Goal: Task Accomplishment & Management: Use online tool/utility

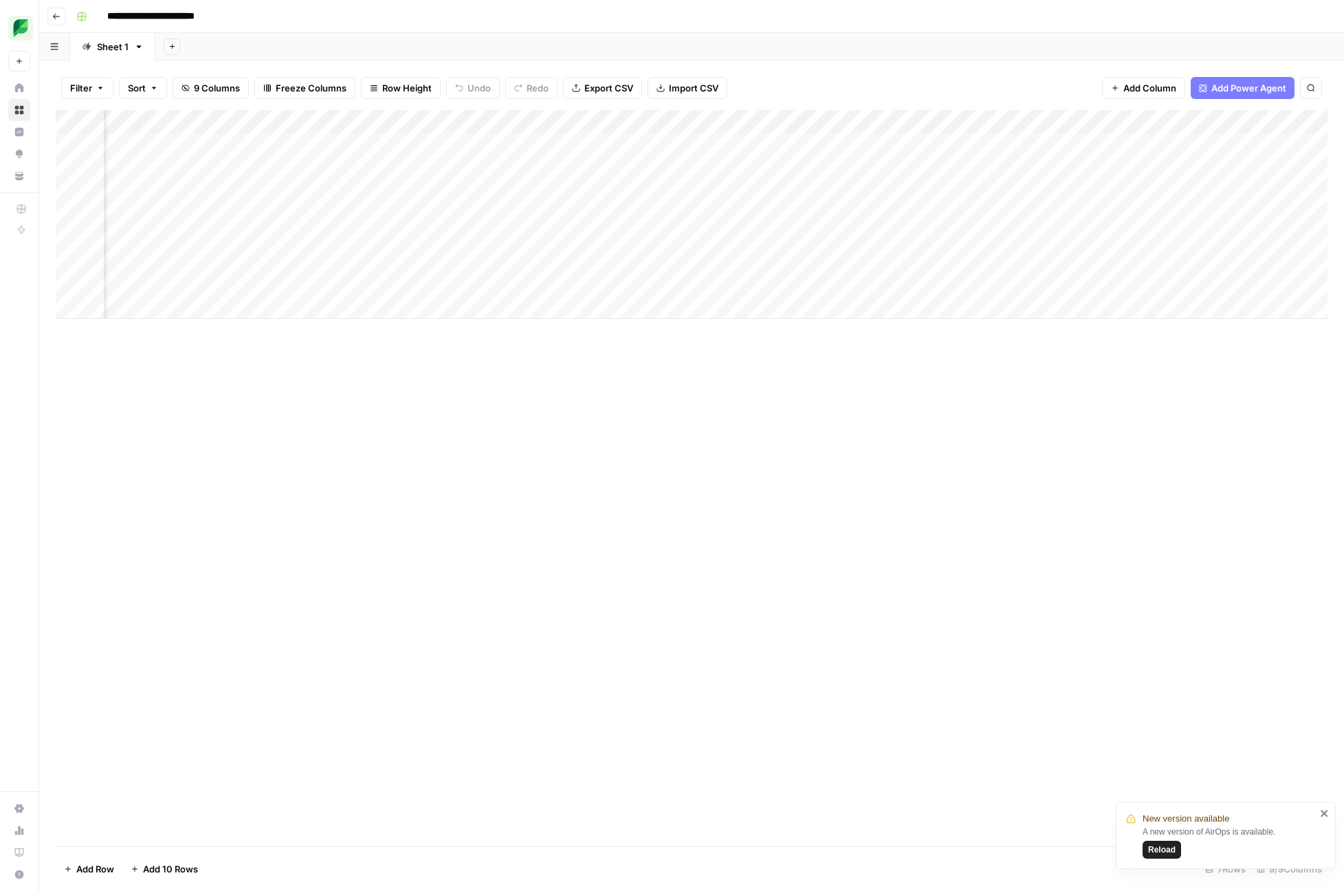
scroll to position [0, 87]
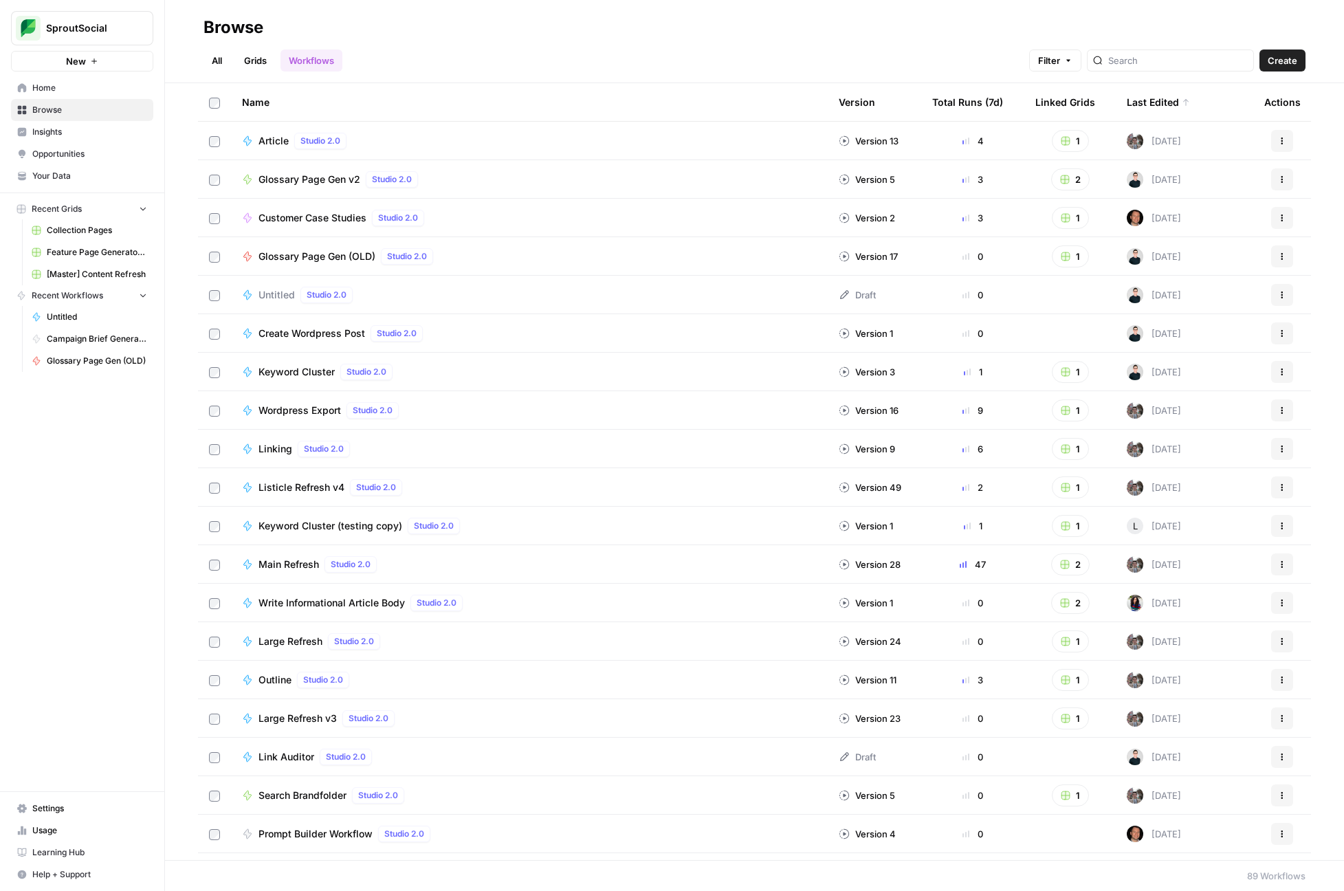
click at [310, 331] on span "Create Wordpress Post" at bounding box center [311, 333] width 107 height 14
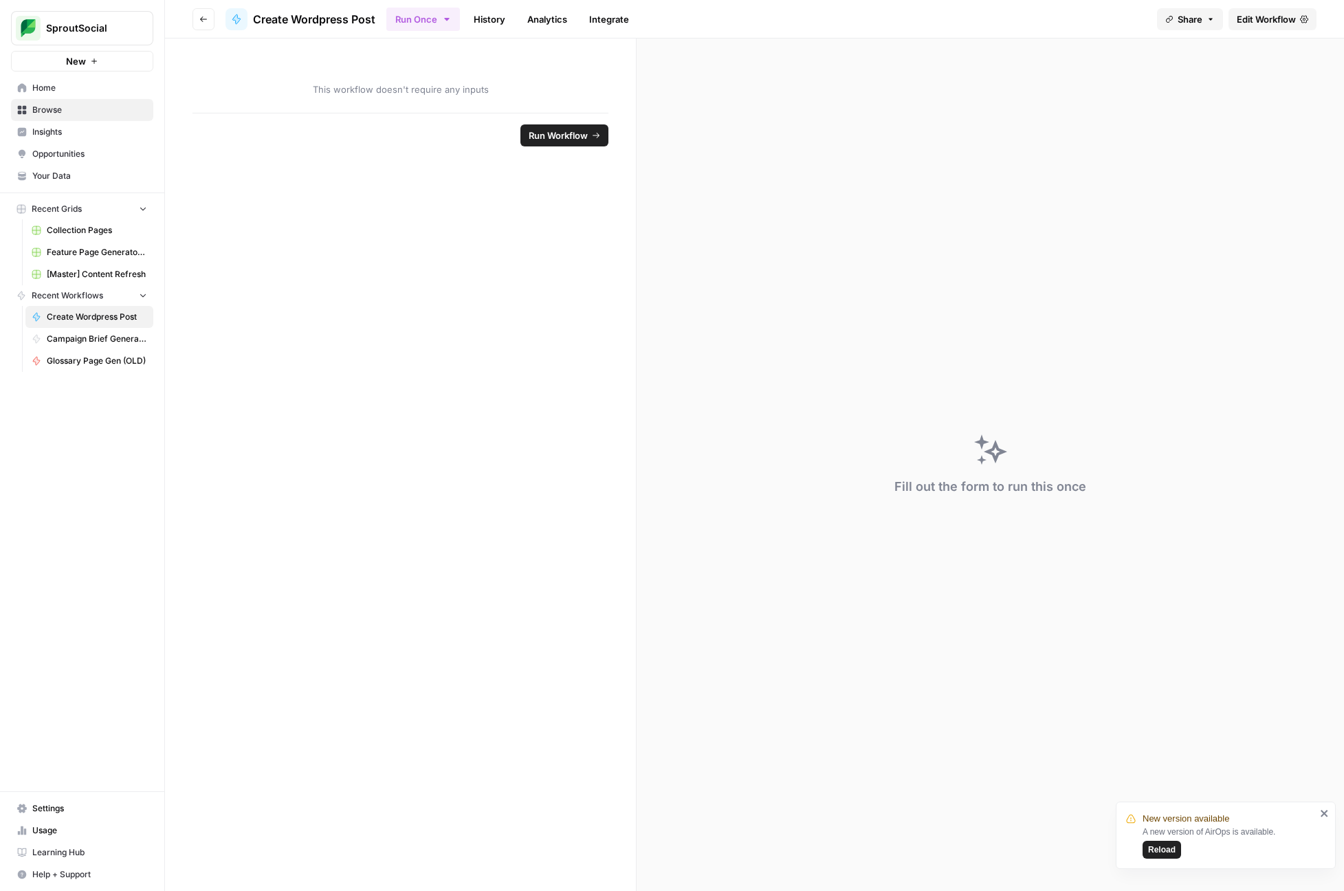
click at [1284, 27] on link "Edit Workflow" at bounding box center [1272, 19] width 88 height 22
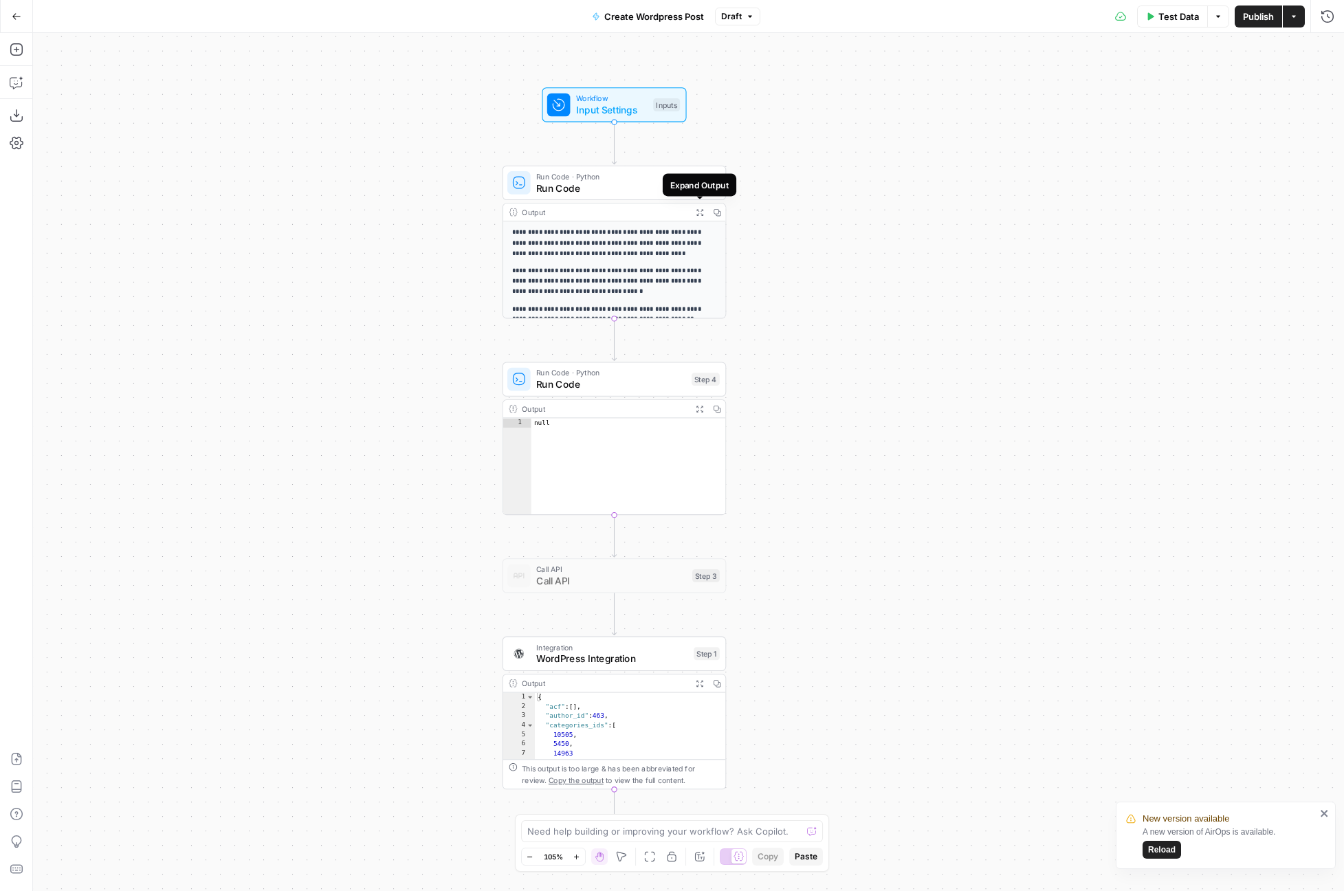
click at [702, 216] on button "Expand Output" at bounding box center [699, 211] width 17 height 17
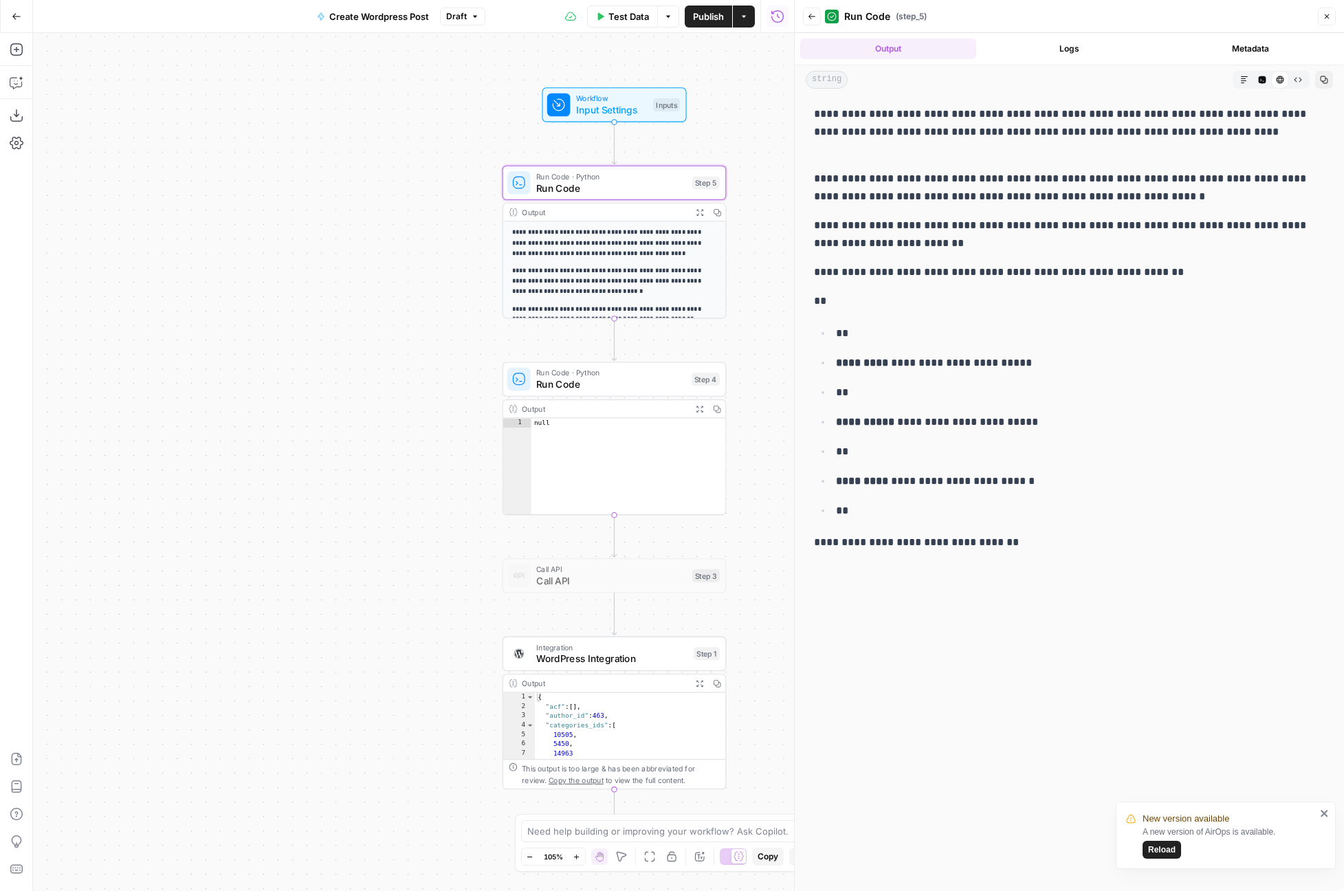
click at [645, 188] on span "Run Code" at bounding box center [611, 188] width 151 height 14
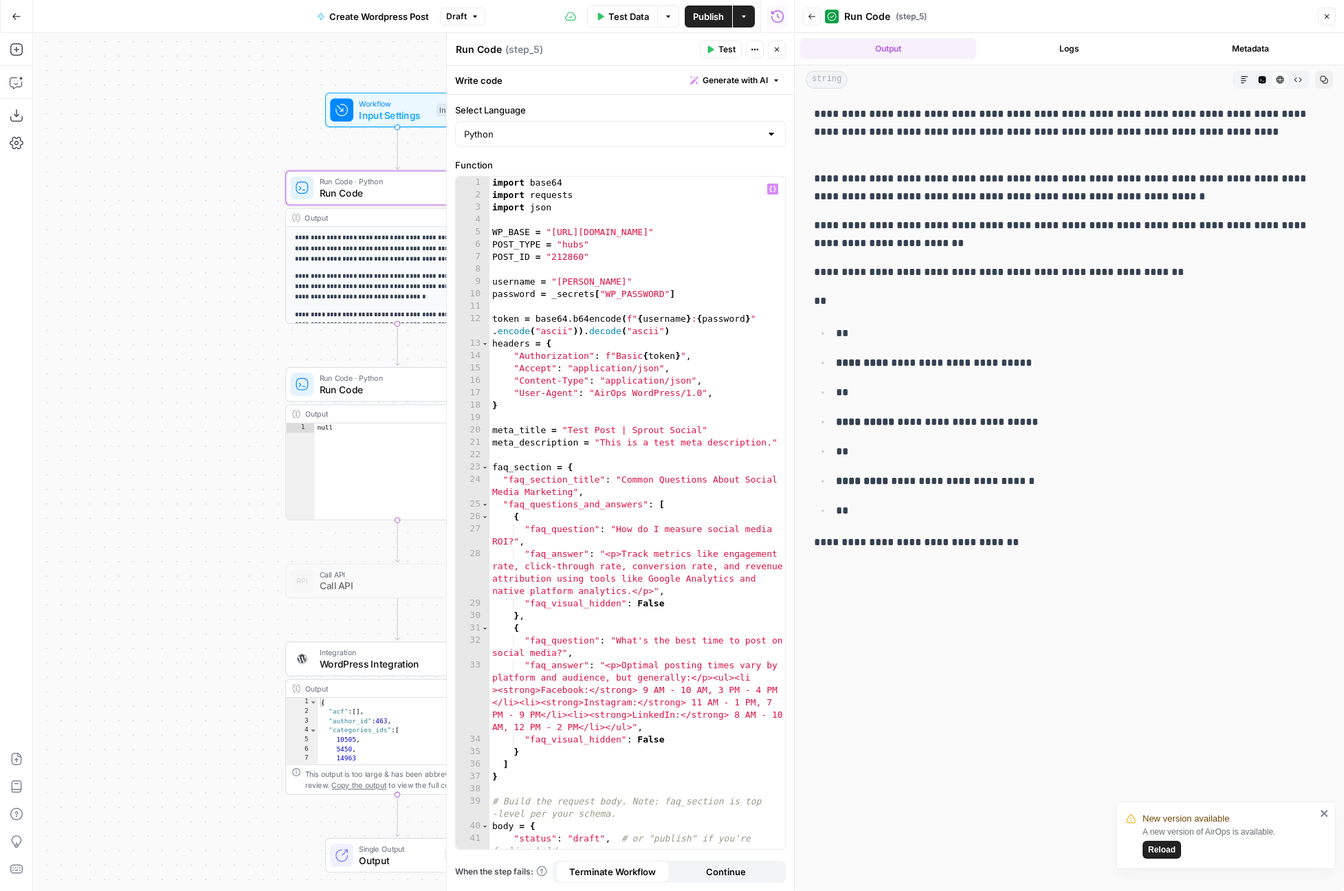
click at [566, 246] on div "import base64 import requests import json WP_BASE = "https://pagely.sproutsocia…" at bounding box center [637, 525] width 296 height 697
click at [570, 258] on div "import base64 import requests import json WP_BASE = "https://pagely.sproutsocia…" at bounding box center [637, 525] width 296 height 697
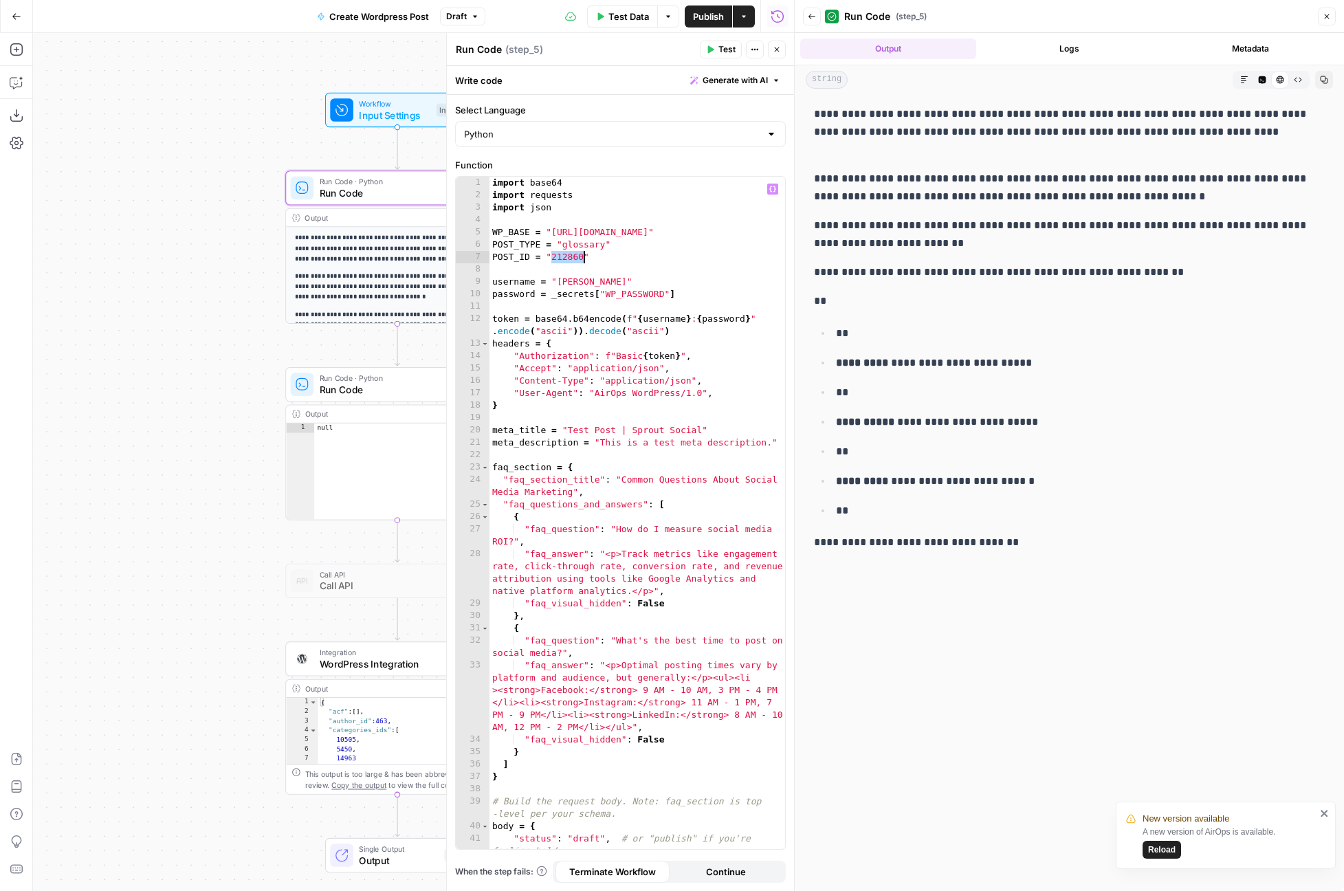
click at [570, 258] on div "import base64 import requests import json WP_BASE = "https://pagely.sproutsocia…" at bounding box center [637, 525] width 296 height 697
paste textarea
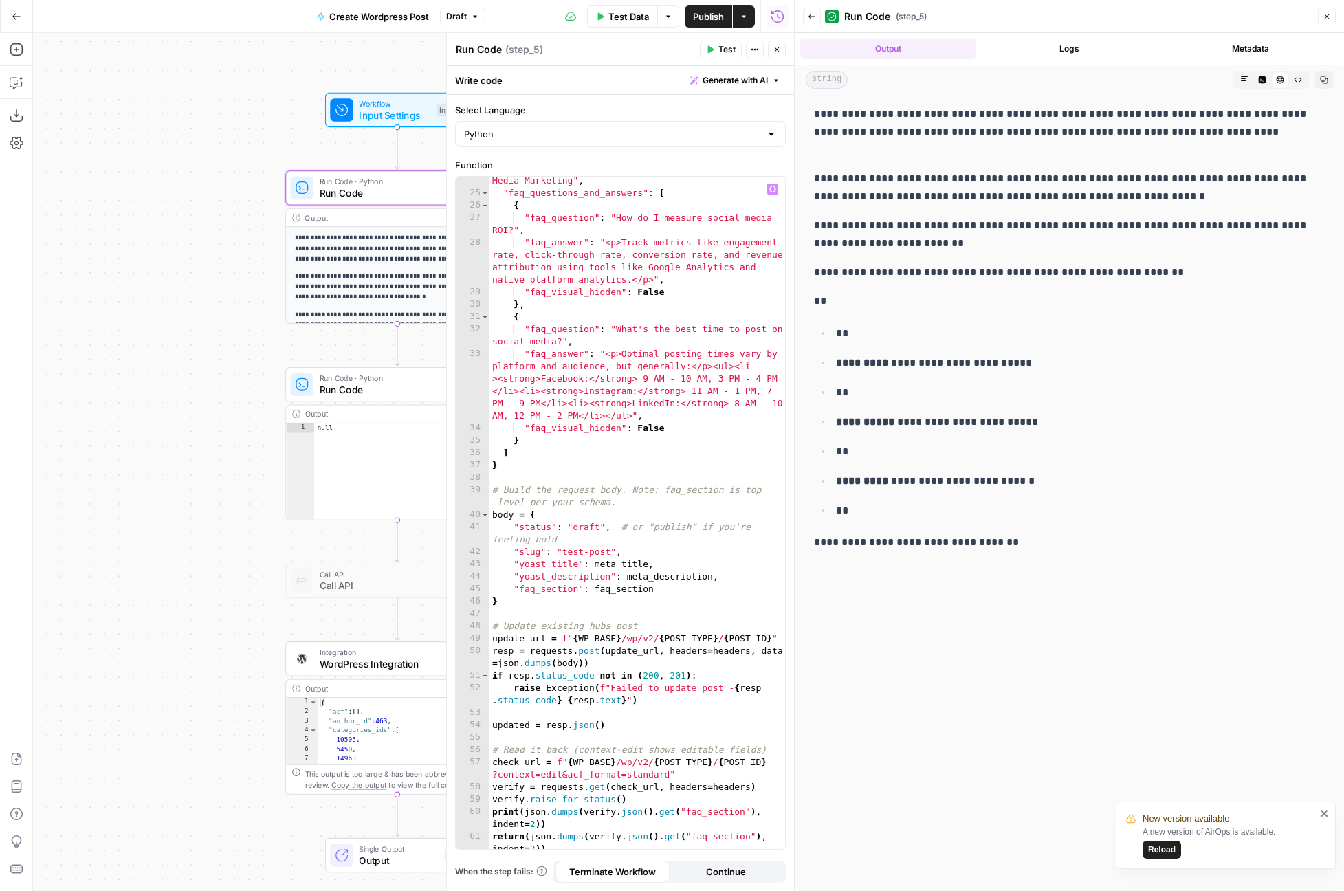
scroll to position [0, 0]
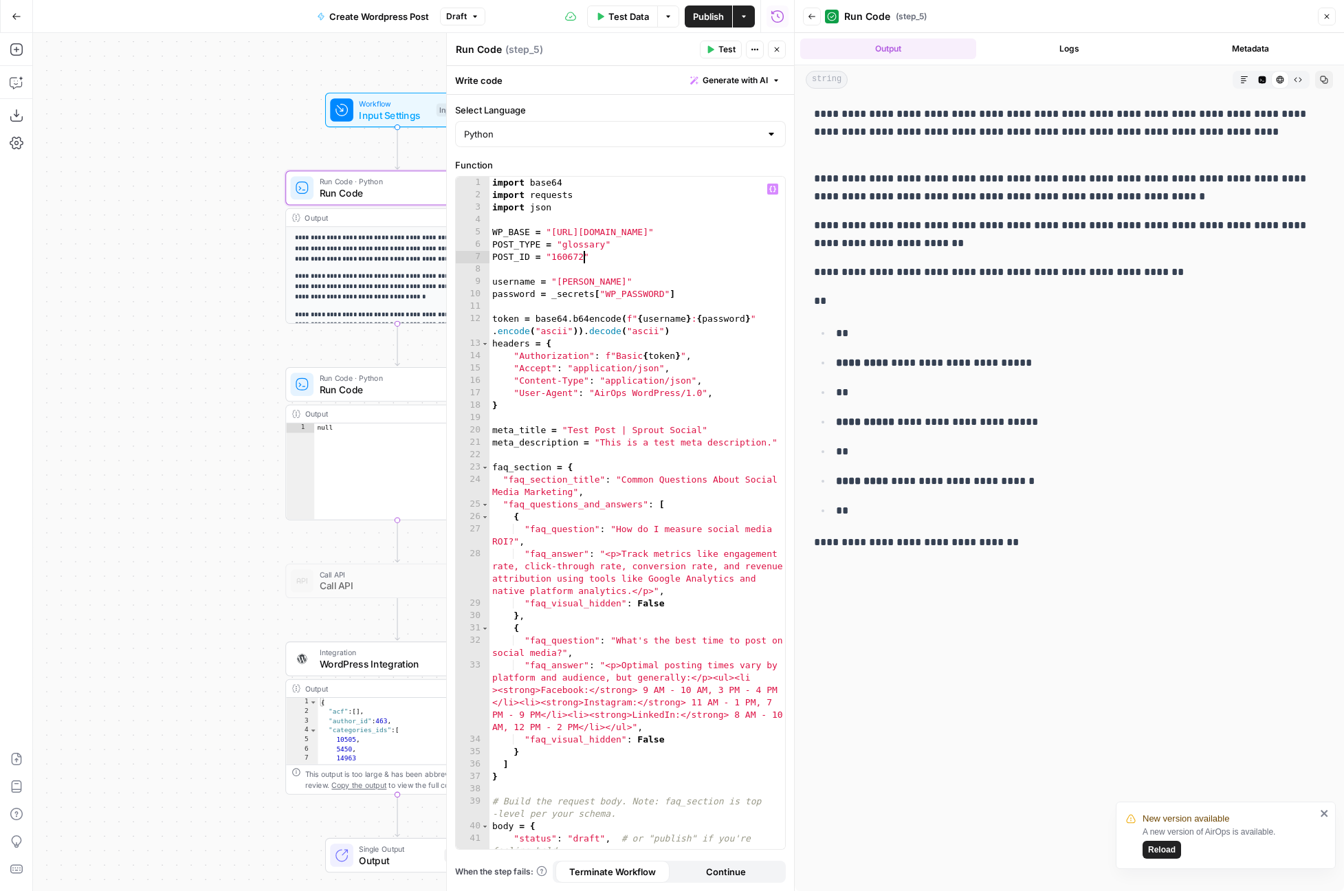
type textarea "**********"
click at [687, 162] on label "Function" at bounding box center [620, 165] width 331 height 14
click at [771, 46] on button "Close" at bounding box center [777, 50] width 18 height 18
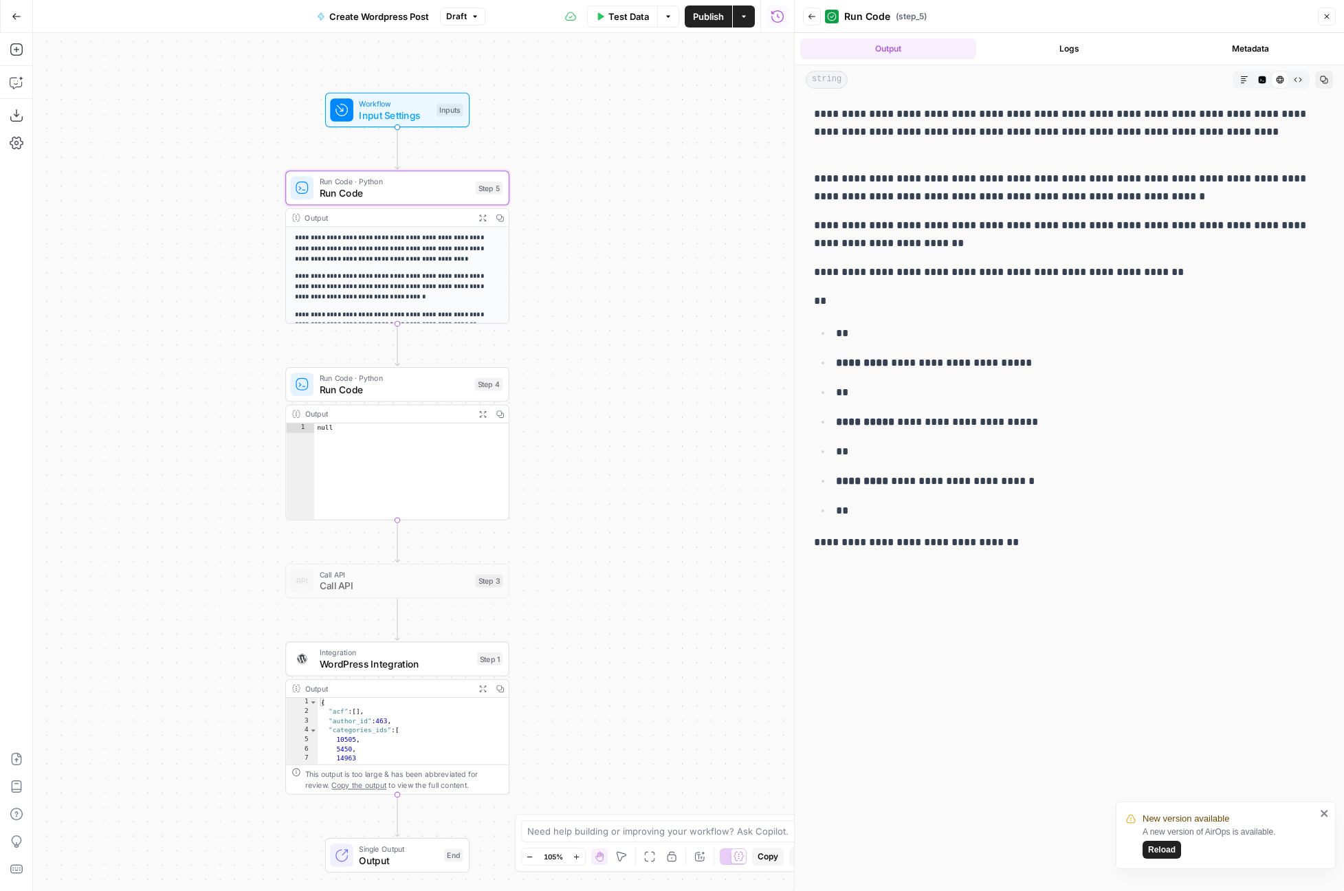
click at [401, 382] on span "Run Code" at bounding box center [394, 389] width 149 height 14
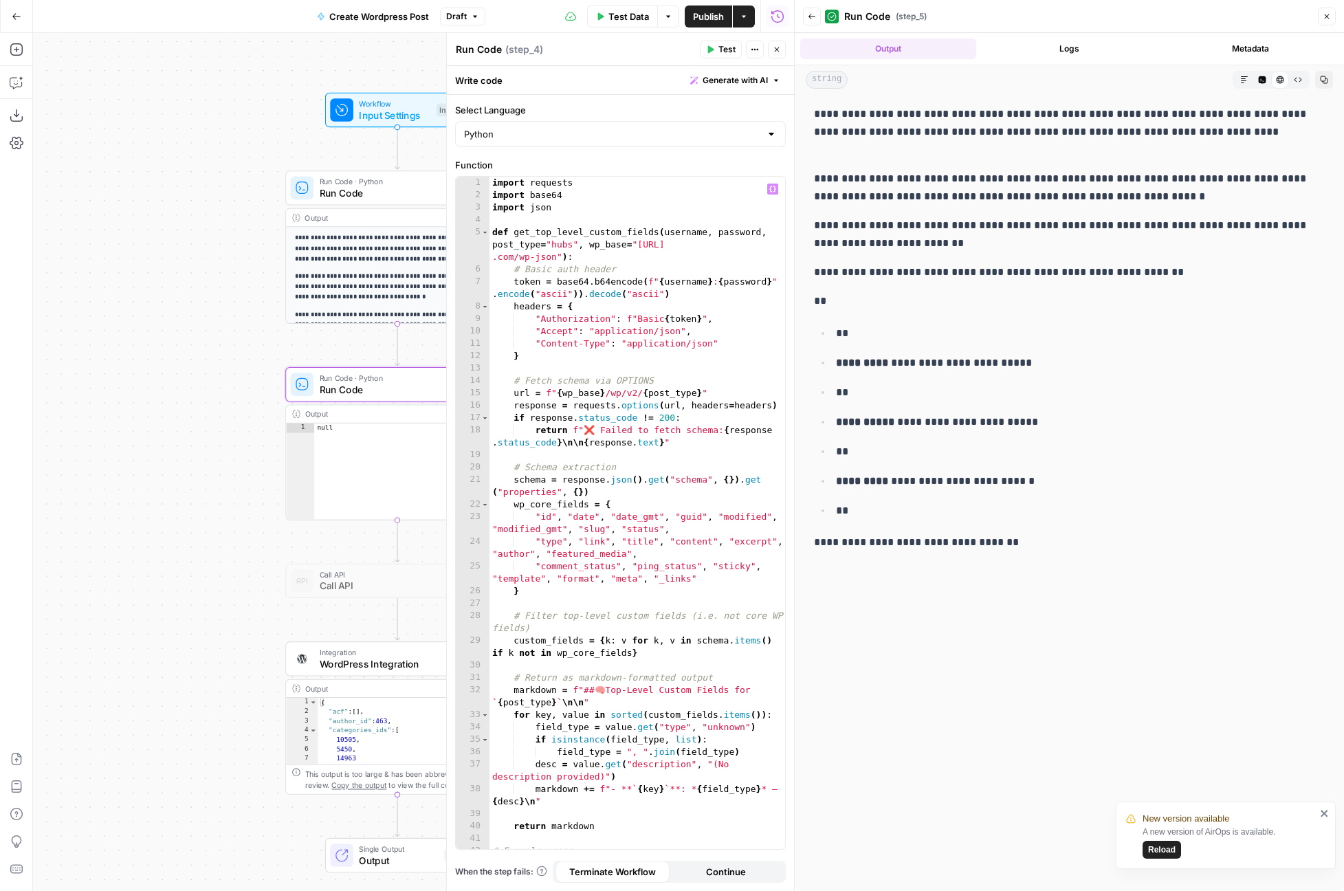
scroll to position [33, 0]
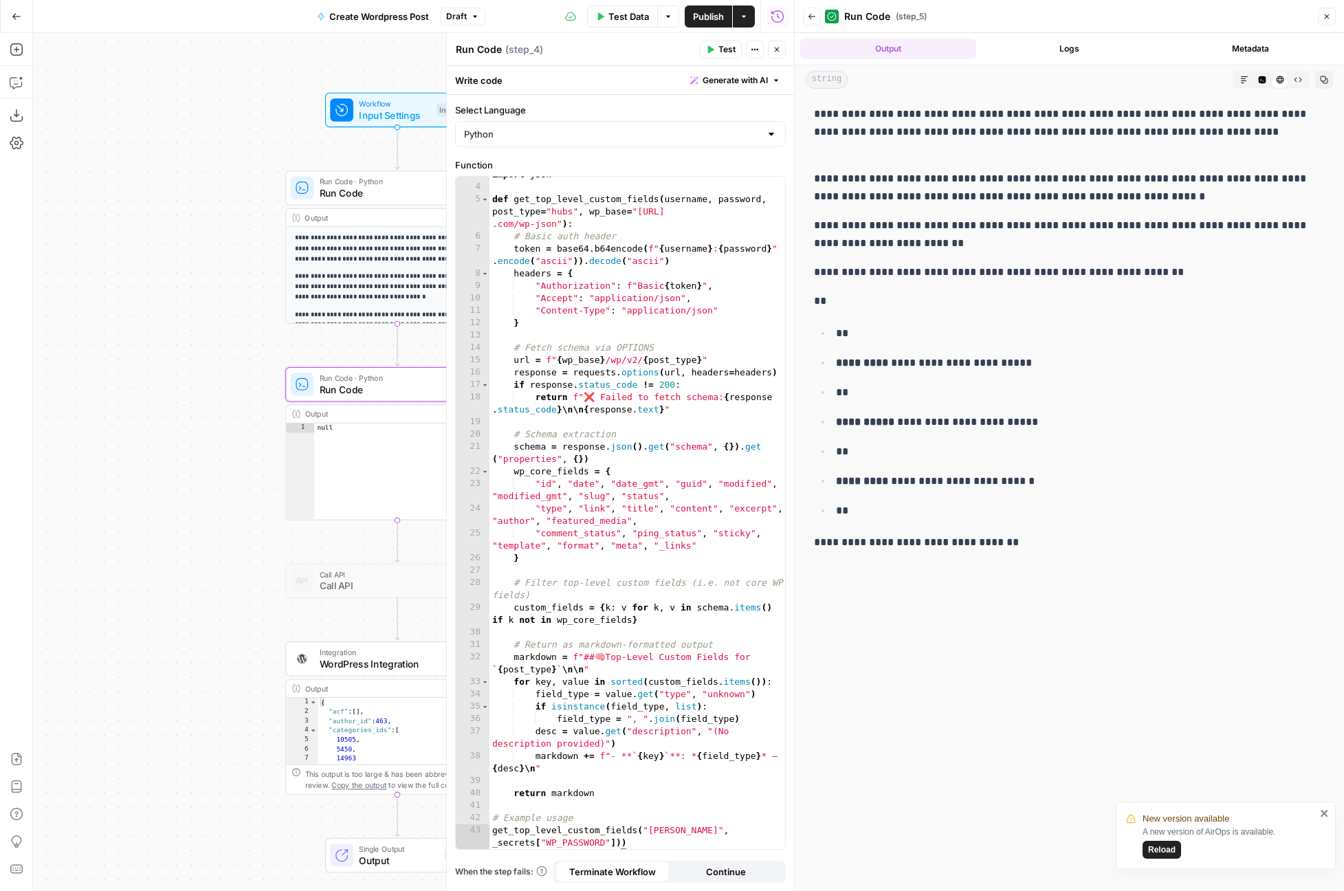
click at [808, 21] on button "Back" at bounding box center [812, 17] width 18 height 18
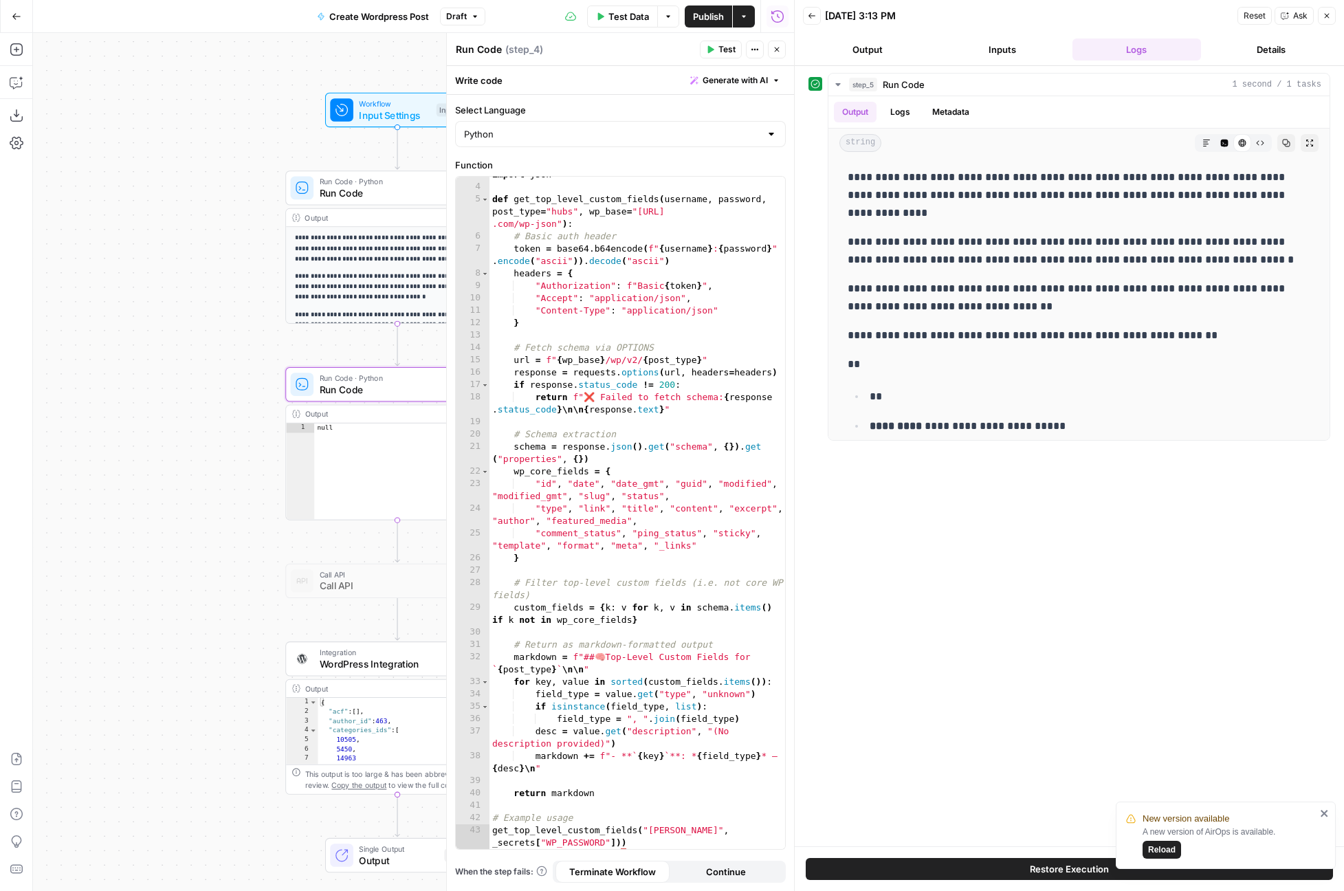
click at [717, 49] on button "Test" at bounding box center [721, 50] width 42 height 18
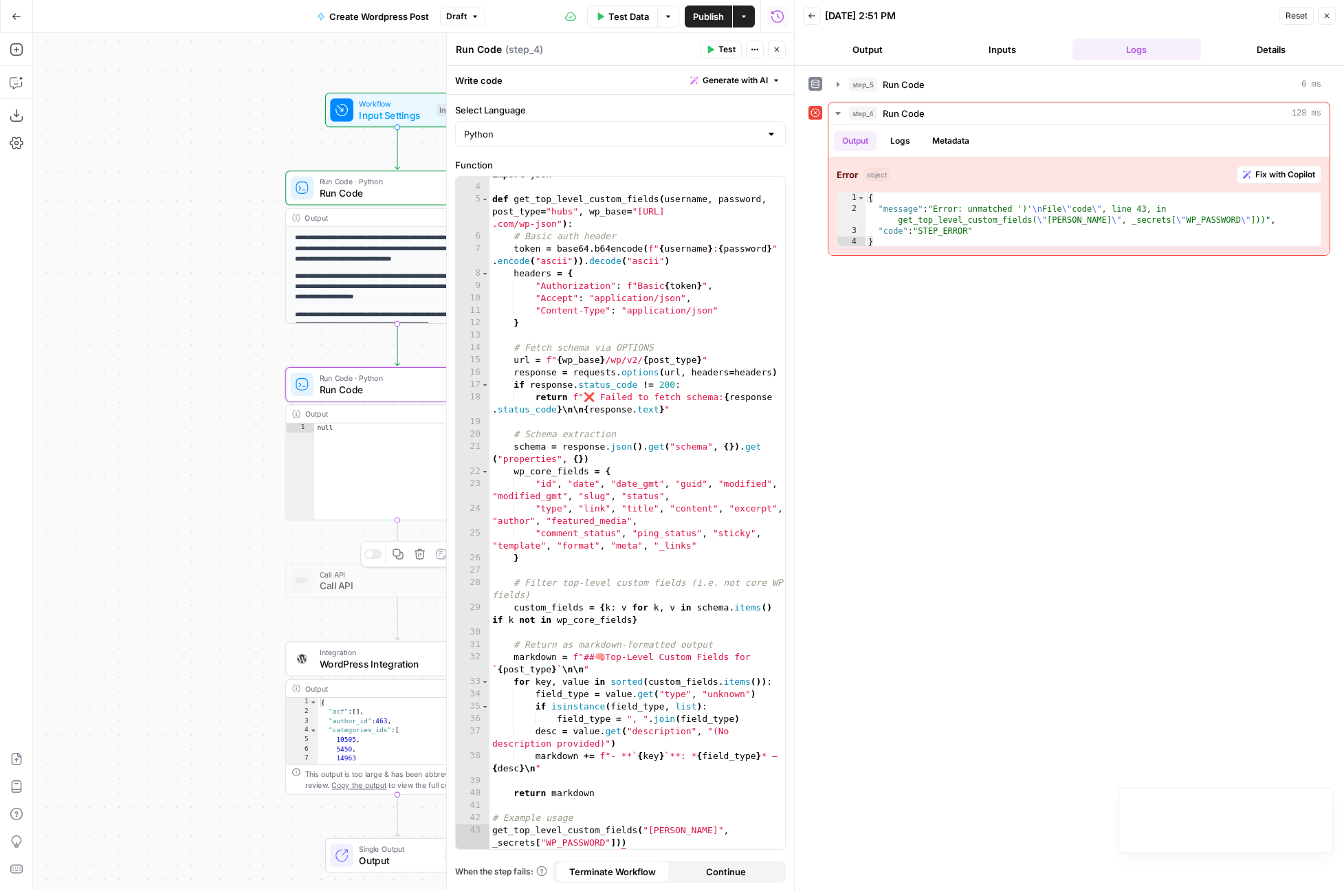
click at [365, 582] on span "Call API" at bounding box center [395, 586] width 151 height 14
click at [388, 190] on span "Run Code" at bounding box center [395, 193] width 151 height 14
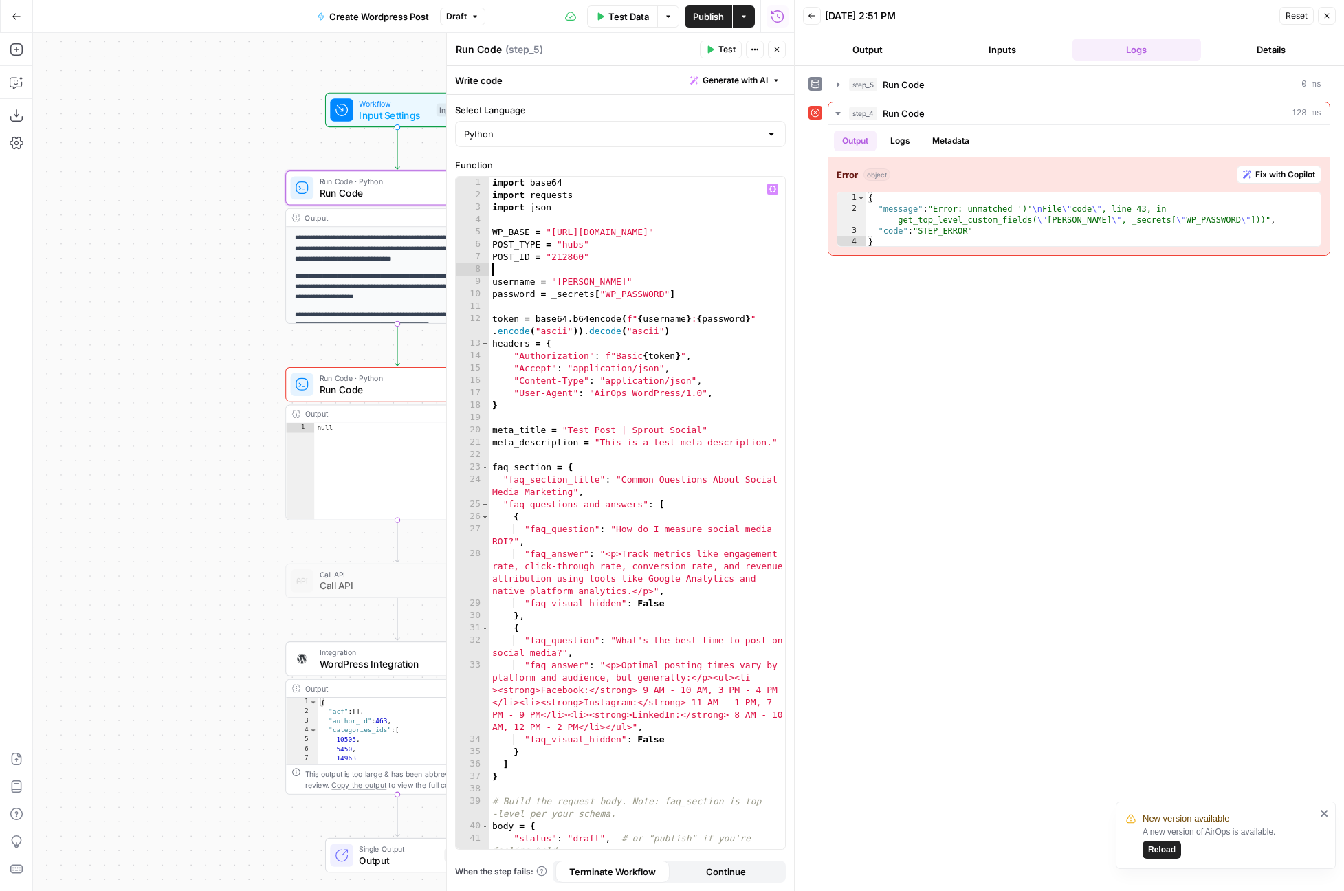
click at [649, 273] on div "import base64 import requests import json WP_BASE = "https://pagely.sproutsocia…" at bounding box center [637, 525] width 296 height 697
click at [717, 49] on button "Test" at bounding box center [721, 50] width 42 height 18
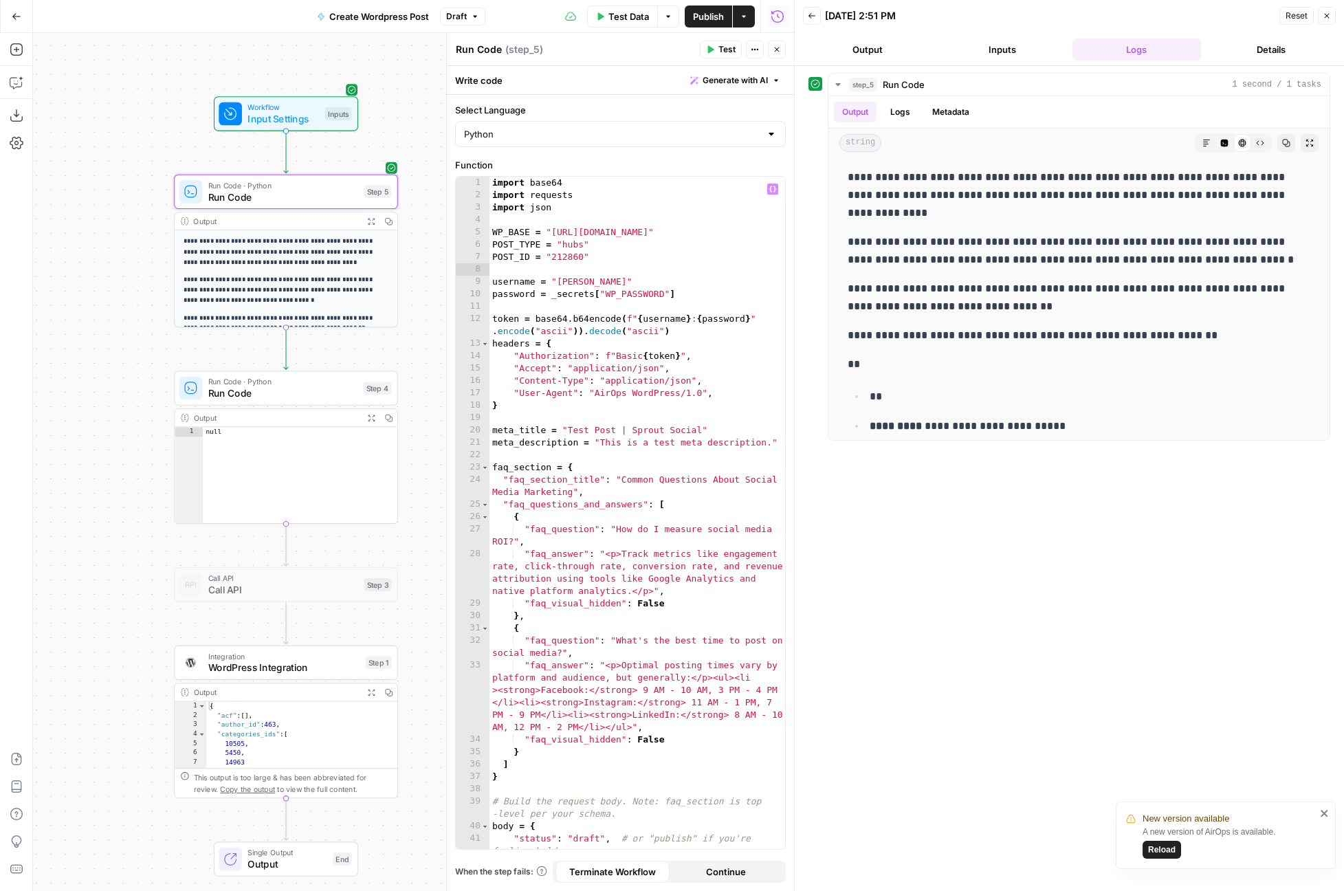
click at [579, 211] on div "import base64 import requests import json WP_BASE = "https://pagely.sproutsocia…" at bounding box center [637, 525] width 296 height 697
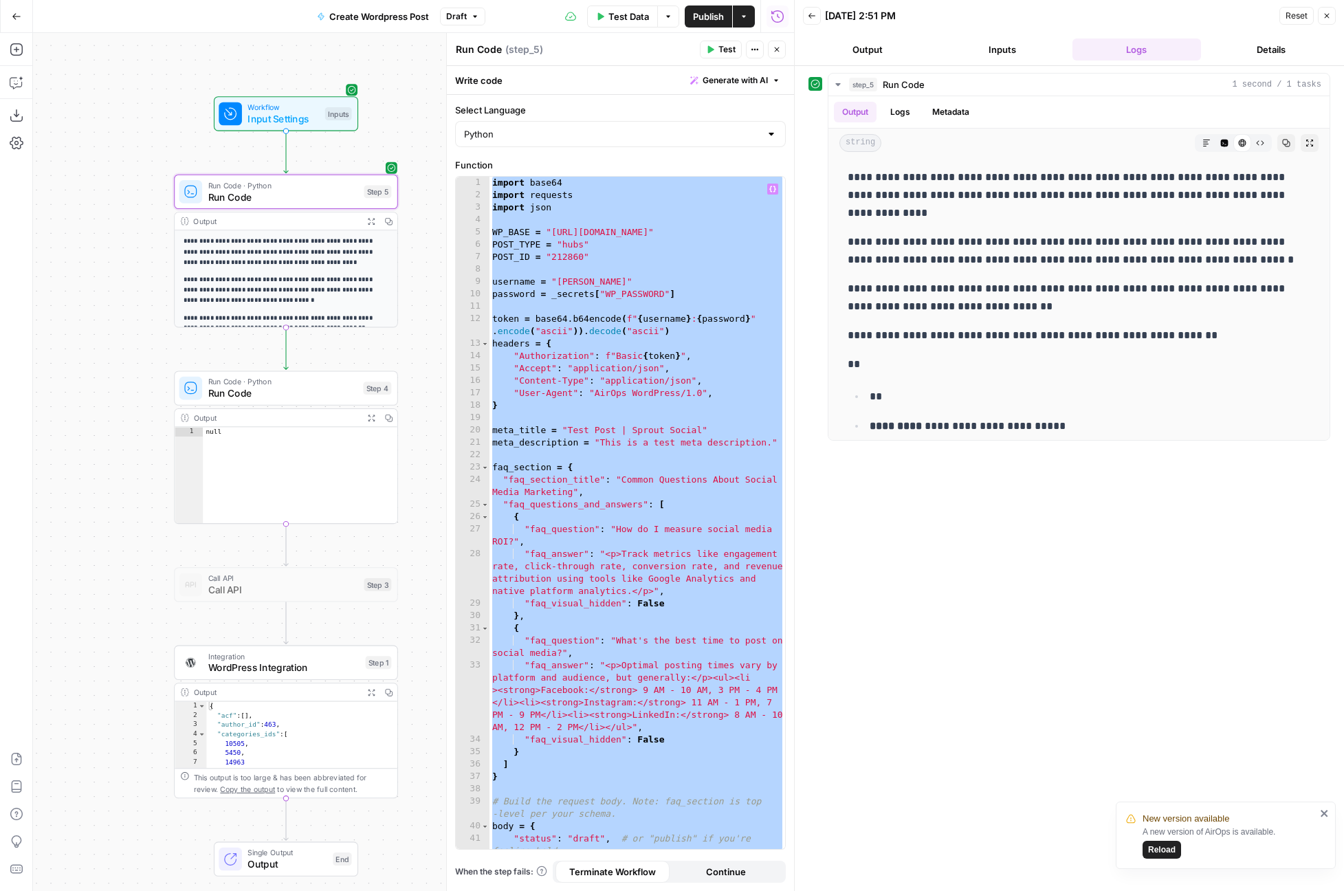
click at [1054, 726] on div "**********" at bounding box center [1069, 478] width 522 height 811
click at [730, 642] on div "import base64 import requests import json WP_BASE = "https://pagely.sproutsocia…" at bounding box center [637, 525] width 296 height 697
type textarea "**********"
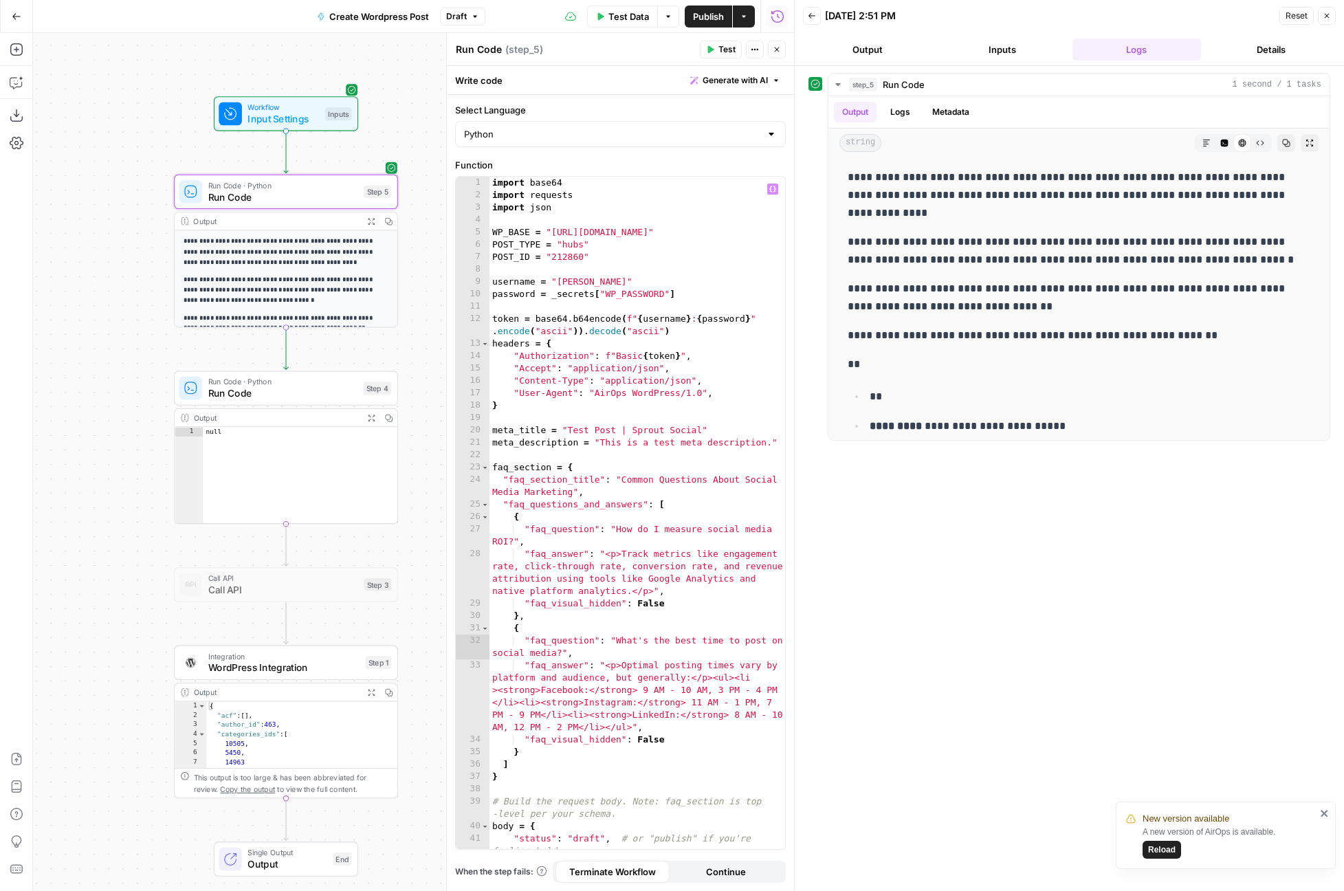
click at [1172, 848] on span "Reload" at bounding box center [1161, 849] width 27 height 12
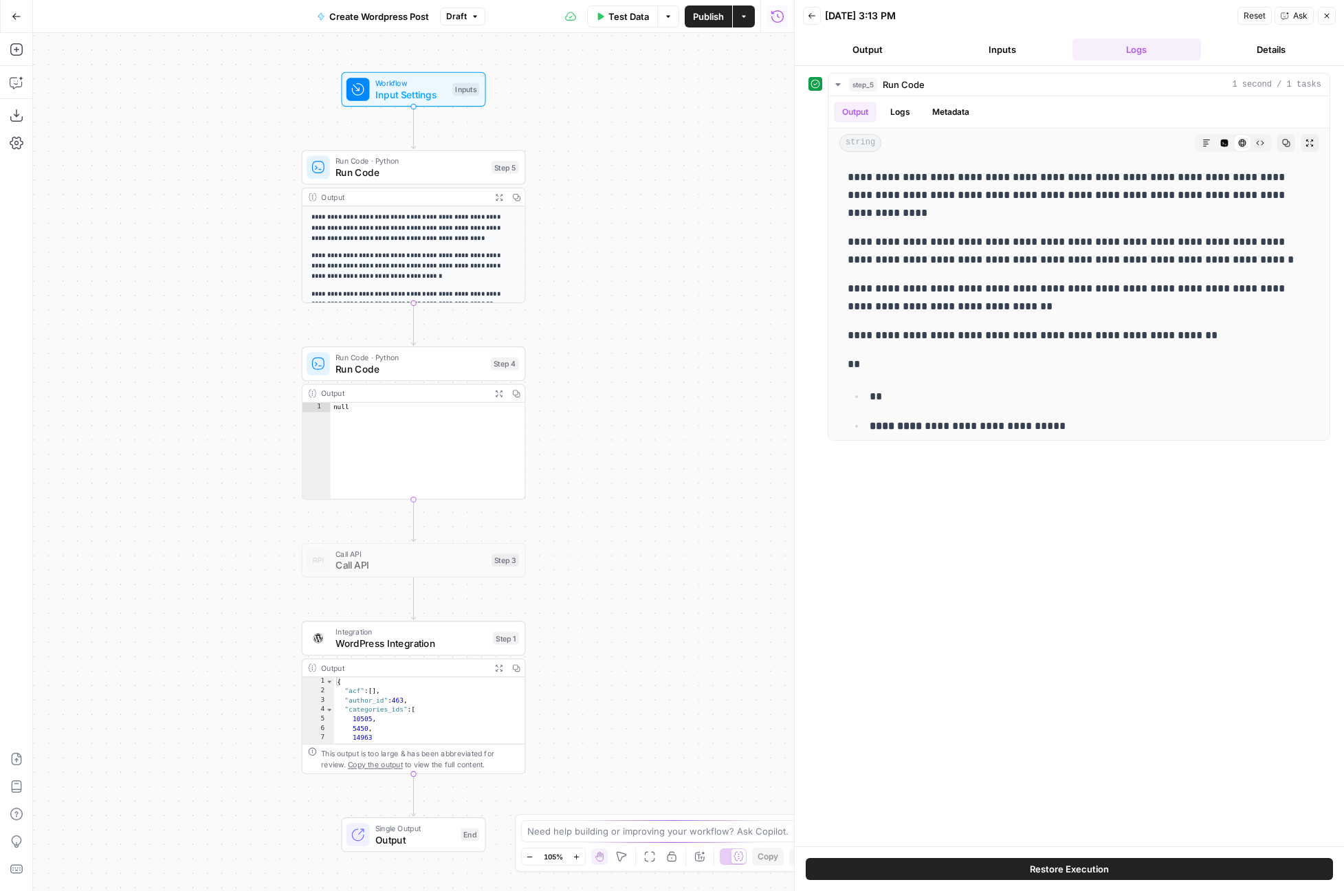
click at [466, 175] on span "Run Code" at bounding box center [410, 172] width 151 height 14
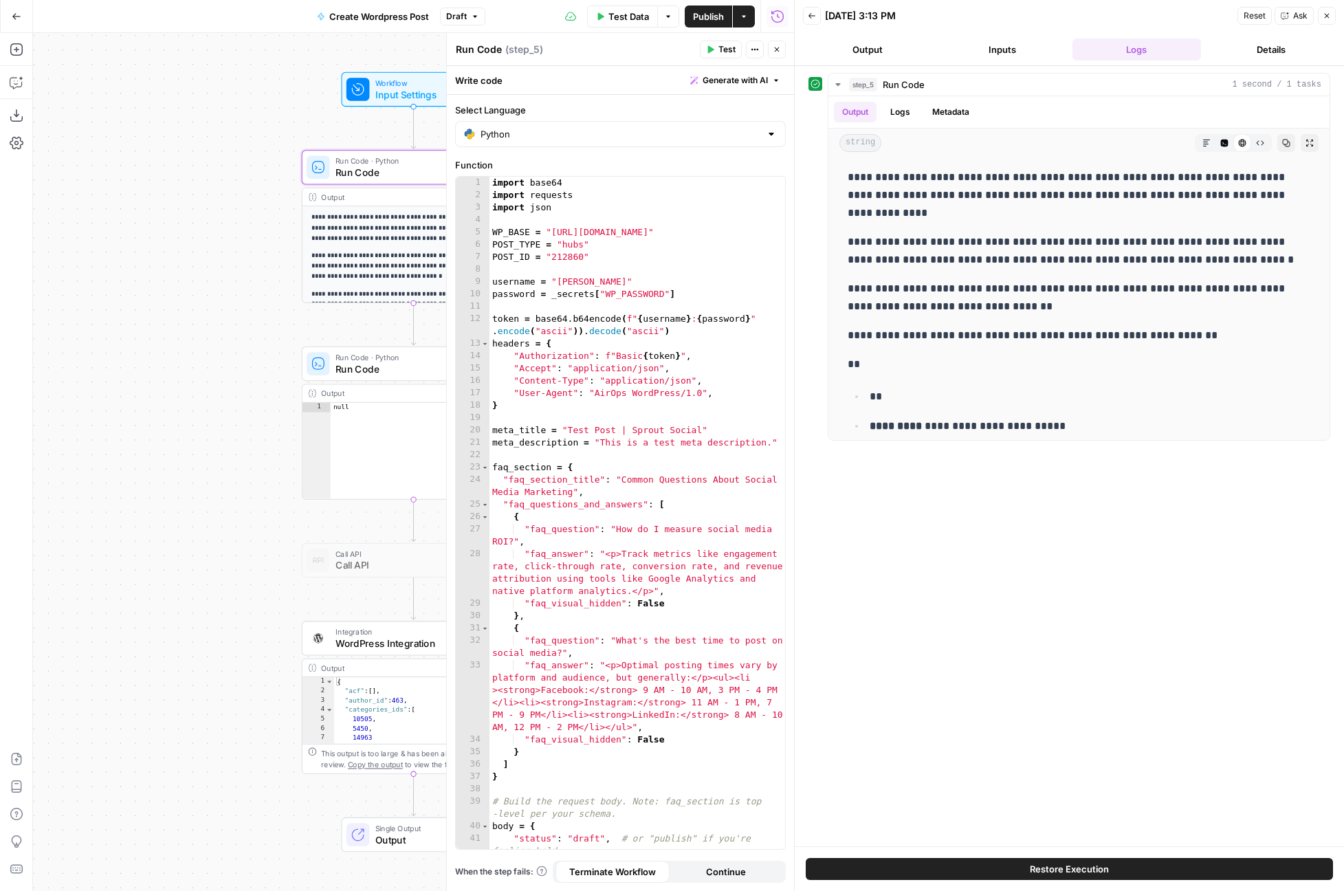
click at [1332, 14] on button "Close" at bounding box center [1326, 16] width 18 height 18
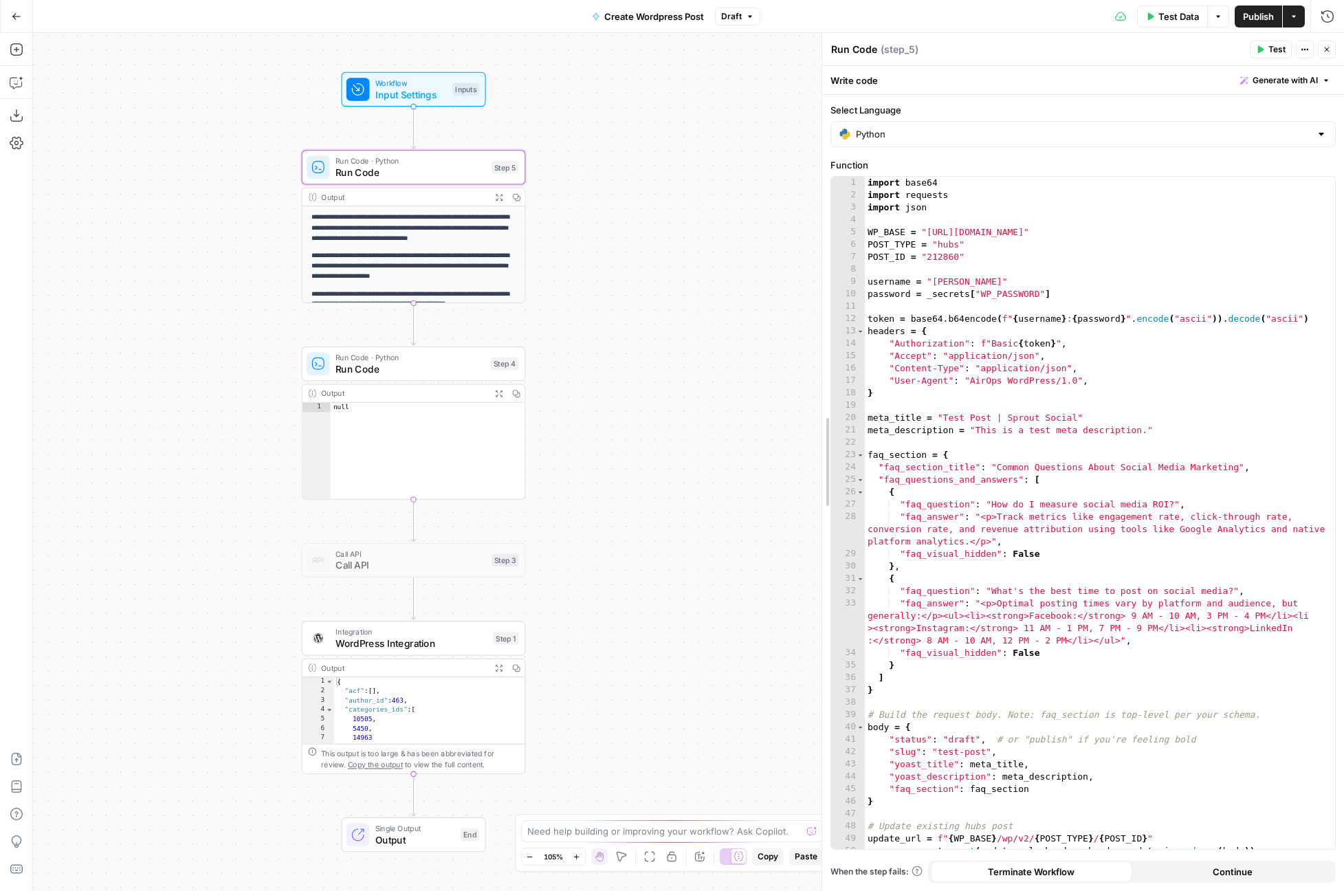
drag, startPoint x: 1000, startPoint y: 430, endPoint x: 825, endPoint y: 445, distance: 175.2
click at [415, 96] on span "Input Settings" at bounding box center [410, 94] width 71 height 14
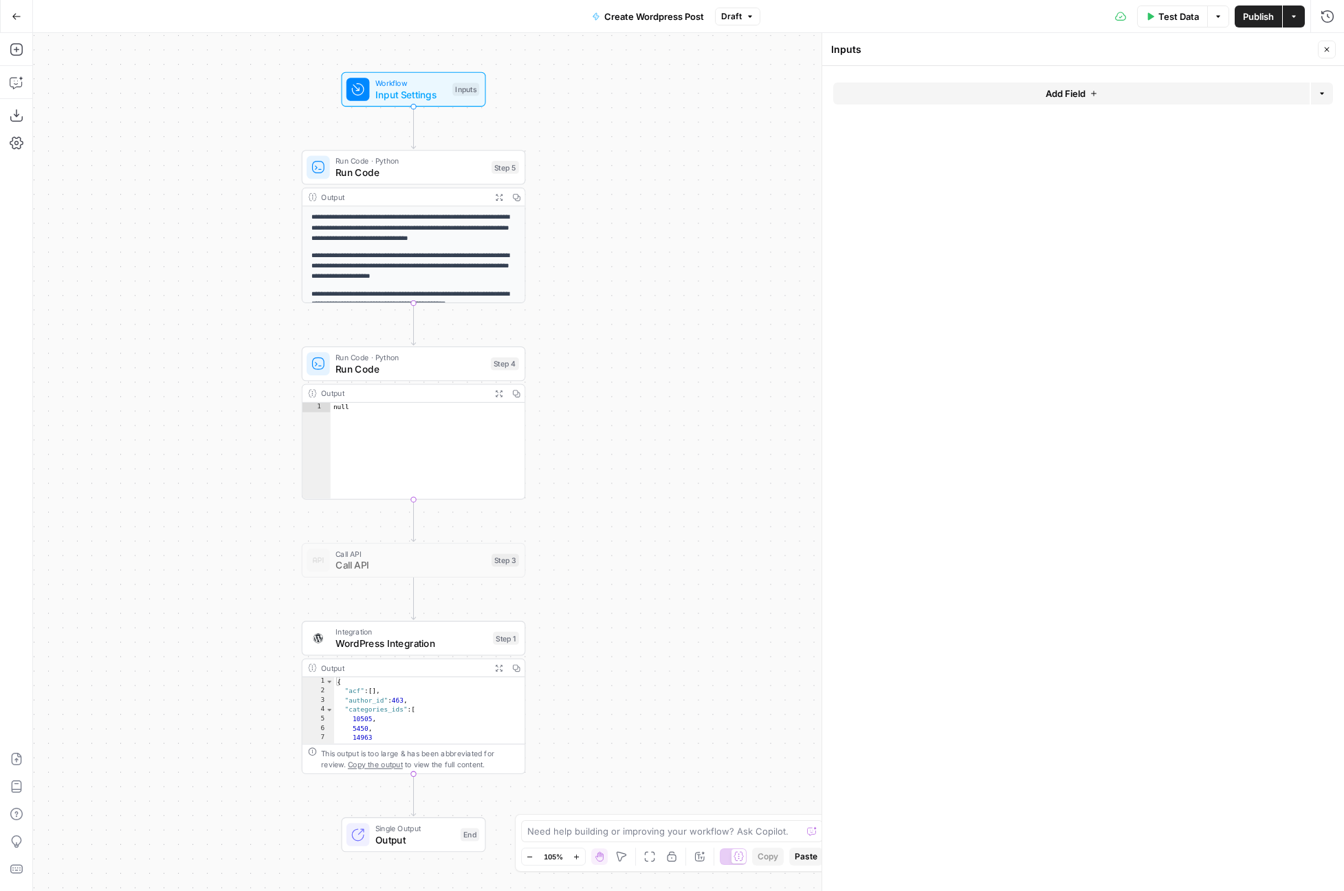
click at [409, 169] on span "Run Code" at bounding box center [410, 172] width 151 height 14
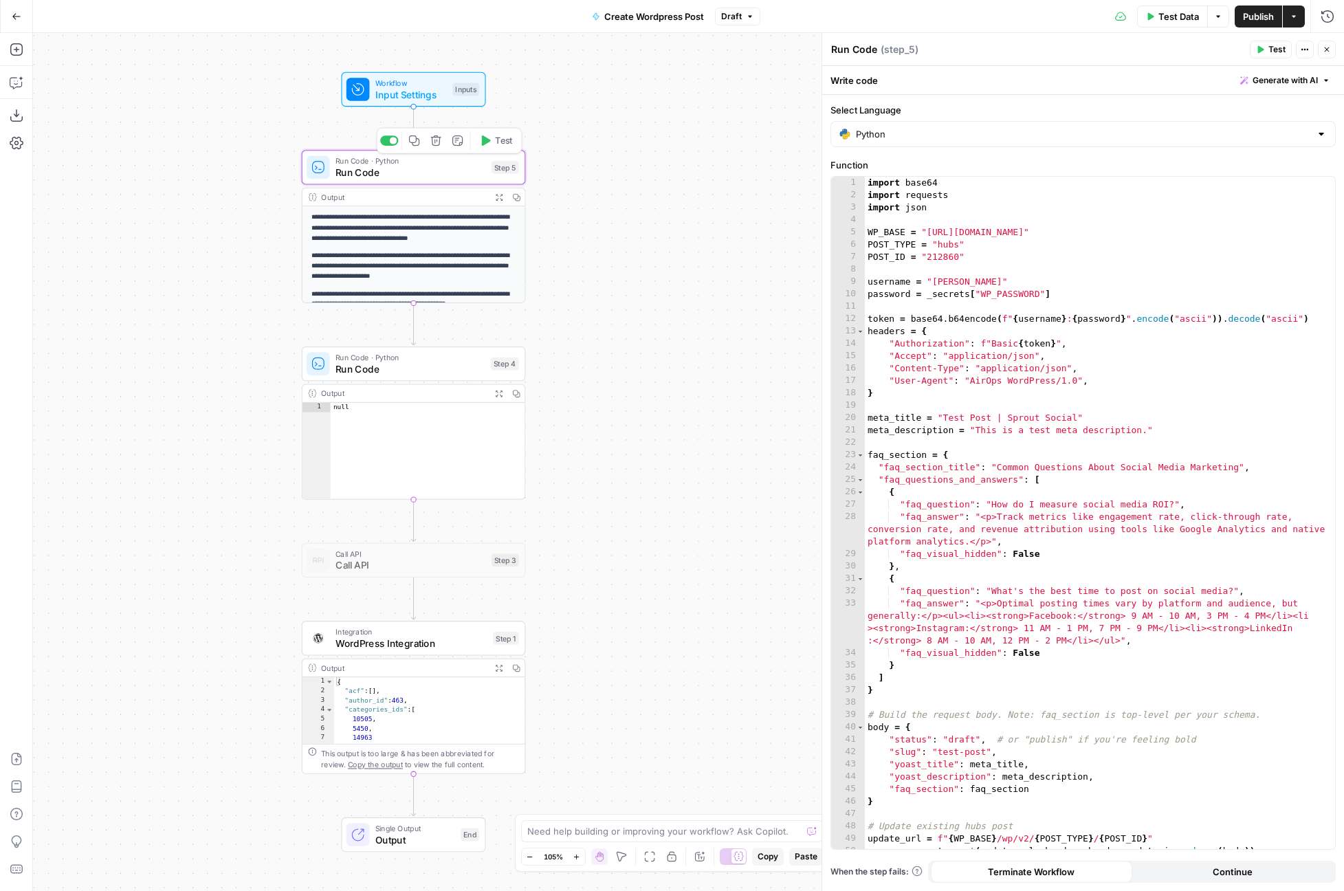
click at [1138, 372] on div "import base64 import requests import json WP_BASE = "https://pagely.sproutsocia…" at bounding box center [1100, 525] width 470 height 697
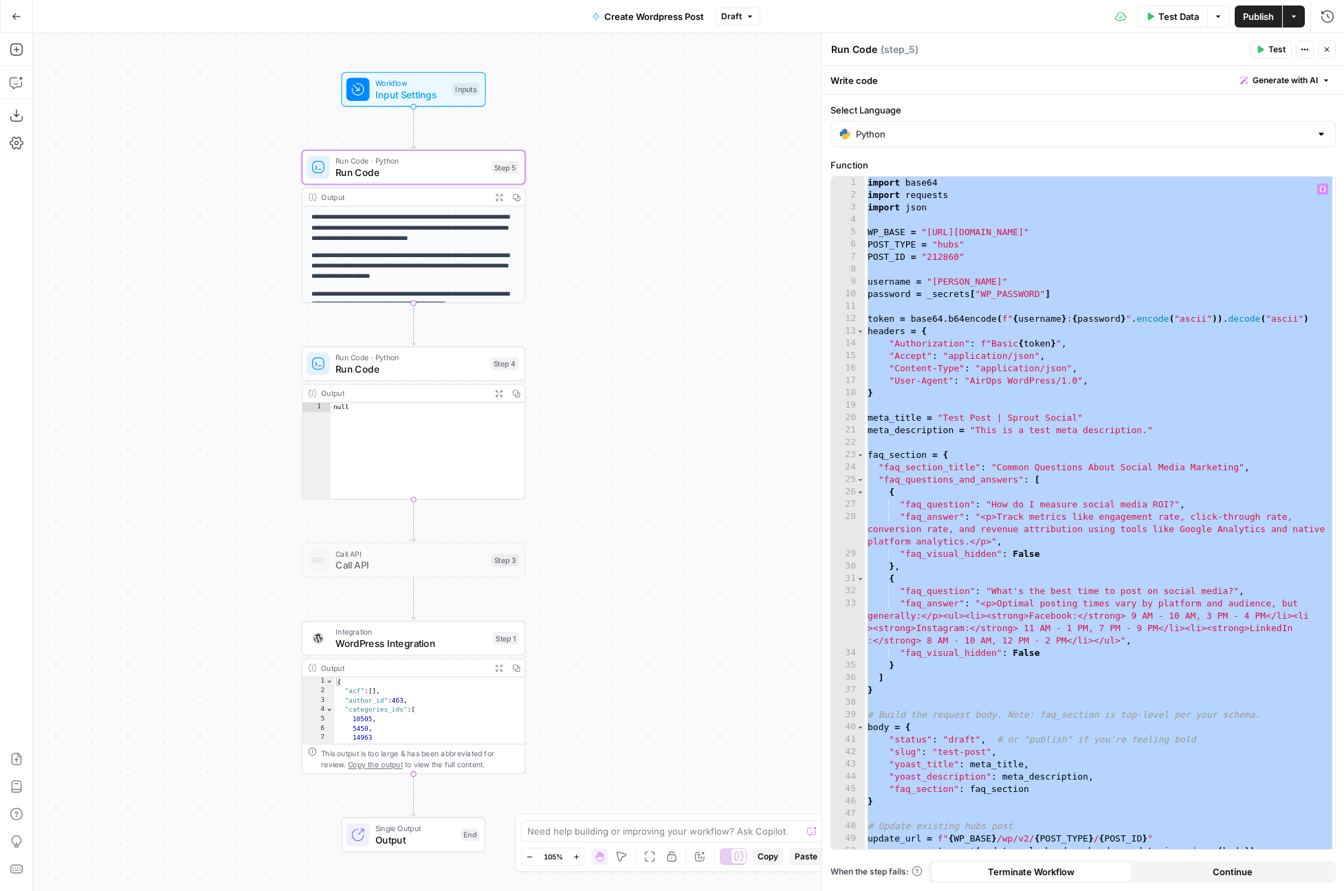
paste textarea
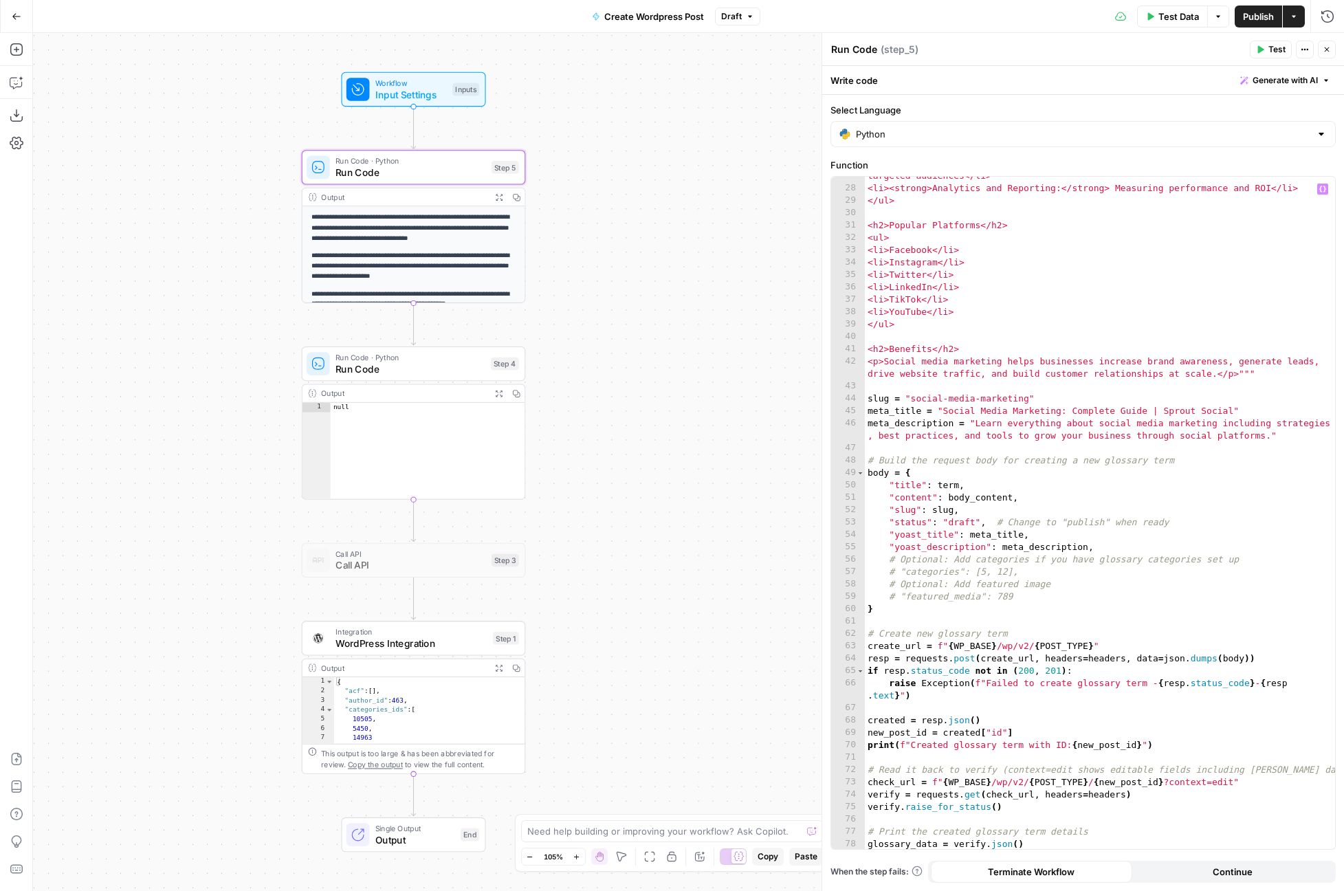
scroll to position [390, 0]
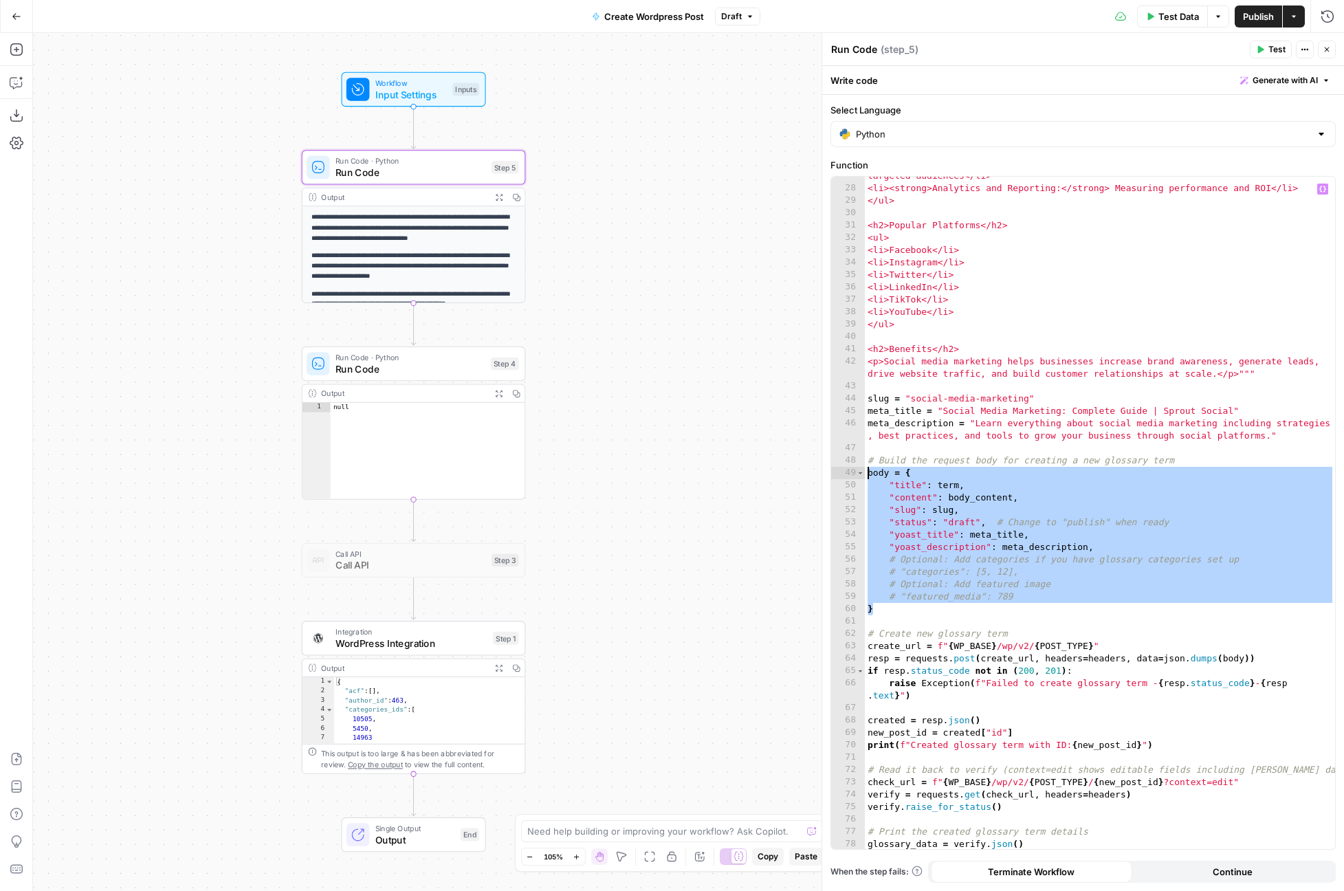
drag, startPoint x: 883, startPoint y: 608, endPoint x: 866, endPoint y: 474, distance: 135.8
click at [866, 474] on div "<li><strong>Social Media Advertising:</strong> Running paid campaigns to reach …" at bounding box center [1100, 511] width 470 height 709
type textarea "**********"
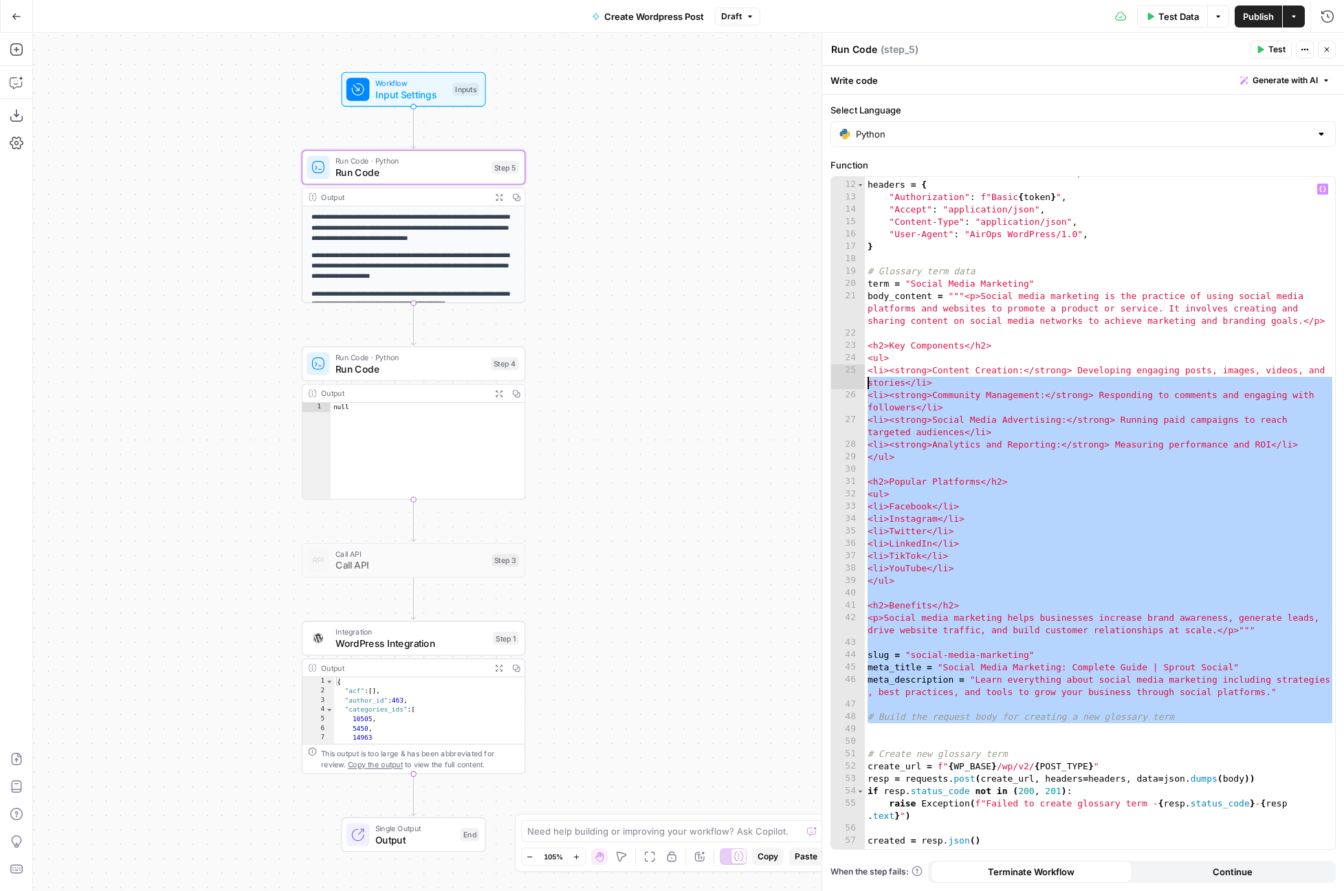
scroll to position [104, 0]
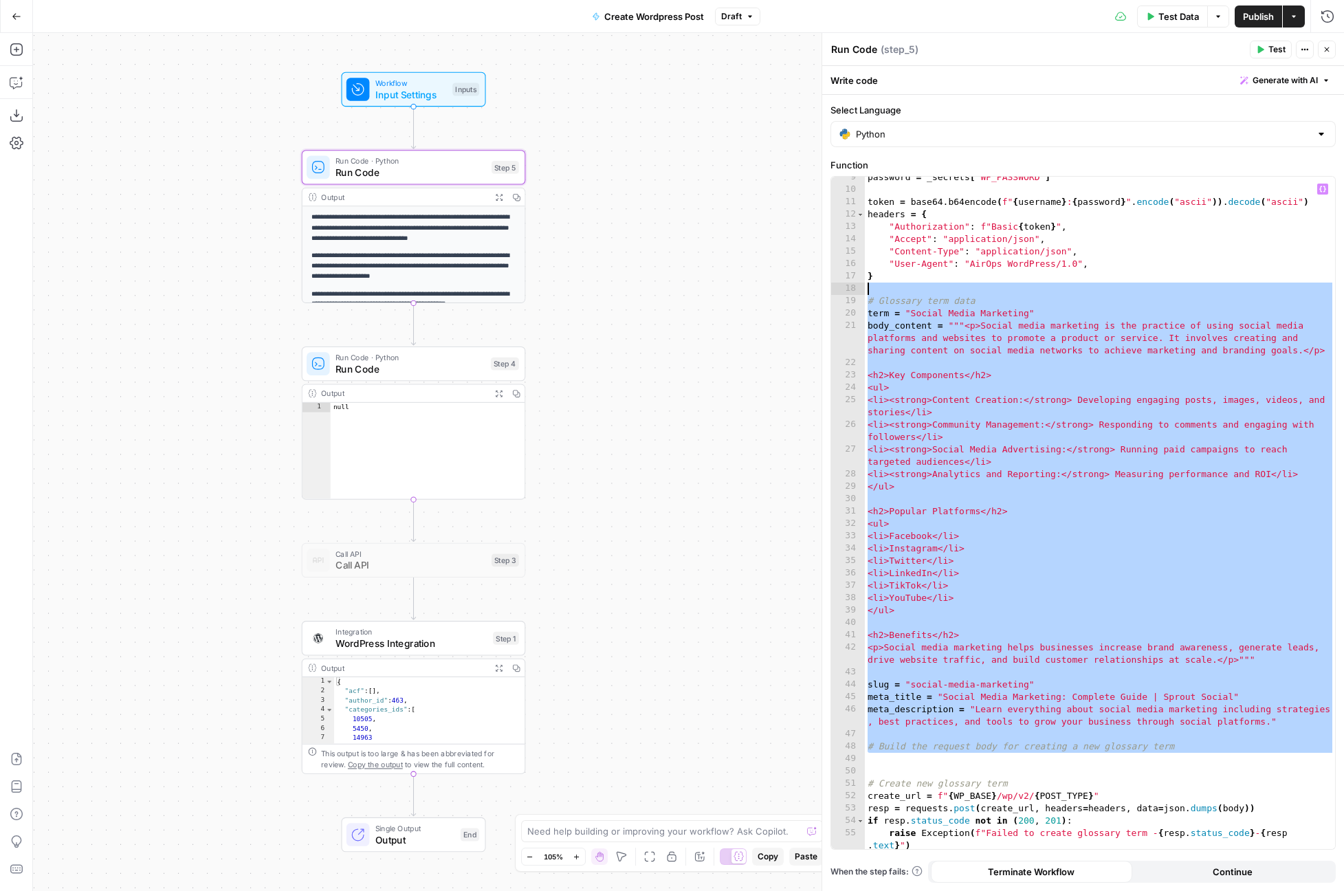
drag, startPoint x: 880, startPoint y: 476, endPoint x: 862, endPoint y: 290, distance: 187.1
click at [862, 290] on div "9 10 11 12 13 14 15 16 17 18 19 20 21 22 23 24 25 26 27 28 29 30 31 32 33 34 35…" at bounding box center [1083, 513] width 504 height 672
type textarea "**********"
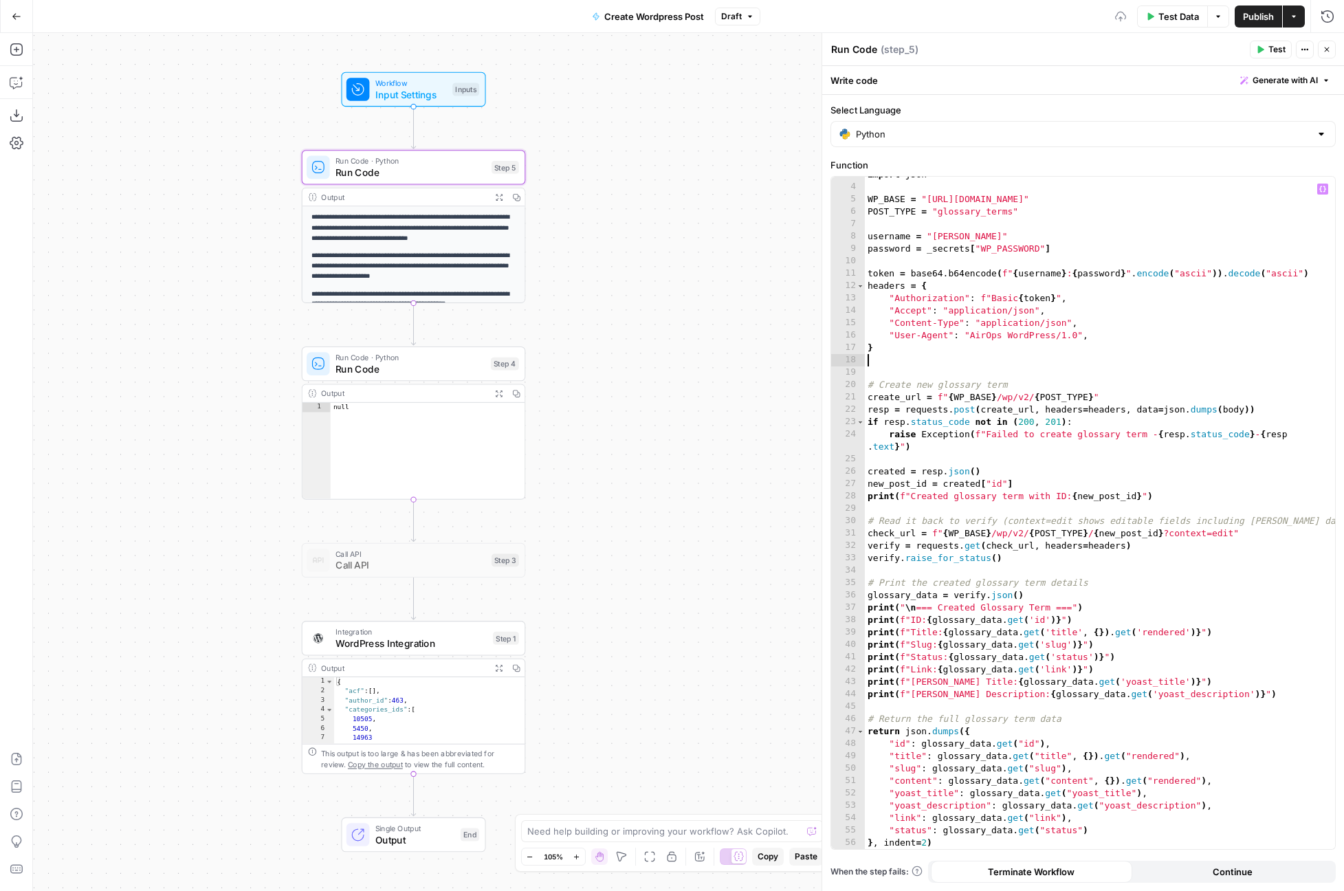
type textarea "*"
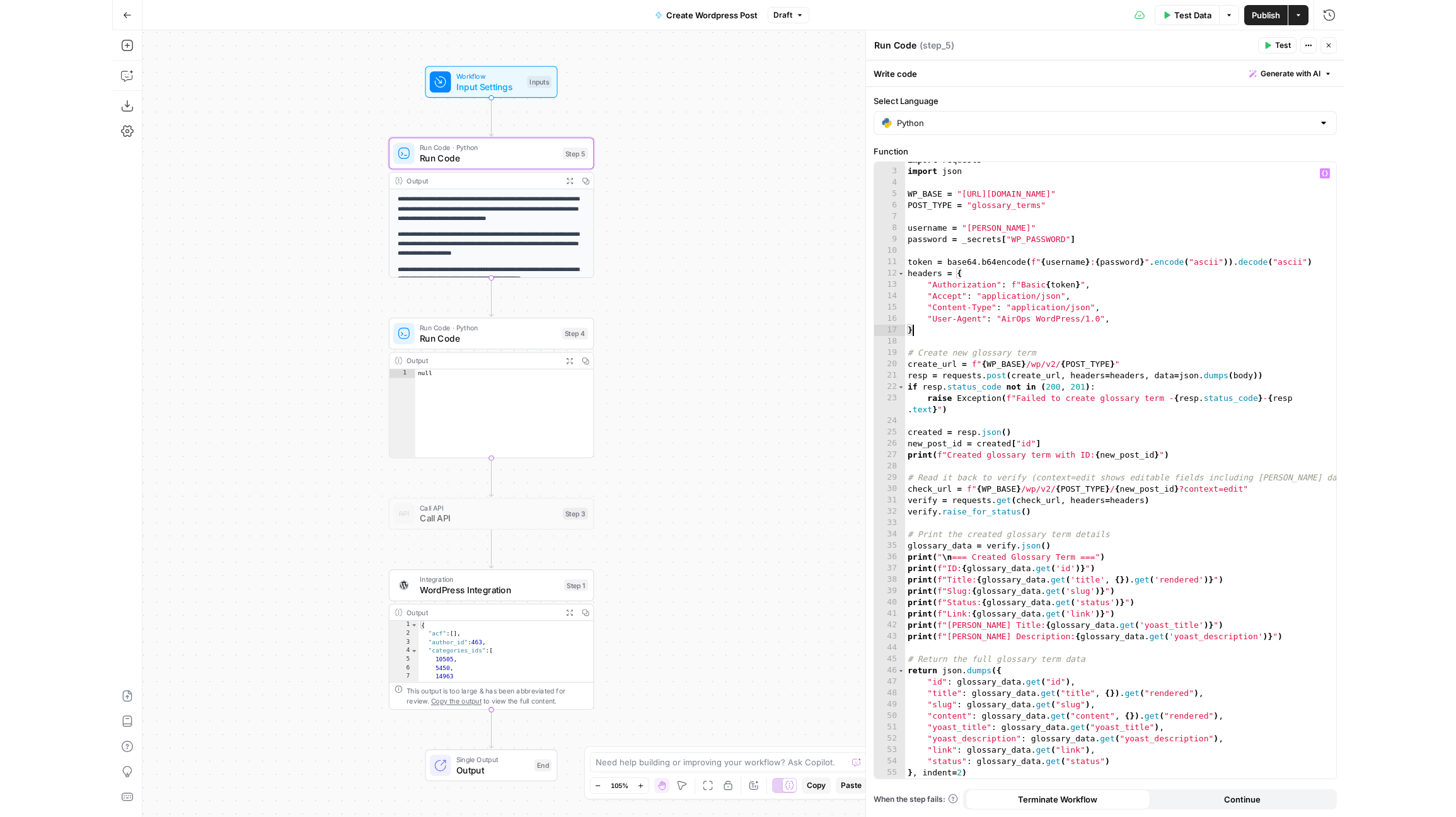
scroll to position [19, 0]
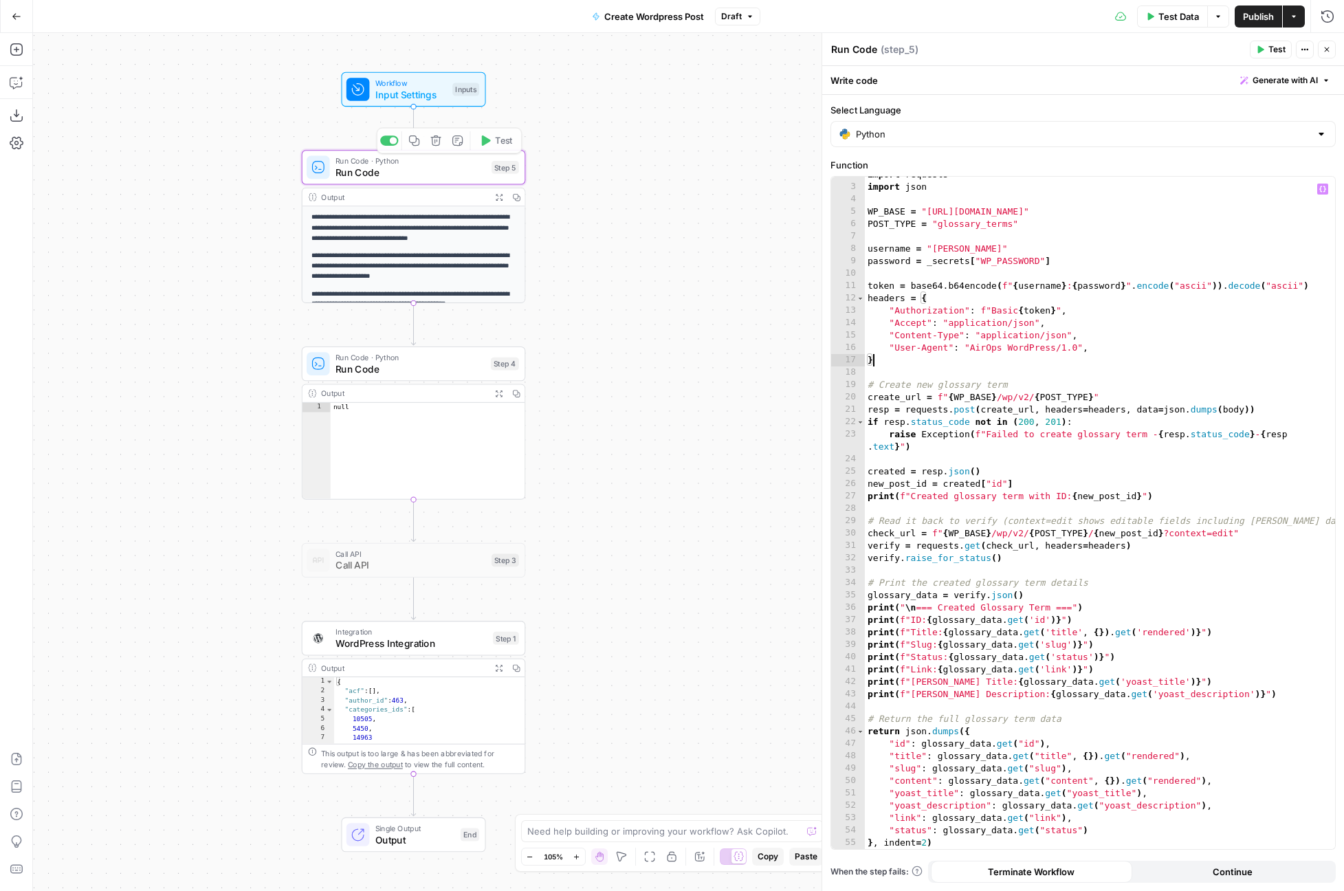
click at [402, 96] on span "Input Settings" at bounding box center [410, 94] width 71 height 14
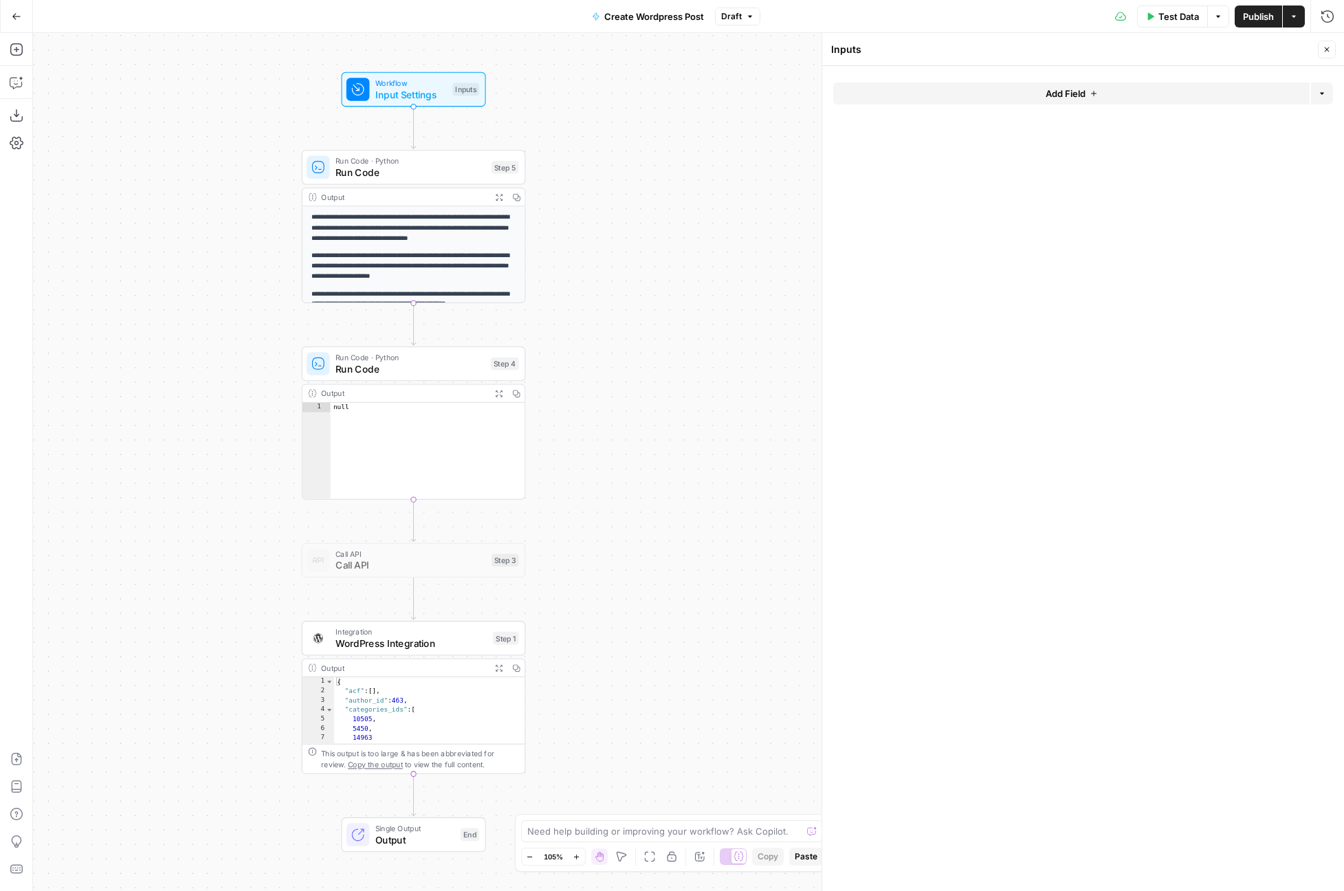
click at [1082, 89] on span "Add Field" at bounding box center [1065, 94] width 40 height 14
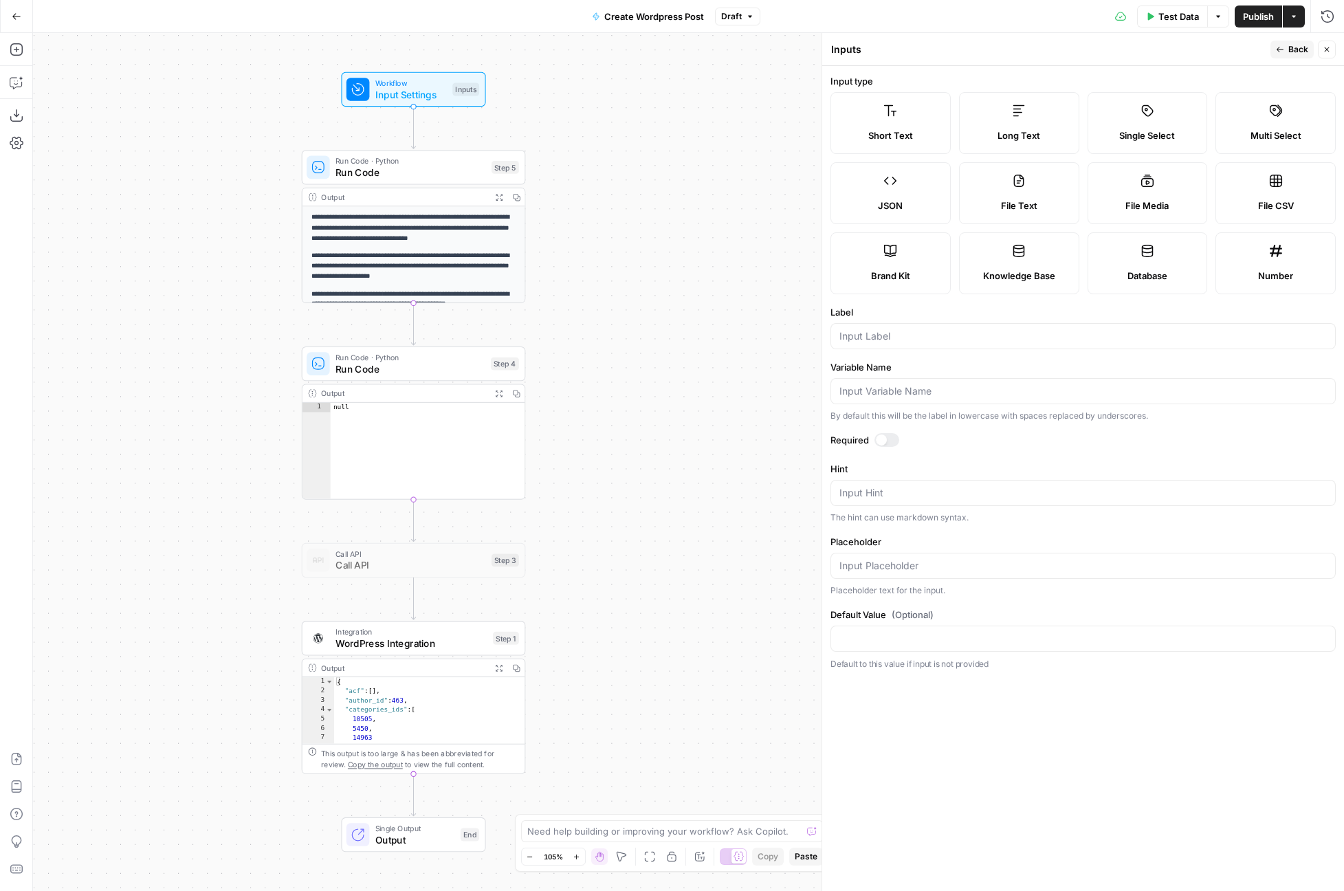
click at [915, 119] on label "Short Text" at bounding box center [890, 123] width 120 height 62
click at [938, 331] on input "Label" at bounding box center [1082, 336] width 487 height 14
type input "Post Type"
click at [880, 443] on div at bounding box center [881, 439] width 11 height 11
click at [878, 643] on input "Default Value" at bounding box center [1082, 639] width 487 height 14
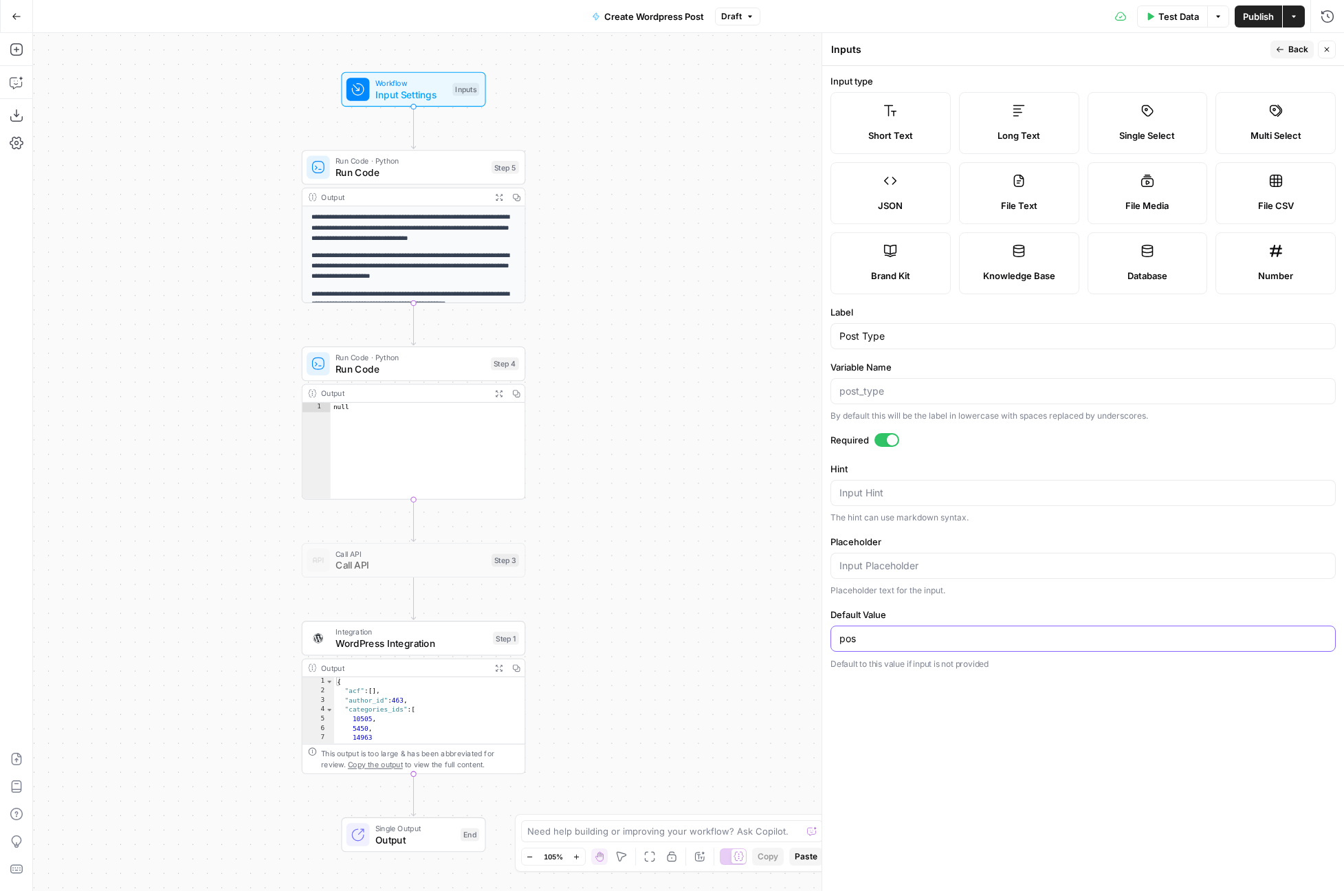
type input "post"
click at [983, 695] on form "Input type Short Text Long Text Single Select Multi Select JSON File Text File …" at bounding box center [1083, 478] width 522 height 825
click at [1295, 51] on span "Back" at bounding box center [1298, 49] width 20 height 12
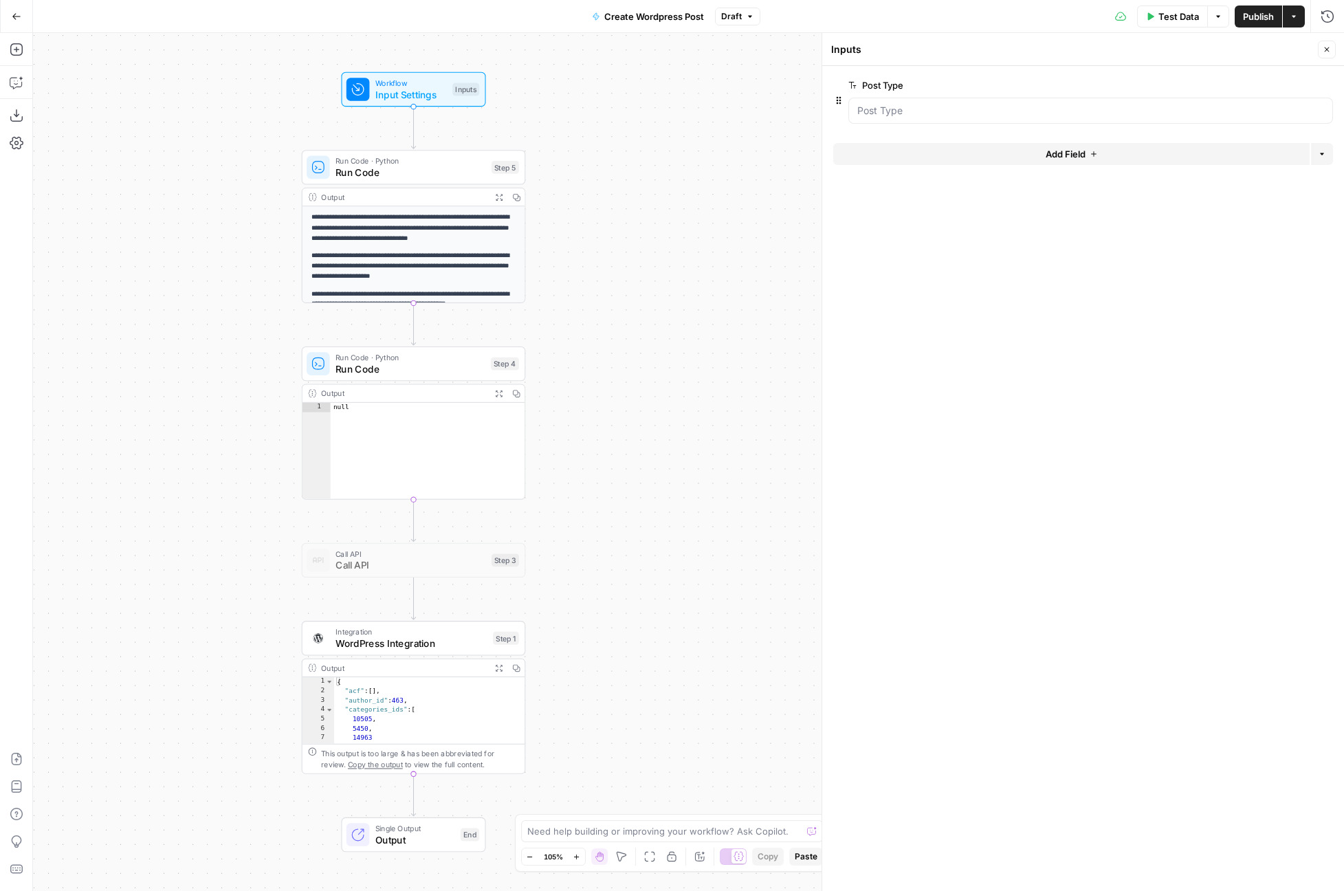
click at [1098, 157] on button "Add Field" at bounding box center [1071, 154] width 476 height 22
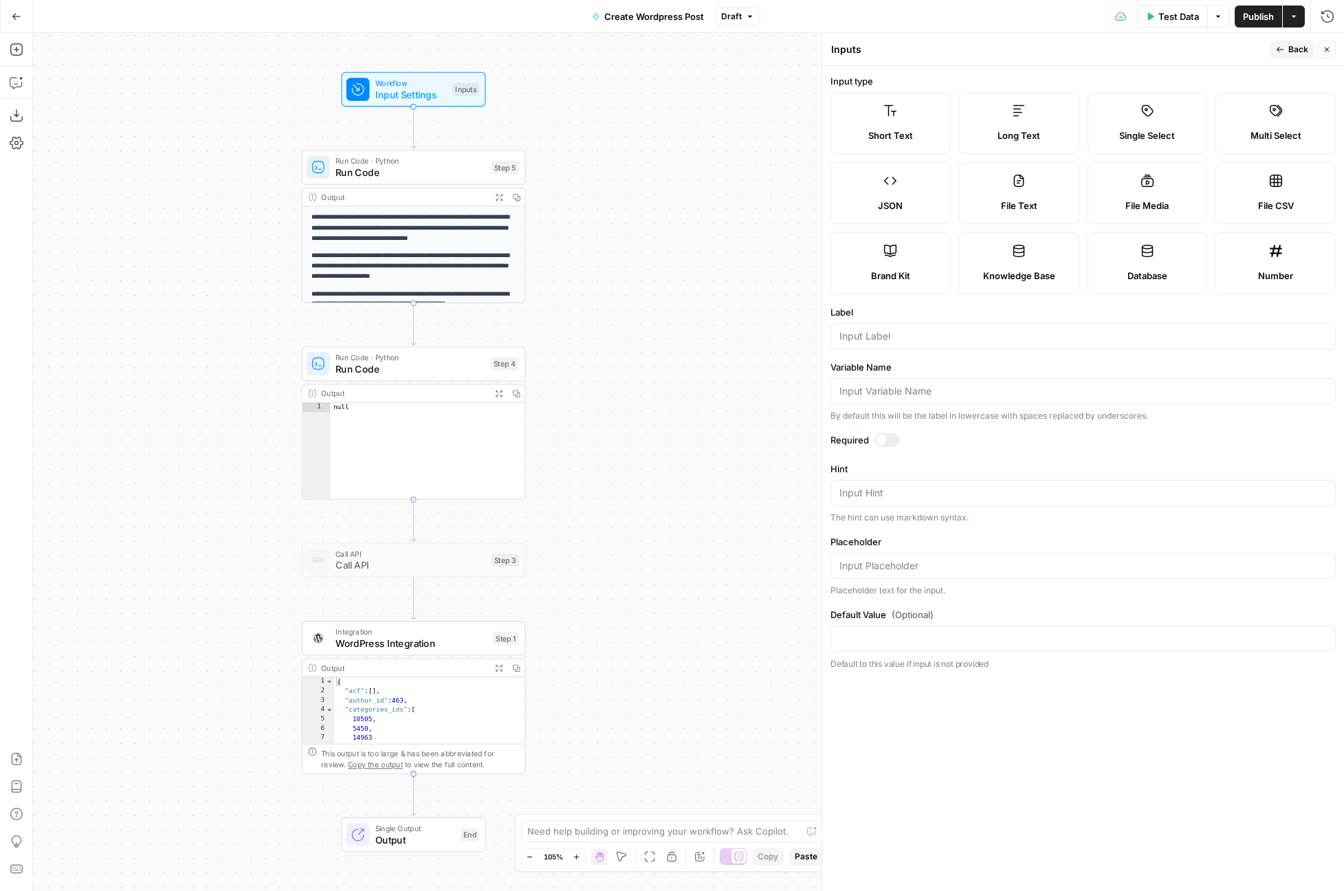
click at [914, 193] on label "JSON" at bounding box center [890, 193] width 120 height 62
click at [927, 338] on input "Label" at bounding box center [1082, 336] width 487 height 14
type input "Body Object"
click at [937, 490] on textarea "Hint" at bounding box center [1082, 493] width 487 height 14
type textarea "Contains all top-level WP fields."
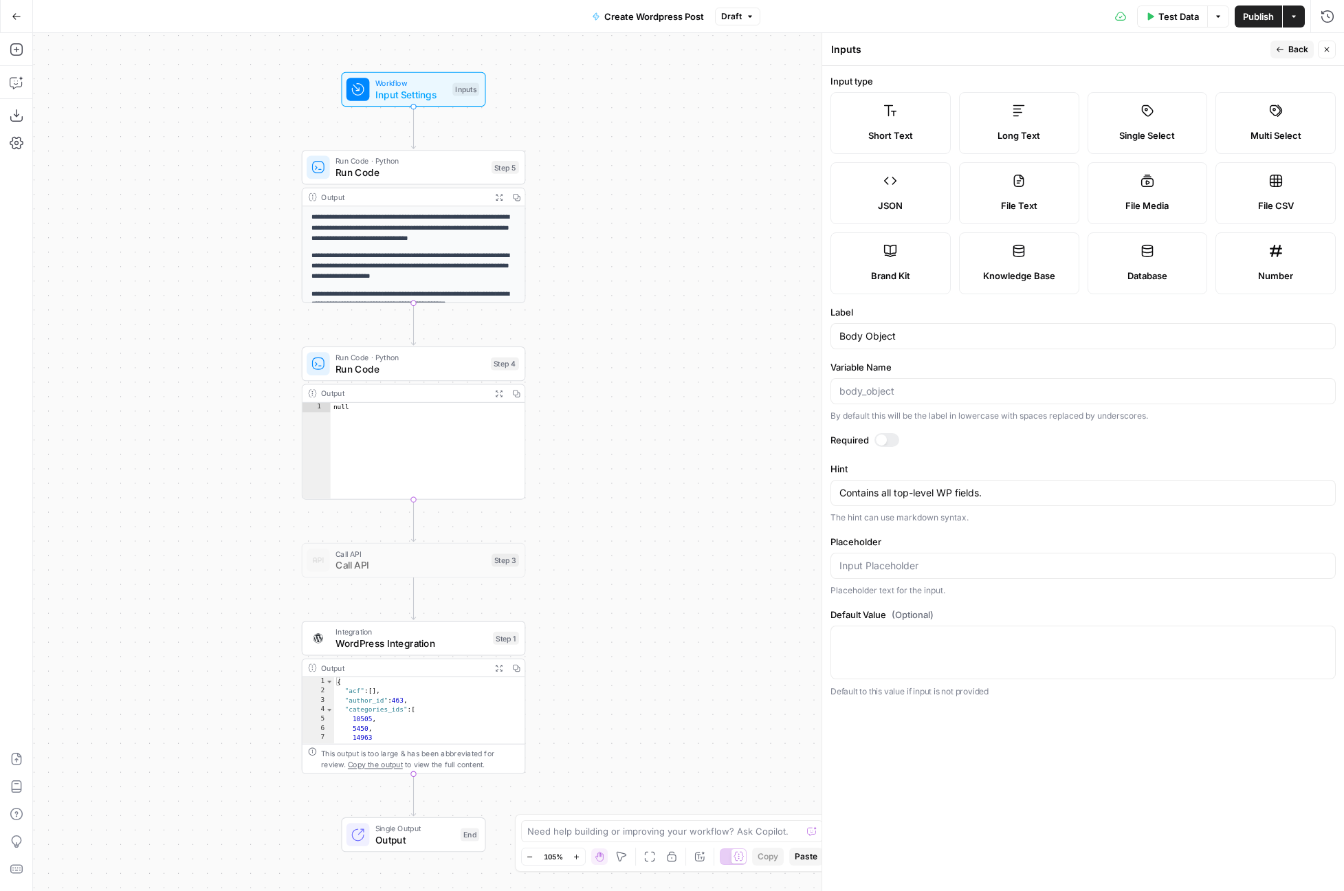
click at [1295, 49] on span "Back" at bounding box center [1298, 49] width 20 height 12
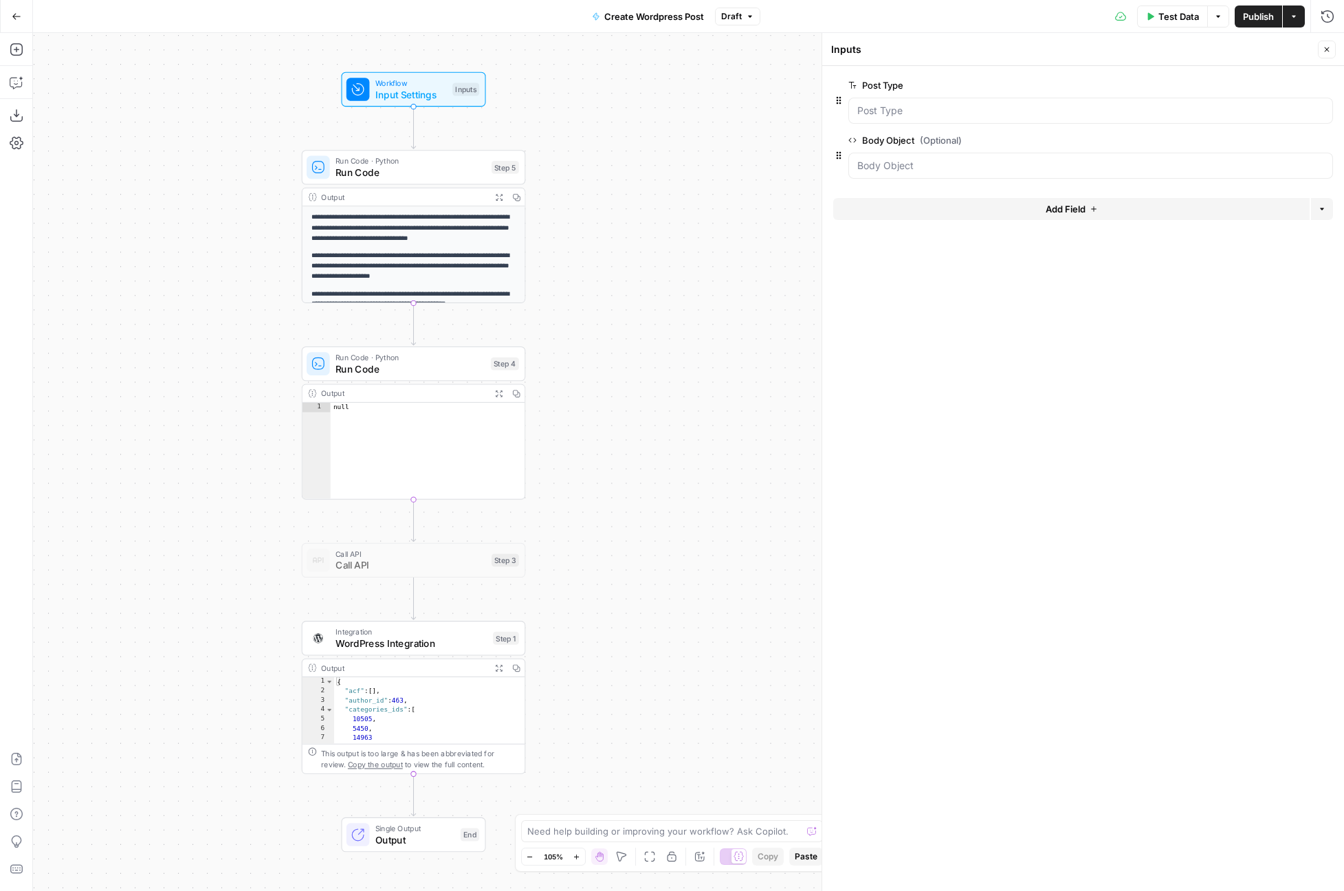
click at [1086, 260] on form "Post Type edit field Delete group Body Object (Optional) edit field Delete grou…" at bounding box center [1083, 478] width 522 height 825
click at [386, 339] on div at bounding box center [389, 337] width 18 height 10
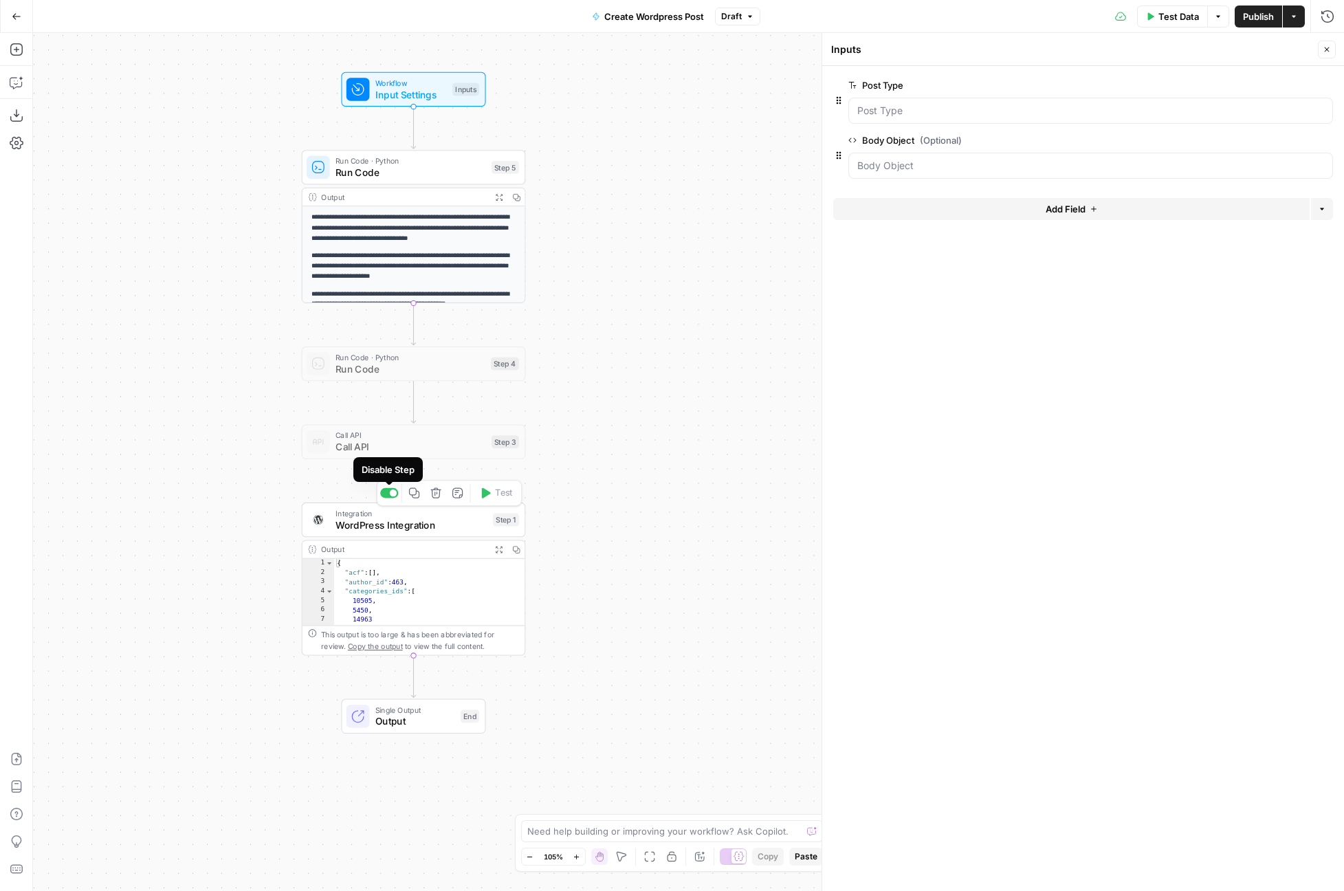
click at [389, 517] on span "WordPress Integration" at bounding box center [411, 524] width 152 height 14
type input "WordPress 1"
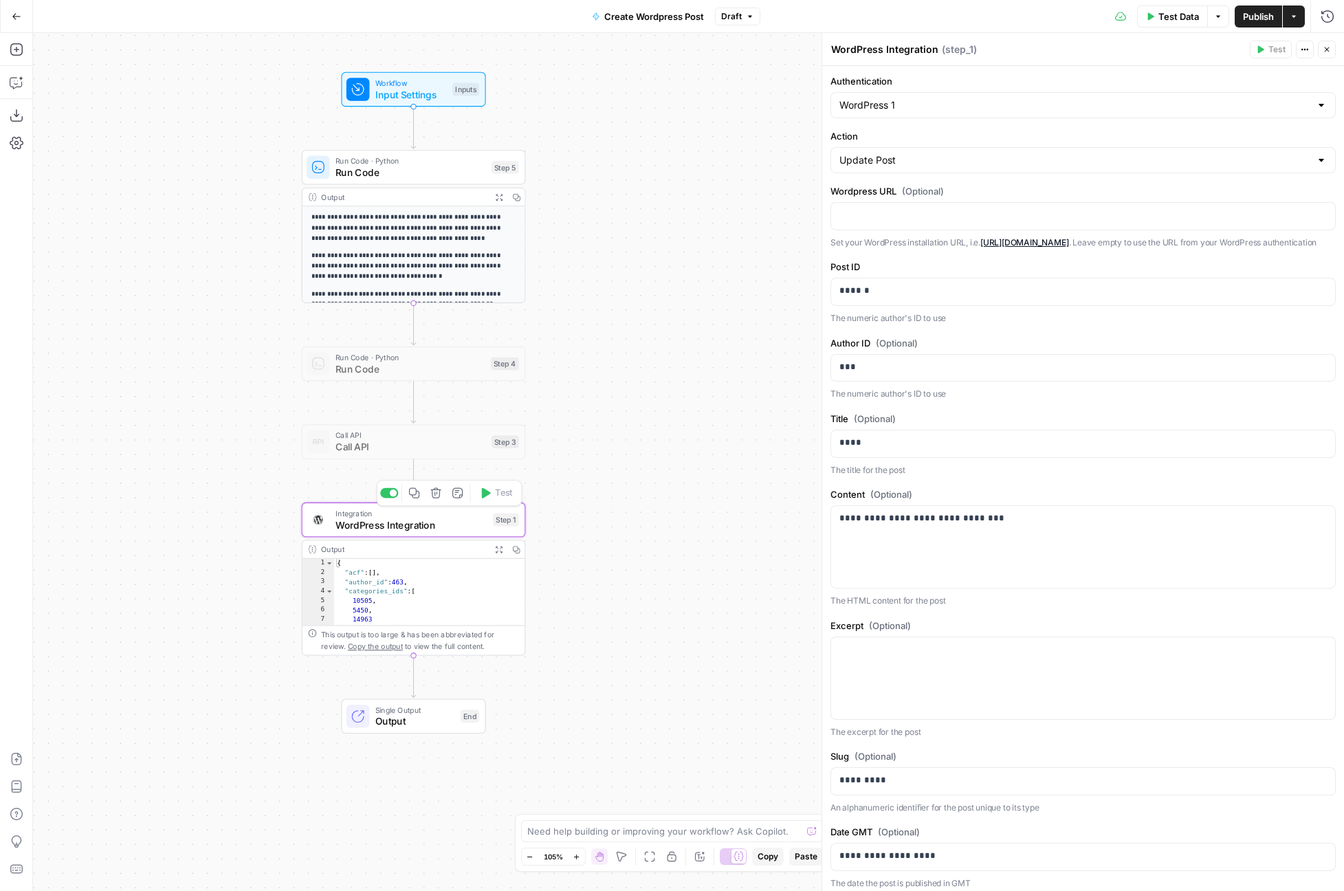
click at [387, 502] on div "Copy step Delete step Add Note Test" at bounding box center [449, 493] width 145 height 26
click at [388, 494] on div at bounding box center [389, 493] width 18 height 10
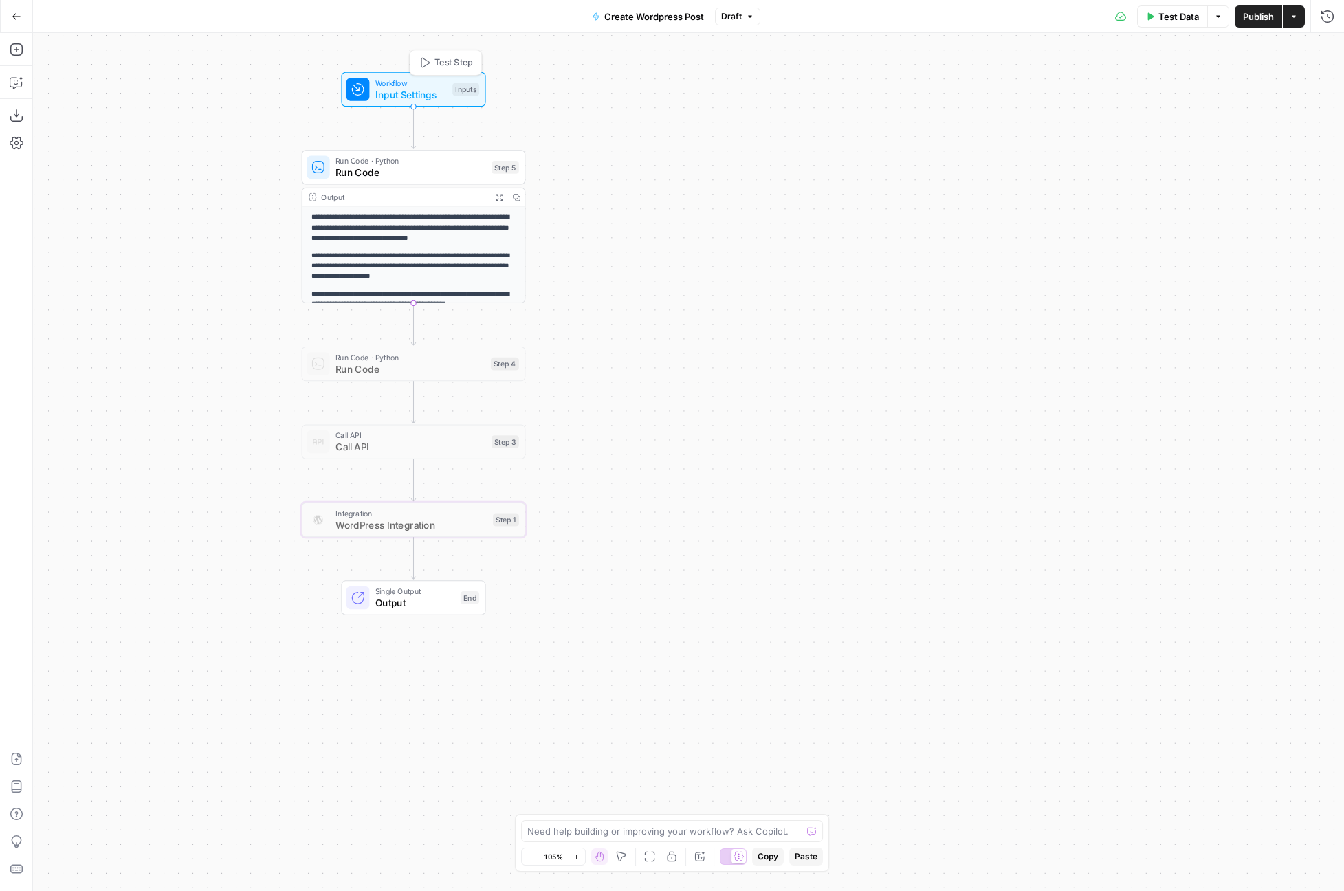
click at [439, 66] on span "Test Step" at bounding box center [453, 62] width 38 height 13
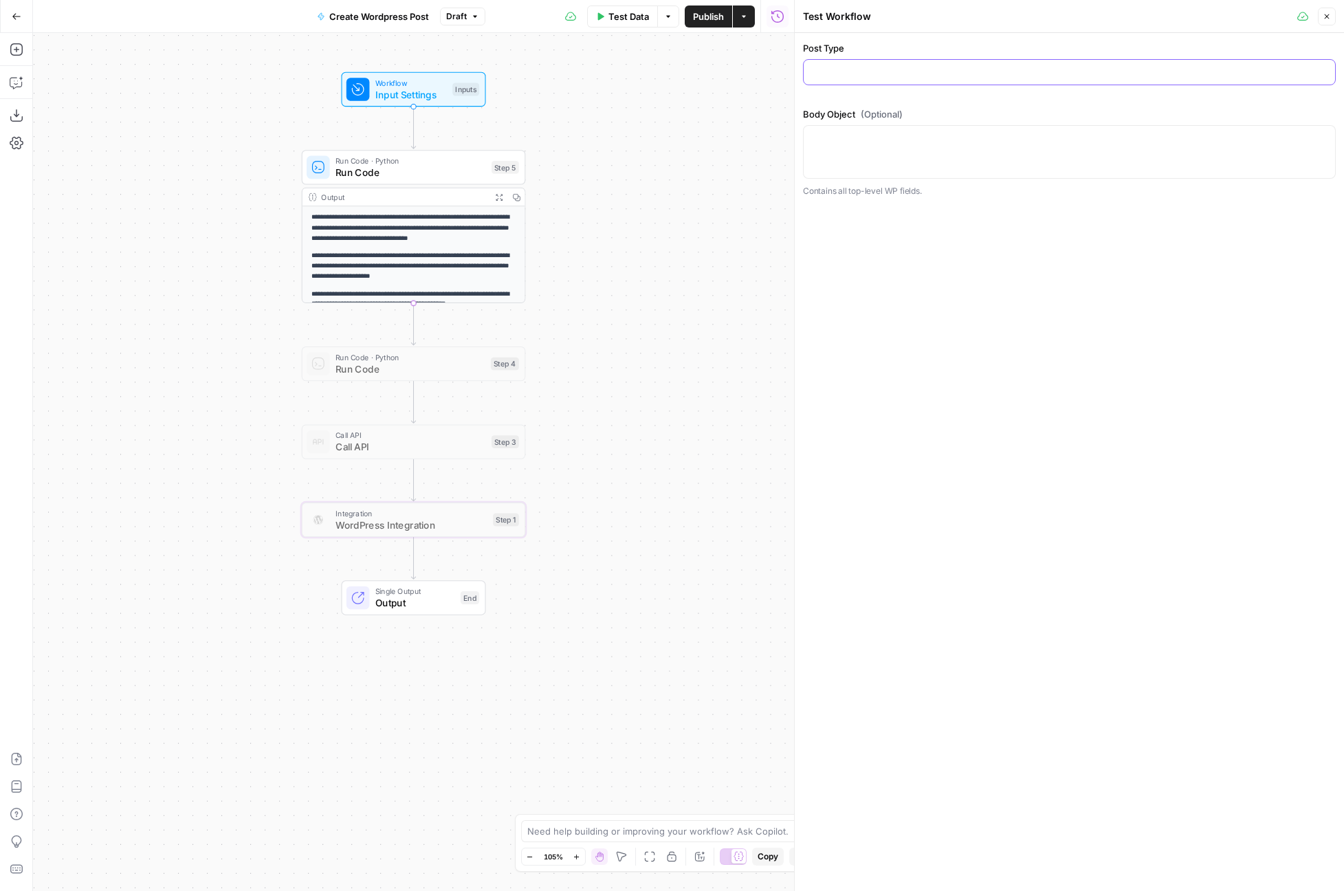
click at [879, 66] on input "Post Type" at bounding box center [1069, 72] width 515 height 14
type input "glossary_terms"
click at [920, 154] on div at bounding box center [1069, 152] width 533 height 54
paste textarea "body = { "title": term, "content": body_content, "slug": slug, "status": "draft…"
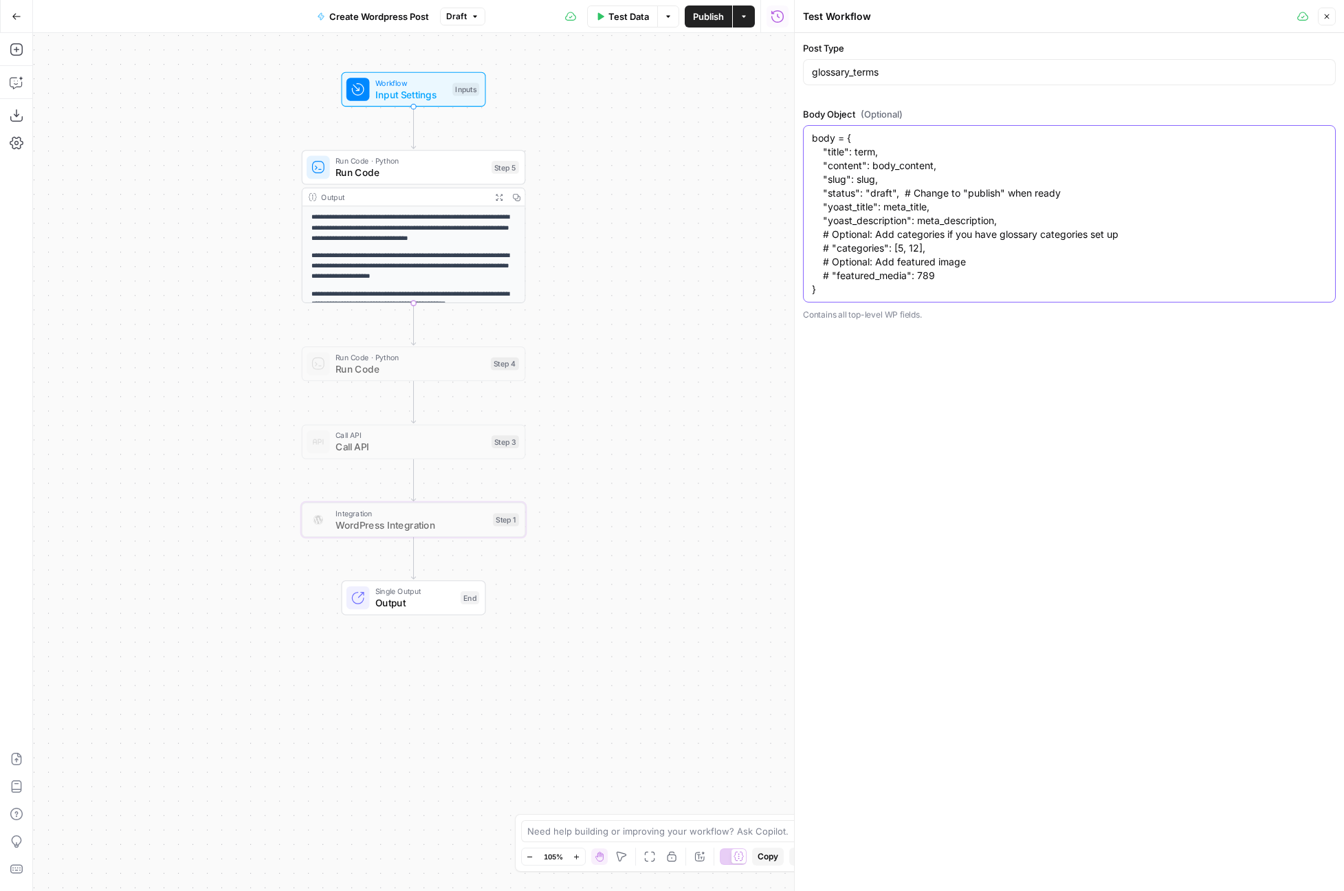
drag, startPoint x: 951, startPoint y: 273, endPoint x: 789, endPoint y: 228, distance: 168.2
click at [794, 228] on div "Test Workflow Close Post Type glossary_terms Body Object (Optional) body = { "t…" at bounding box center [1069, 445] width 550 height 891
drag, startPoint x: 919, startPoint y: 220, endPoint x: 1038, endPoint y: 218, distance: 118.9
click at [1038, 218] on textarea "body = { "title": term, "content": body_content, "slug": slug, "status": "draft…" at bounding box center [1069, 186] width 515 height 110
paste textarea ""Learn everything about social media marketing including strategies, best pract…"
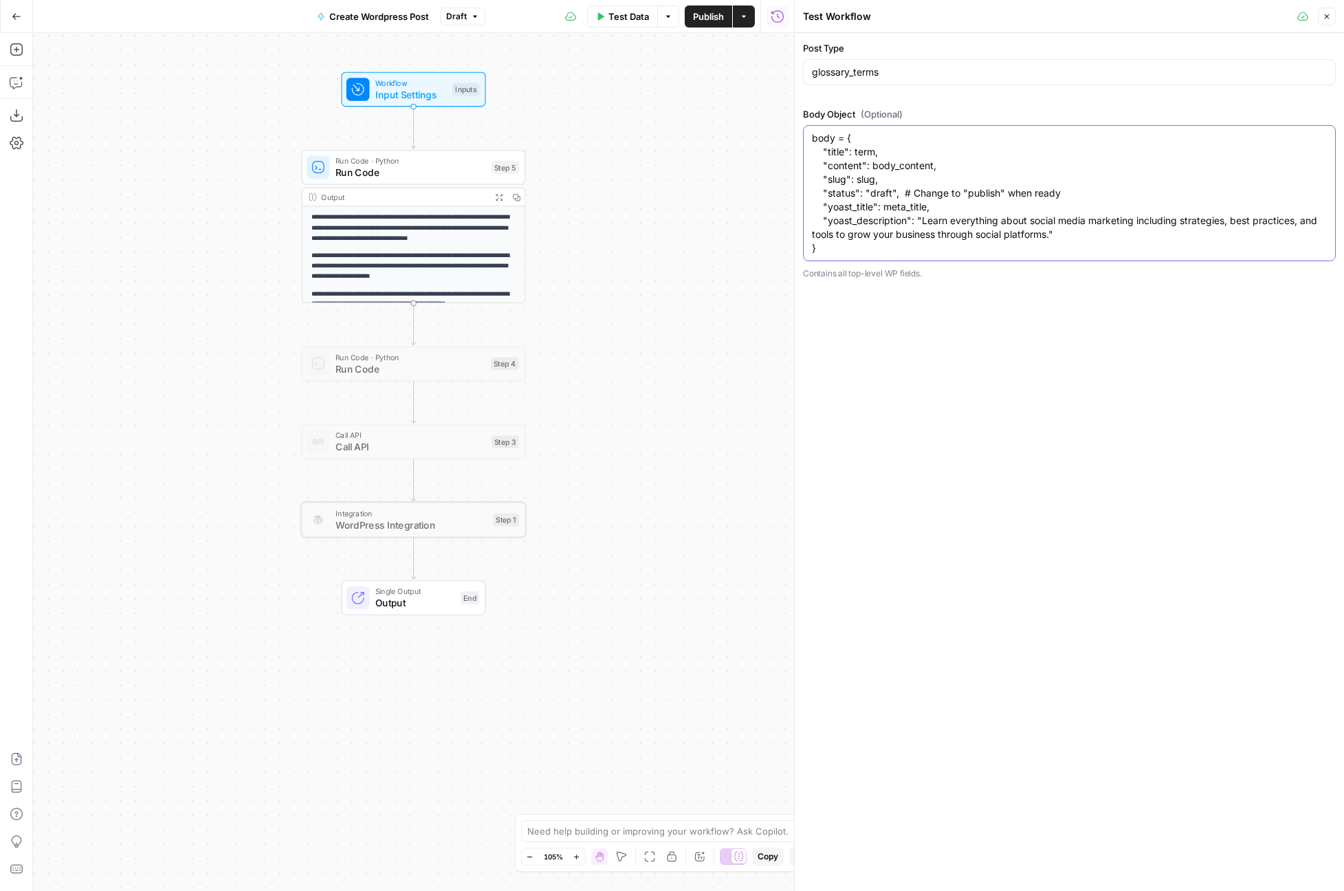
drag, startPoint x: 933, startPoint y: 205, endPoint x: 882, endPoint y: 206, distance: 50.2
click at [882, 206] on textarea "body = { "title": term, "content": body_content, "slug": slug, "status": "draft…" at bounding box center [1069, 193] width 515 height 124
paste textarea ""Social Media Marketing: Complete Guide | Sprout Social""
drag, startPoint x: 899, startPoint y: 192, endPoint x: 1106, endPoint y: 189, distance: 207.6
click at [1106, 189] on textarea "body = { "title": term, "content": body_content, "slug": slug, "status": "draft…" at bounding box center [1069, 193] width 515 height 124
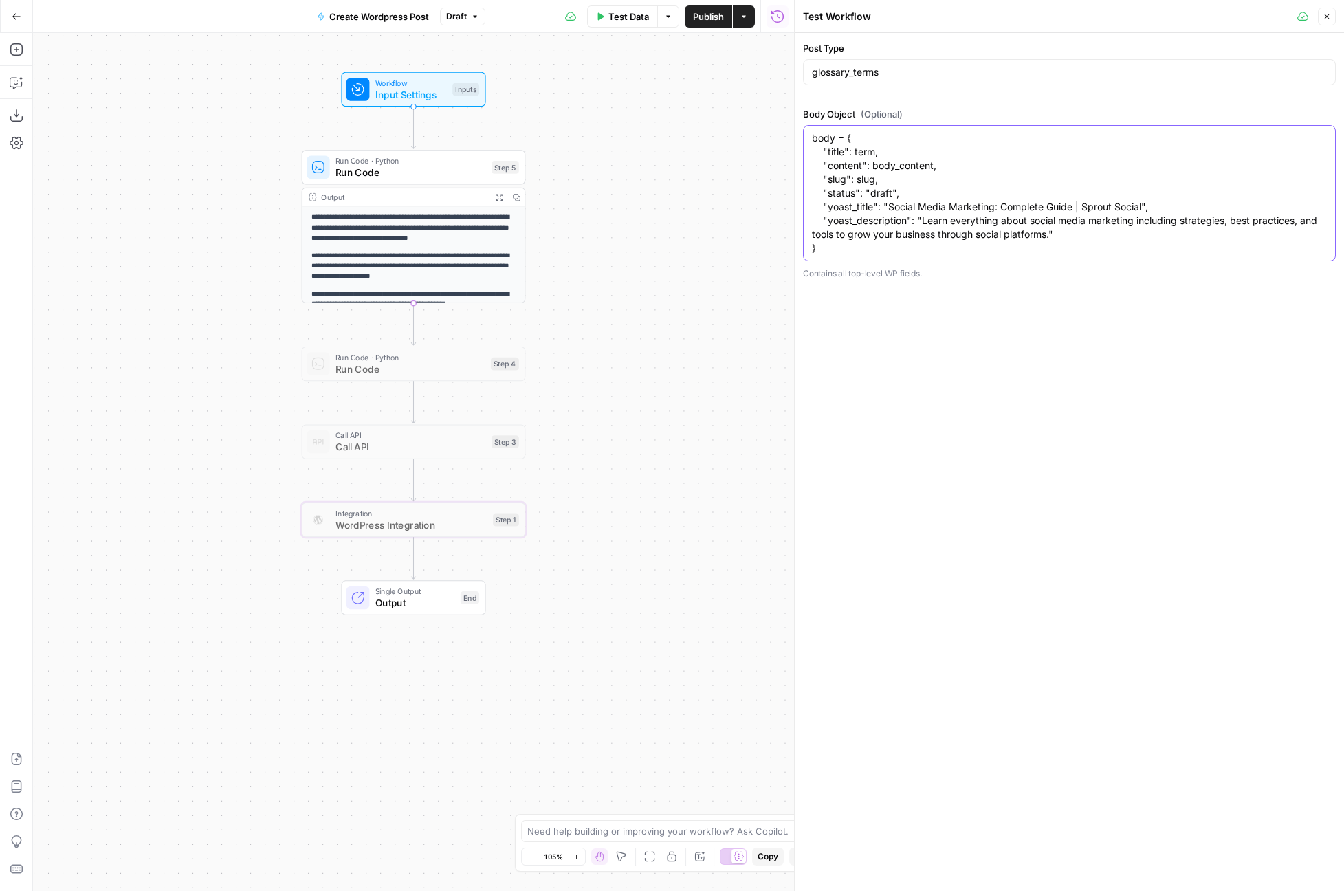
click at [864, 180] on textarea "body = { "title": term, "content": body_content, "slug": slug, "status": "draft…" at bounding box center [1069, 193] width 515 height 124
drag, startPoint x: 872, startPoint y: 166, endPoint x: 931, endPoint y: 168, distance: 59.2
click at [931, 168] on textarea "body = { "title": term, "content": body_content, "slug": "testing-slug", "statu…" at bounding box center [1069, 193] width 515 height 124
click at [865, 151] on textarea "body = { "title": term, "content": "<p>Stanton is cool</p>, "slug": "testing-sl…" at bounding box center [1069, 193] width 515 height 124
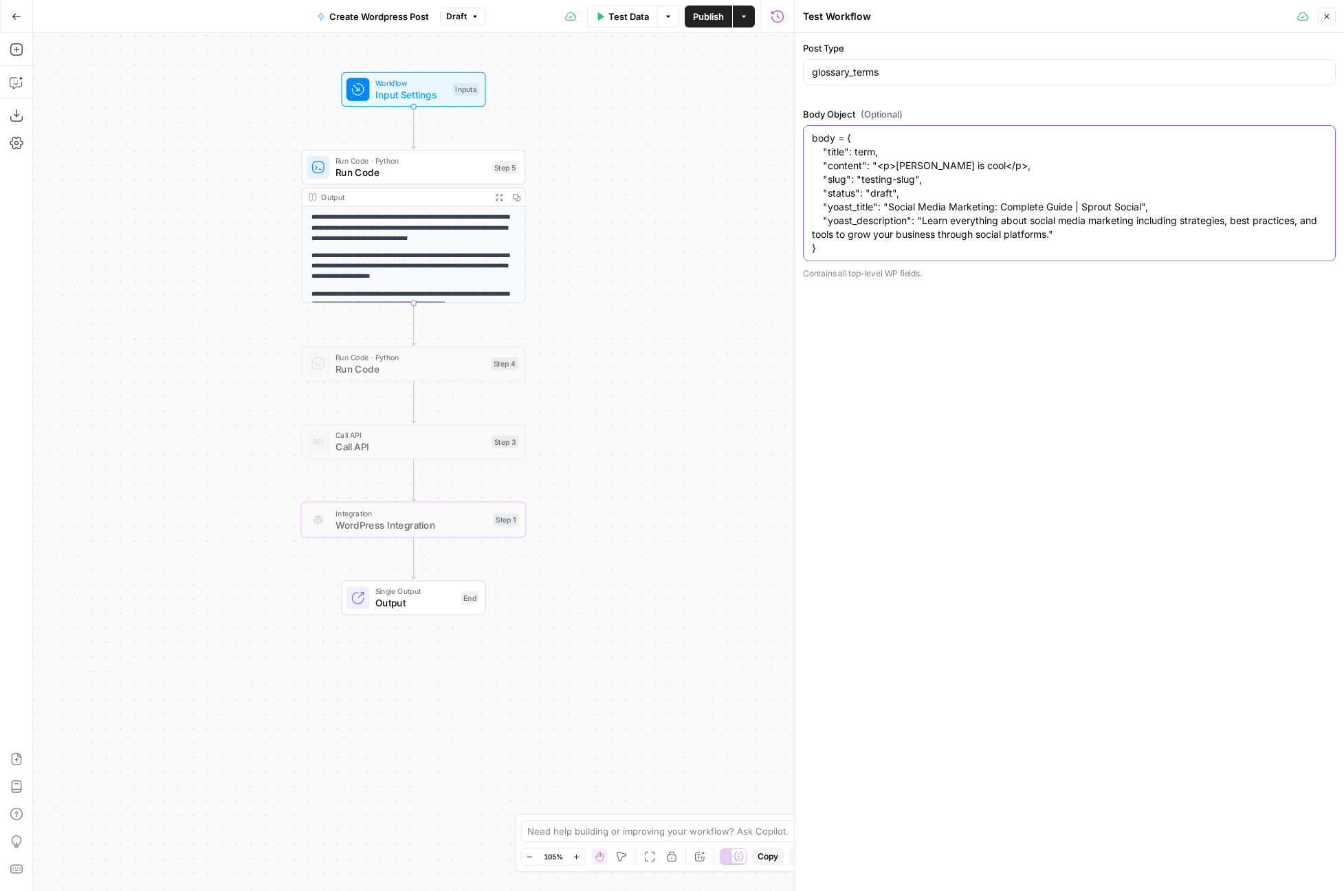
click at [865, 151] on textarea "body = { "title": term, "content": "<p>Stanton is cool</p>, "slug": "testing-sl…" at bounding box center [1069, 193] width 515 height 124
type textarea "body = { "title": "Stanton", "content": "<p>Stanton is cool</p>, "slug": "testi…"
click at [950, 323] on div "Post Type glossary_terms Body Object (Optional) body = { "title": "Stanton", "c…" at bounding box center [1068, 462] width 549 height 858
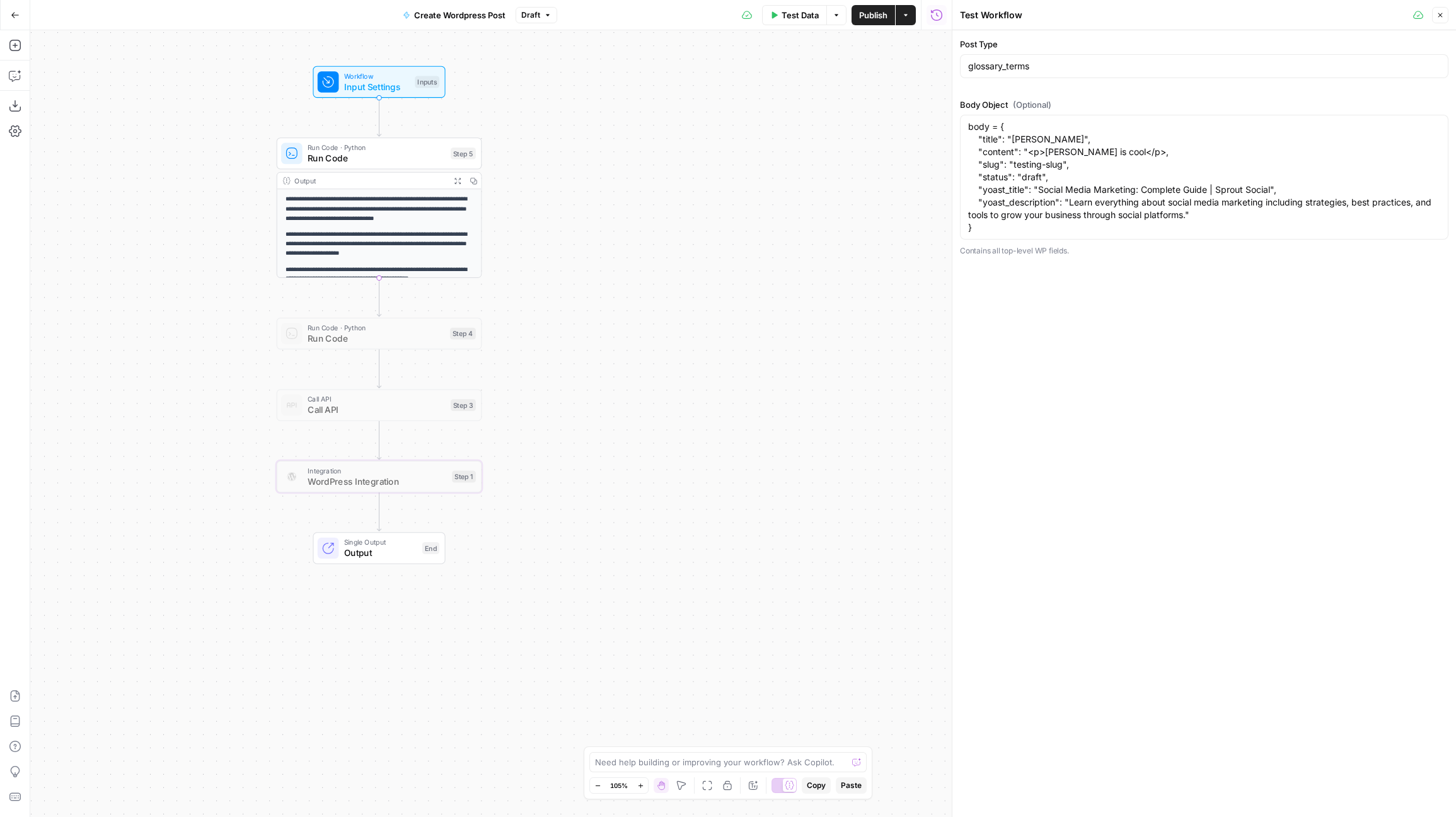
click at [833, 163] on div "**********" at bounding box center [491, 424] width 921 height 787
click at [1231, 17] on icon "button" at bounding box center [1439, 15] width 7 height 7
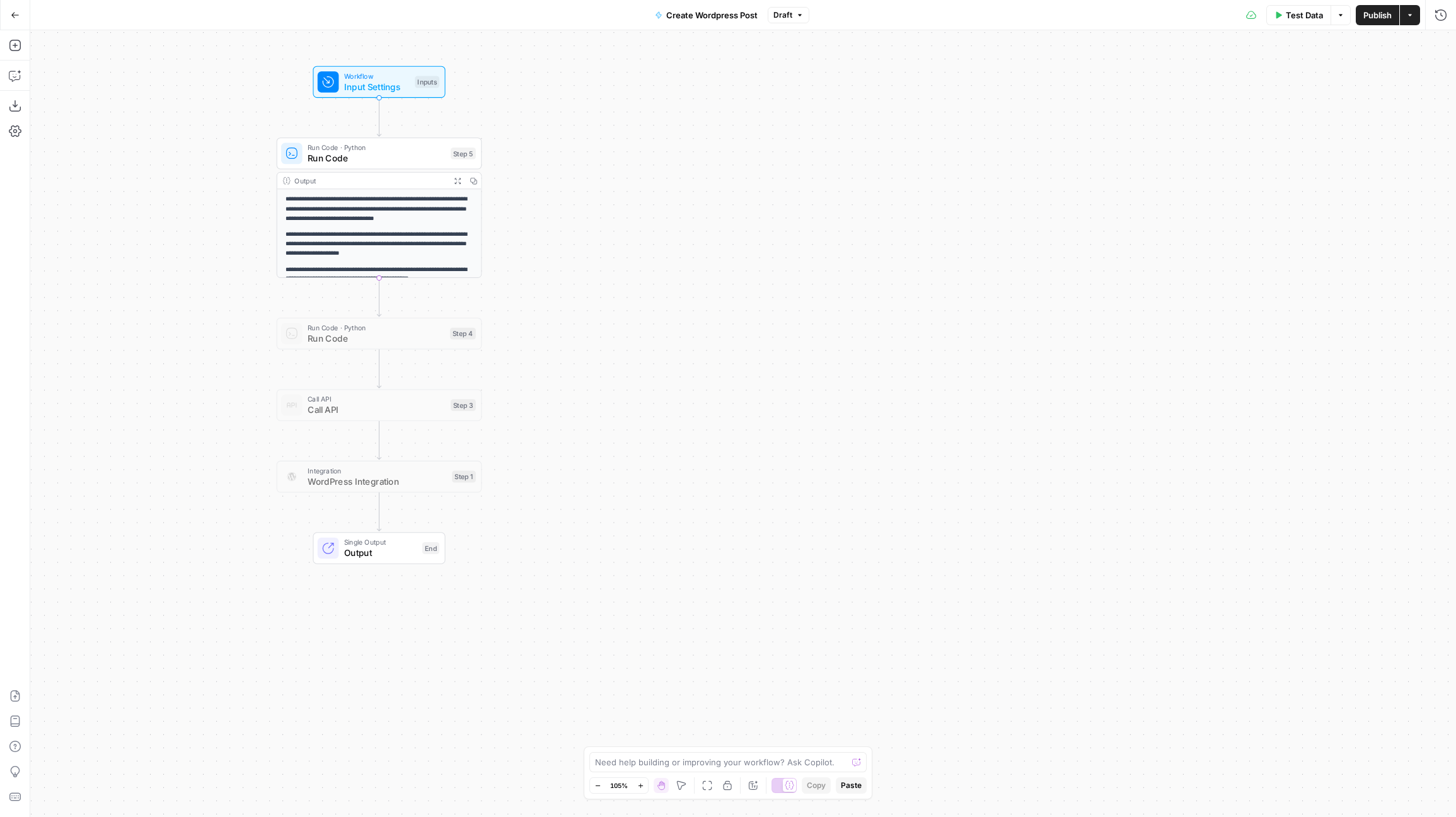
click at [404, 83] on span "Input Settings" at bounding box center [376, 86] width 65 height 13
click at [1103, 102] on Type "Post Type" at bounding box center [1223, 102] width 428 height 13
click at [1089, 104] on Type "Post Type" at bounding box center [1223, 102] width 428 height 13
click at [407, 90] on span "Input Settings" at bounding box center [376, 86] width 65 height 13
click at [412, 53] on div "**********" at bounding box center [743, 424] width 1426 height 787
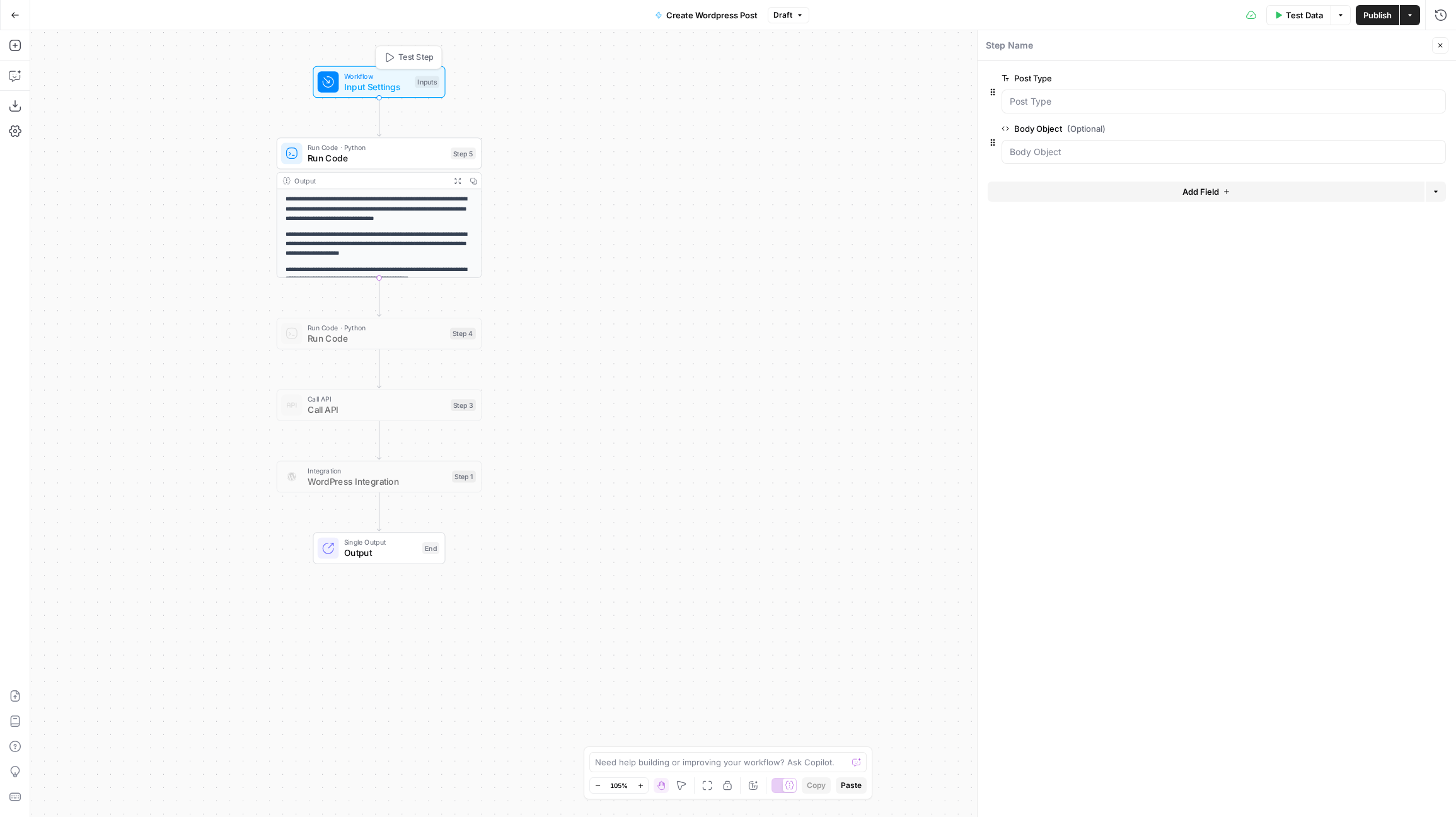
click at [407, 58] on span "Test Step" at bounding box center [415, 57] width 35 height 12
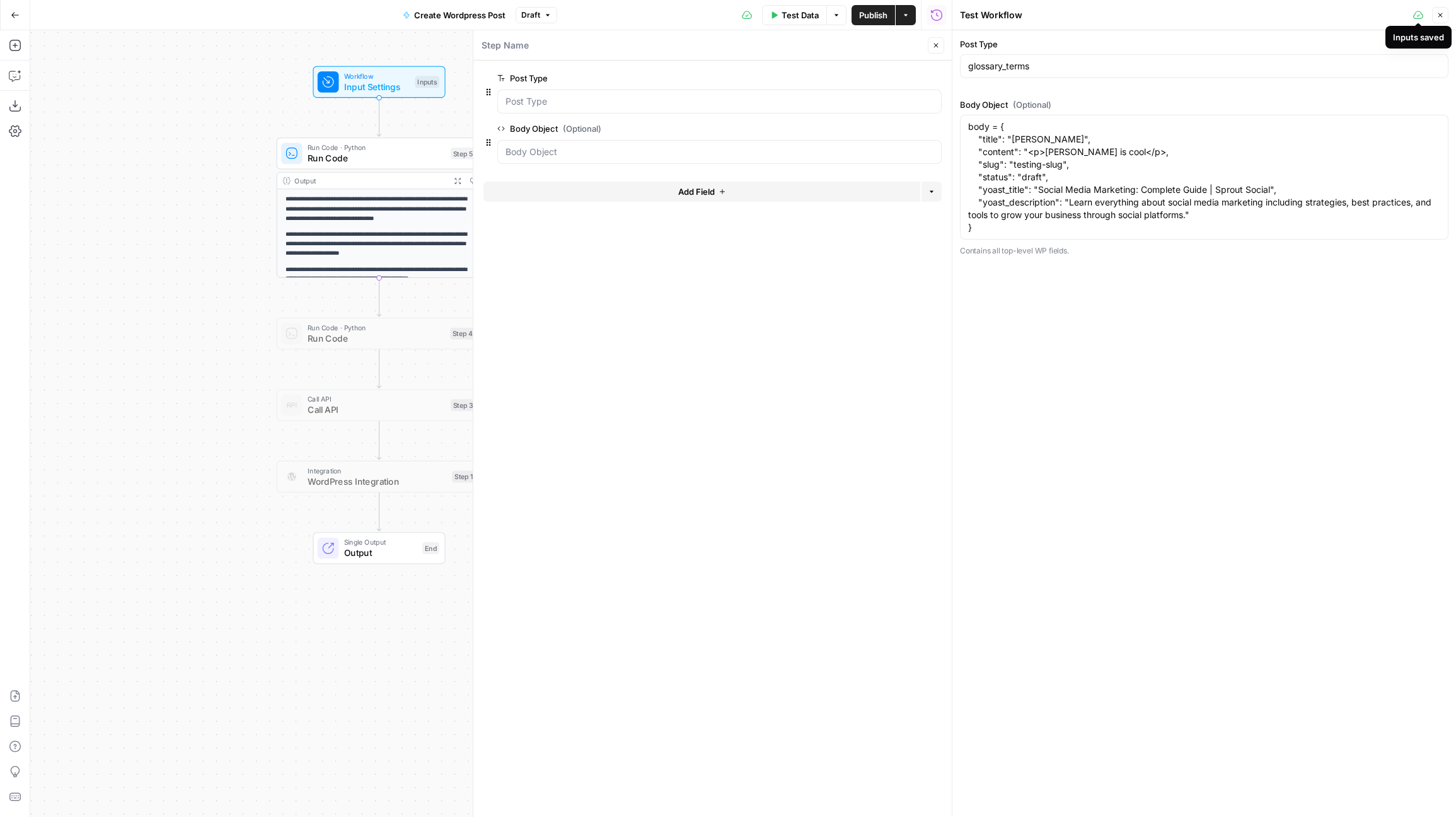
click at [1231, 17] on icon at bounding box center [1417, 15] width 10 height 10
click at [940, 50] on button "Close" at bounding box center [936, 46] width 17 height 17
click at [796, 15] on span "Test Data" at bounding box center [800, 16] width 38 height 13
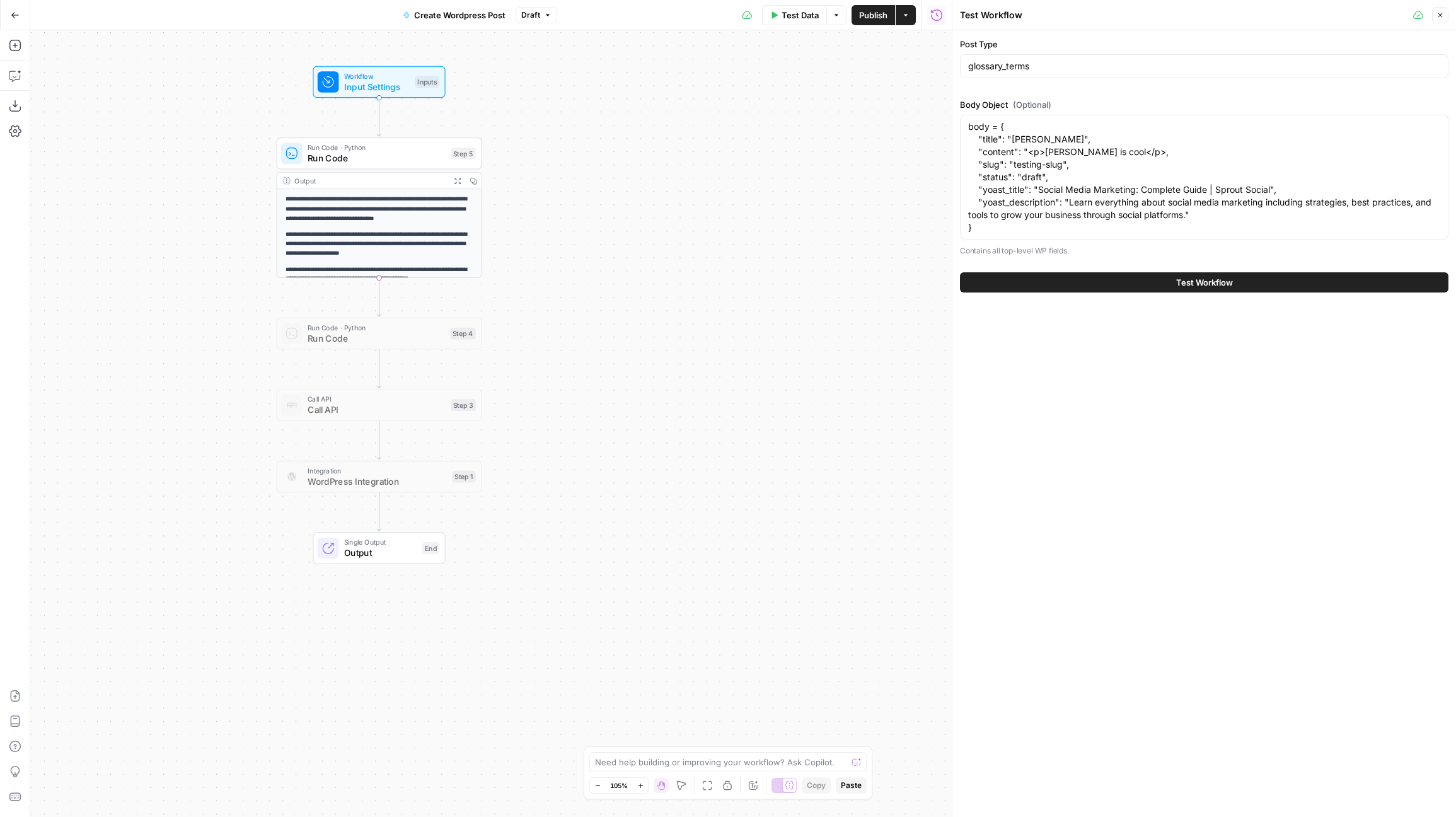
click at [1168, 283] on button "Test Workflow" at bounding box center [1204, 282] width 489 height 20
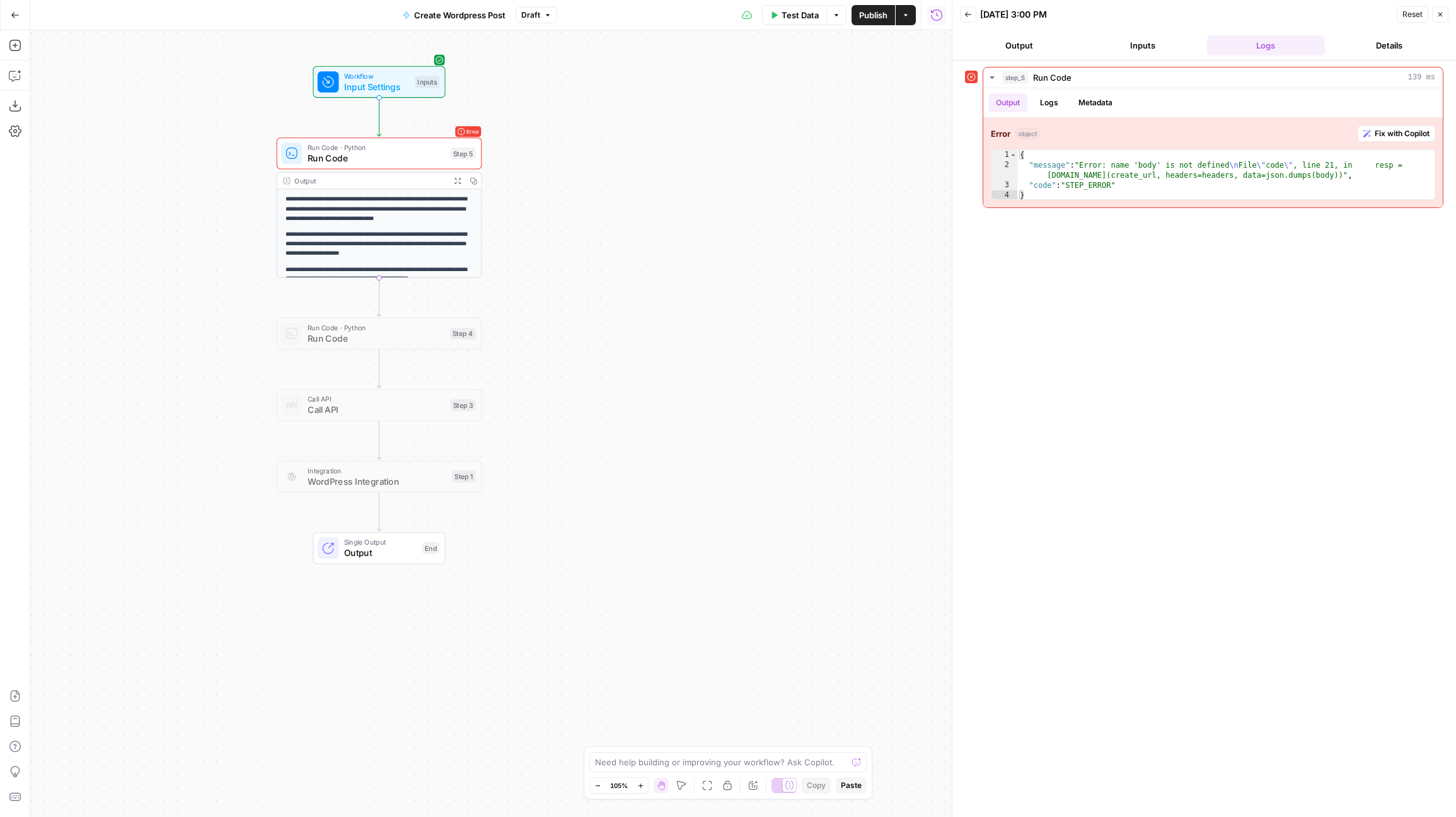
click at [414, 149] on span "Run Code · Python" at bounding box center [376, 148] width 138 height 11
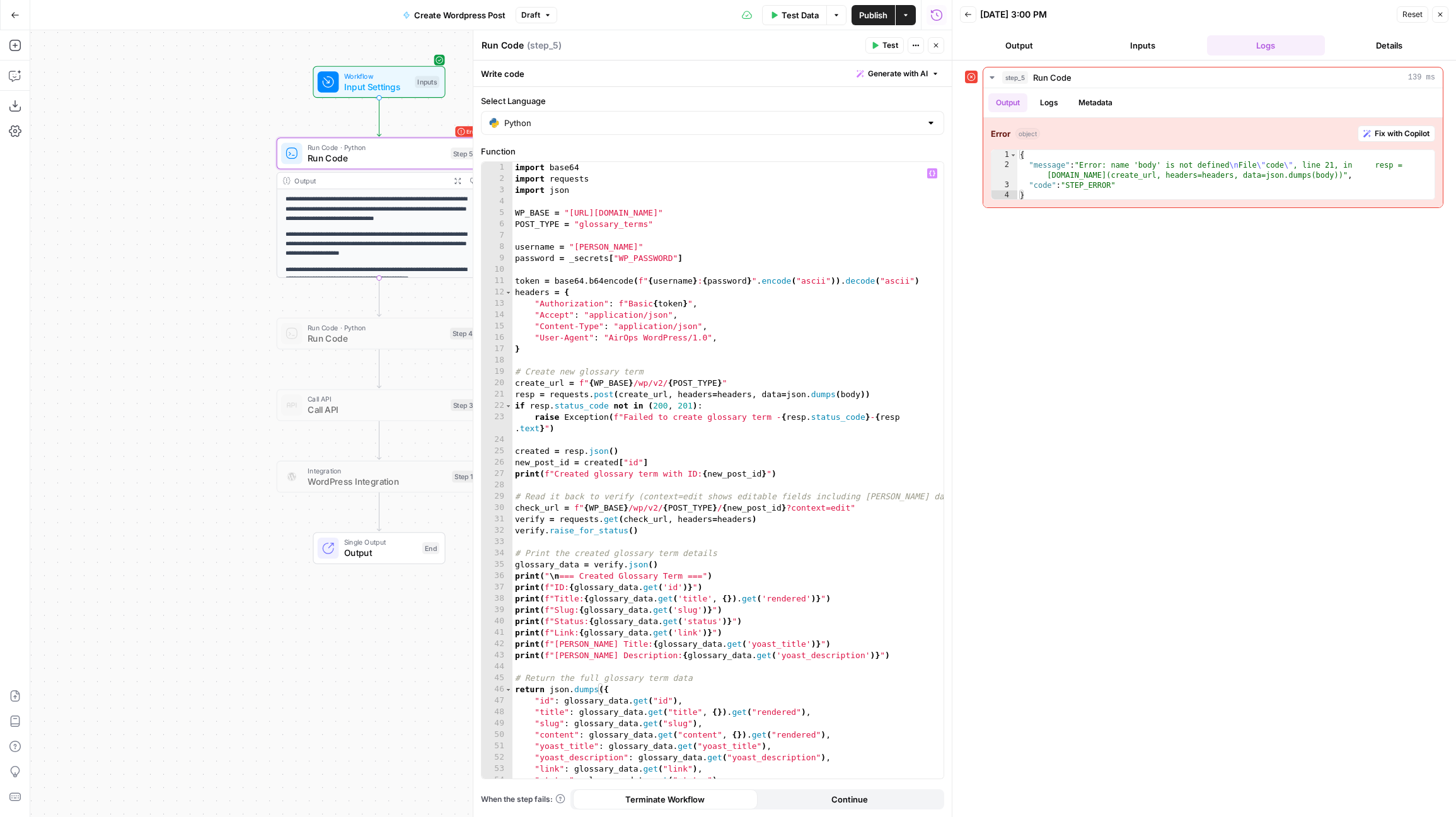
click at [842, 394] on div "import base64 import requests import json WP_BASE = "https://pagely.sproutsocia…" at bounding box center [728, 481] width 431 height 639
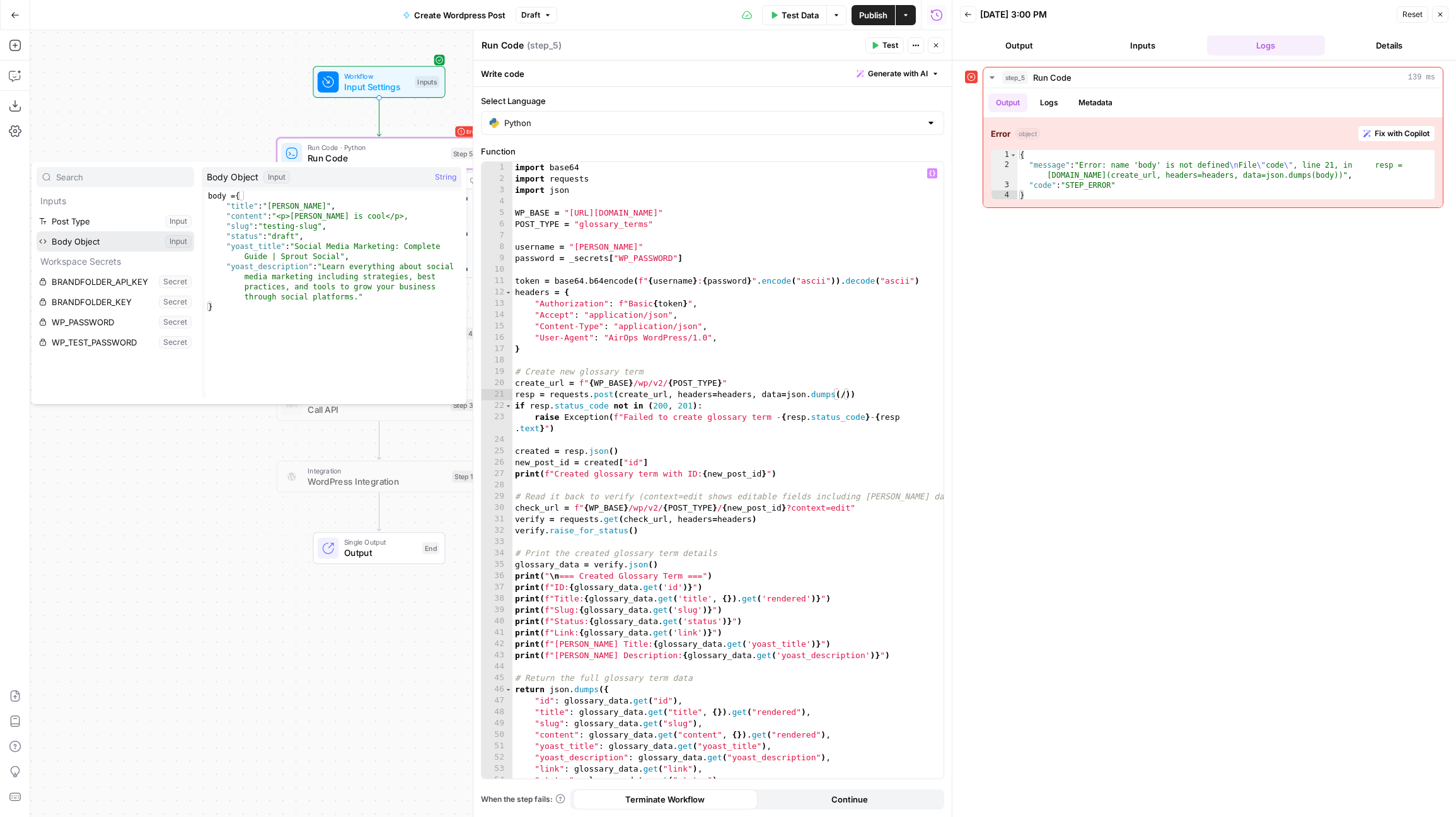
click at [138, 238] on button "Select variable Body Object" at bounding box center [116, 241] width 158 height 20
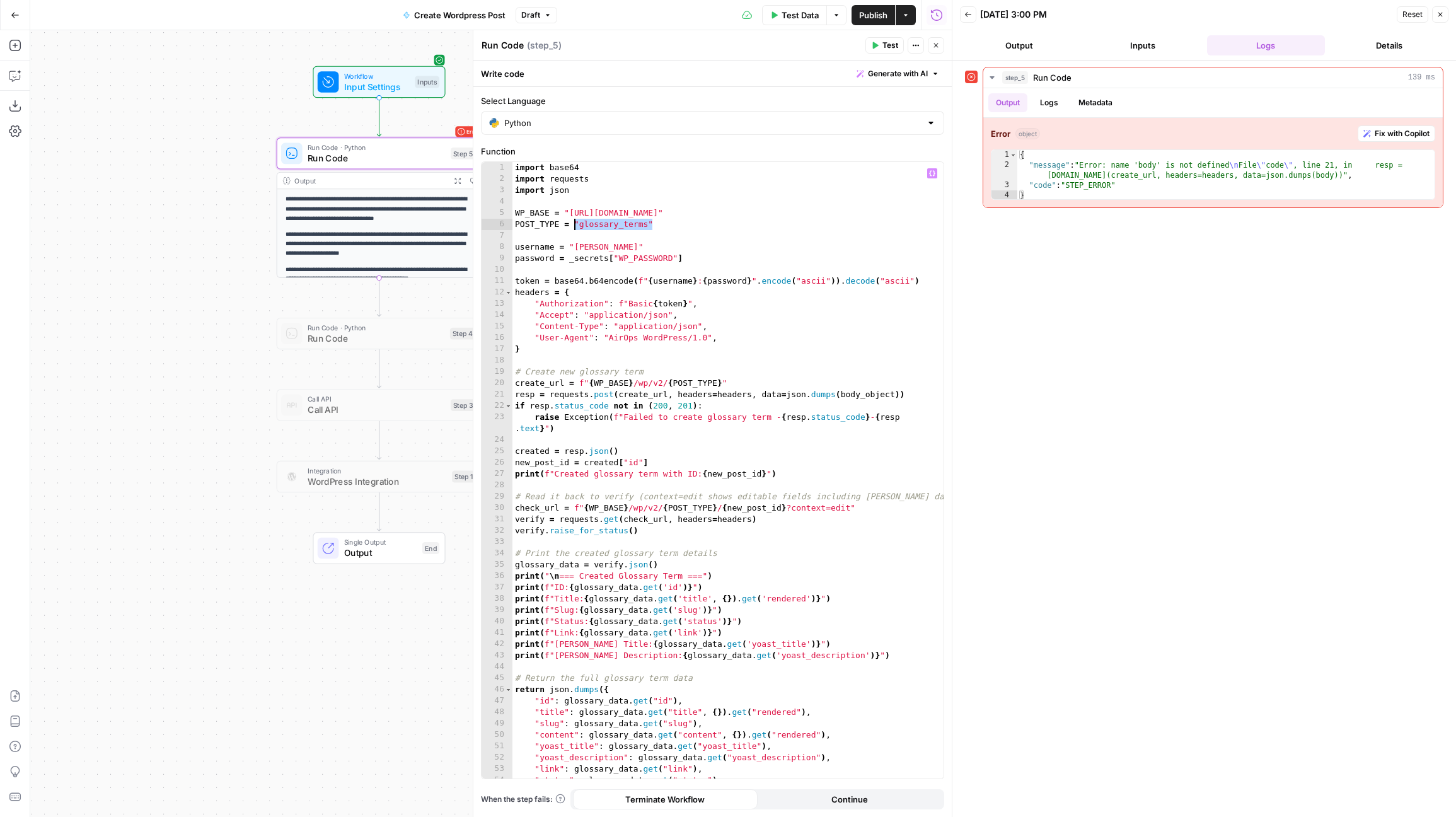
drag, startPoint x: 653, startPoint y: 224, endPoint x: 575, endPoint y: 226, distance: 78.0
click at [575, 226] on div "import base64 import requests import json WP_BASE = "https://pagely.sproutsocia…" at bounding box center [728, 481] width 431 height 639
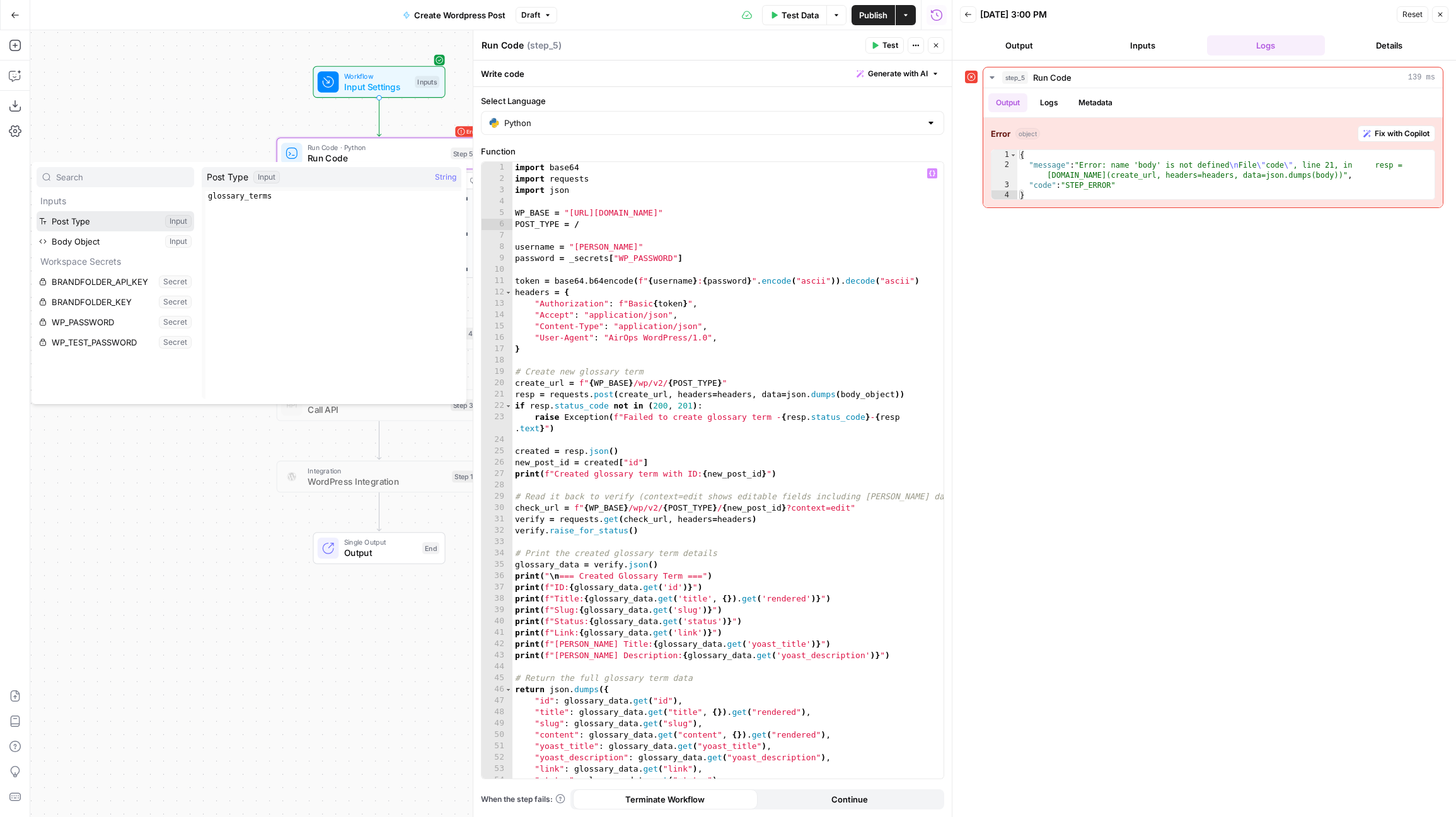
click at [110, 225] on button "Select variable Post Type" at bounding box center [116, 221] width 158 height 20
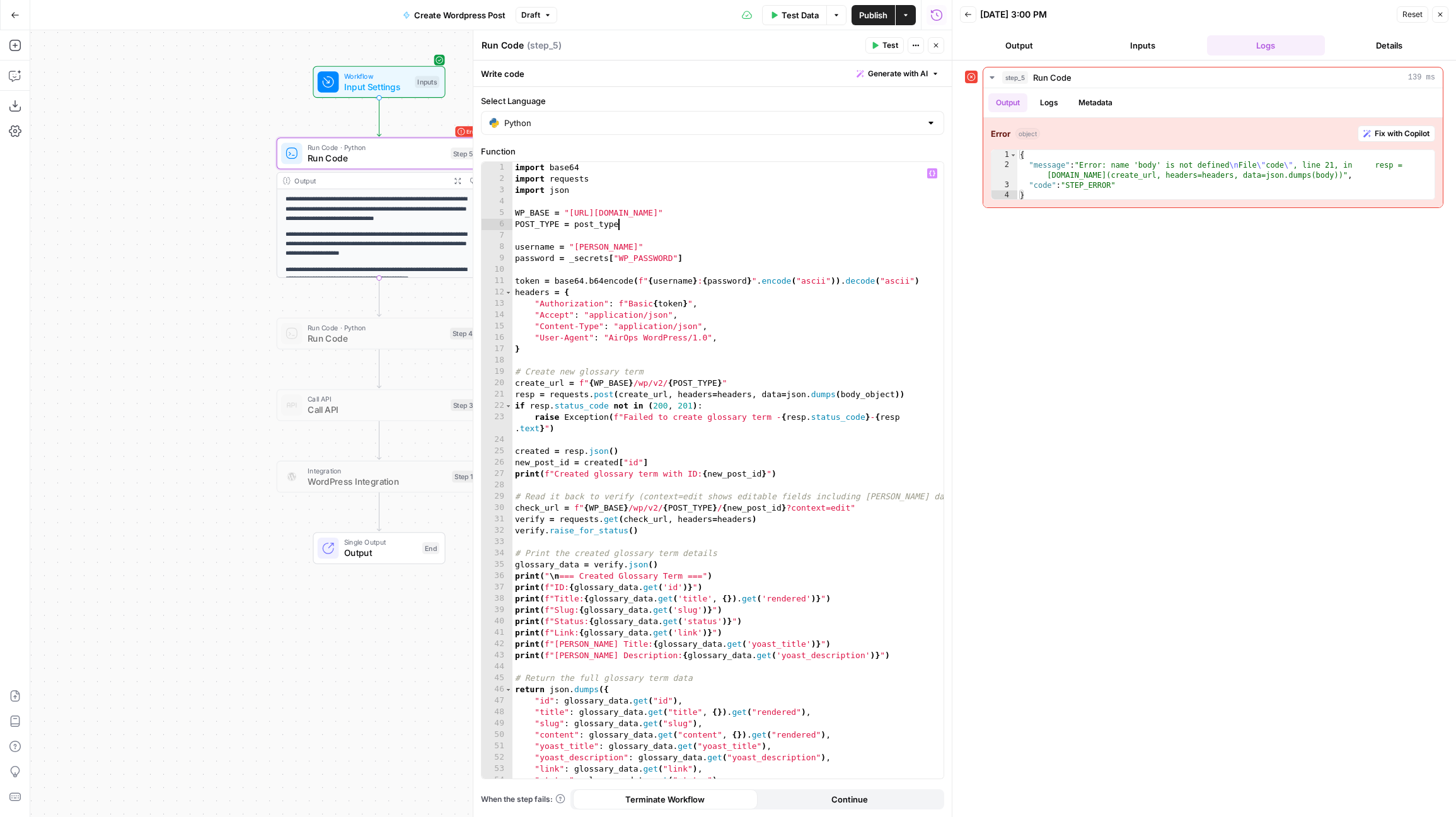
click at [883, 45] on span "Test" at bounding box center [889, 45] width 16 height 11
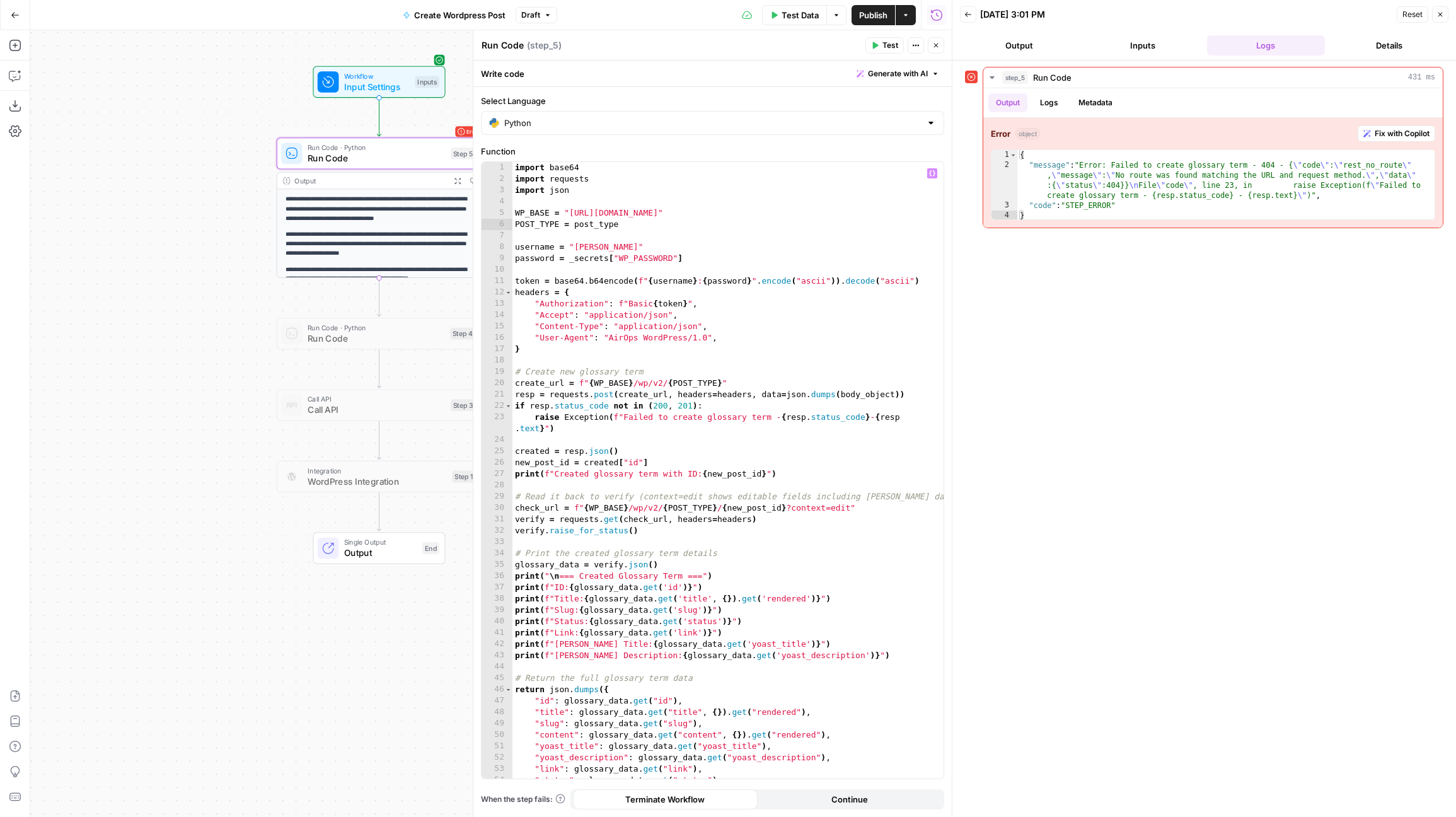
click at [869, 396] on div "import base64 import requests import json WP_BASE = "https://pagely.sproutsocia…" at bounding box center [728, 481] width 431 height 639
click at [827, 336] on div "import base64 import requests import json WP_BASE = "https://pagely.sproutsocia…" at bounding box center [728, 481] width 431 height 639
click at [633, 225] on div "import base64 import requests import json WP_BASE = "https://pagely.sproutsocia…" at bounding box center [728, 481] width 431 height 639
type textarea "**********"
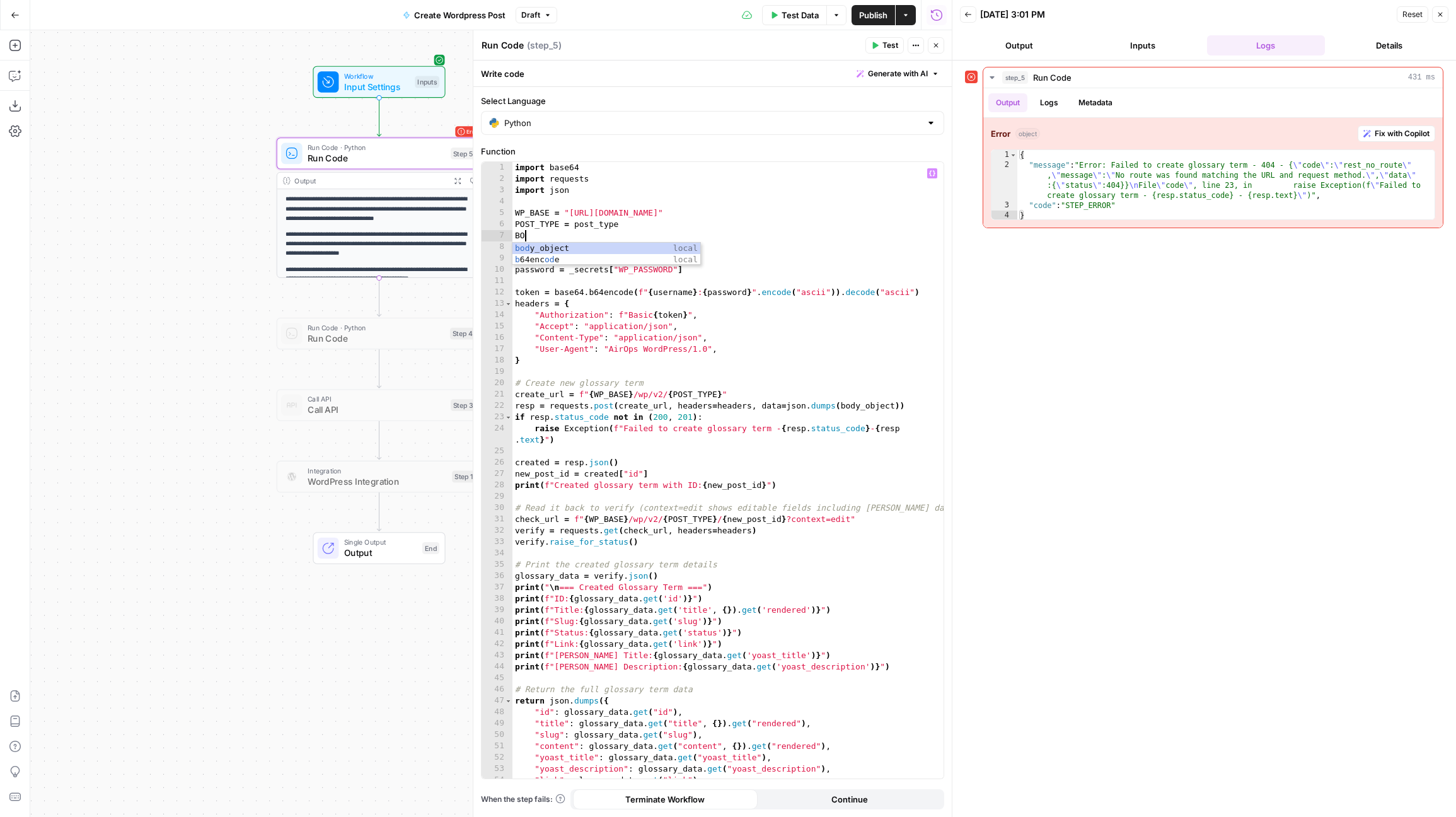
scroll to position [0, 0]
type textarea "*"
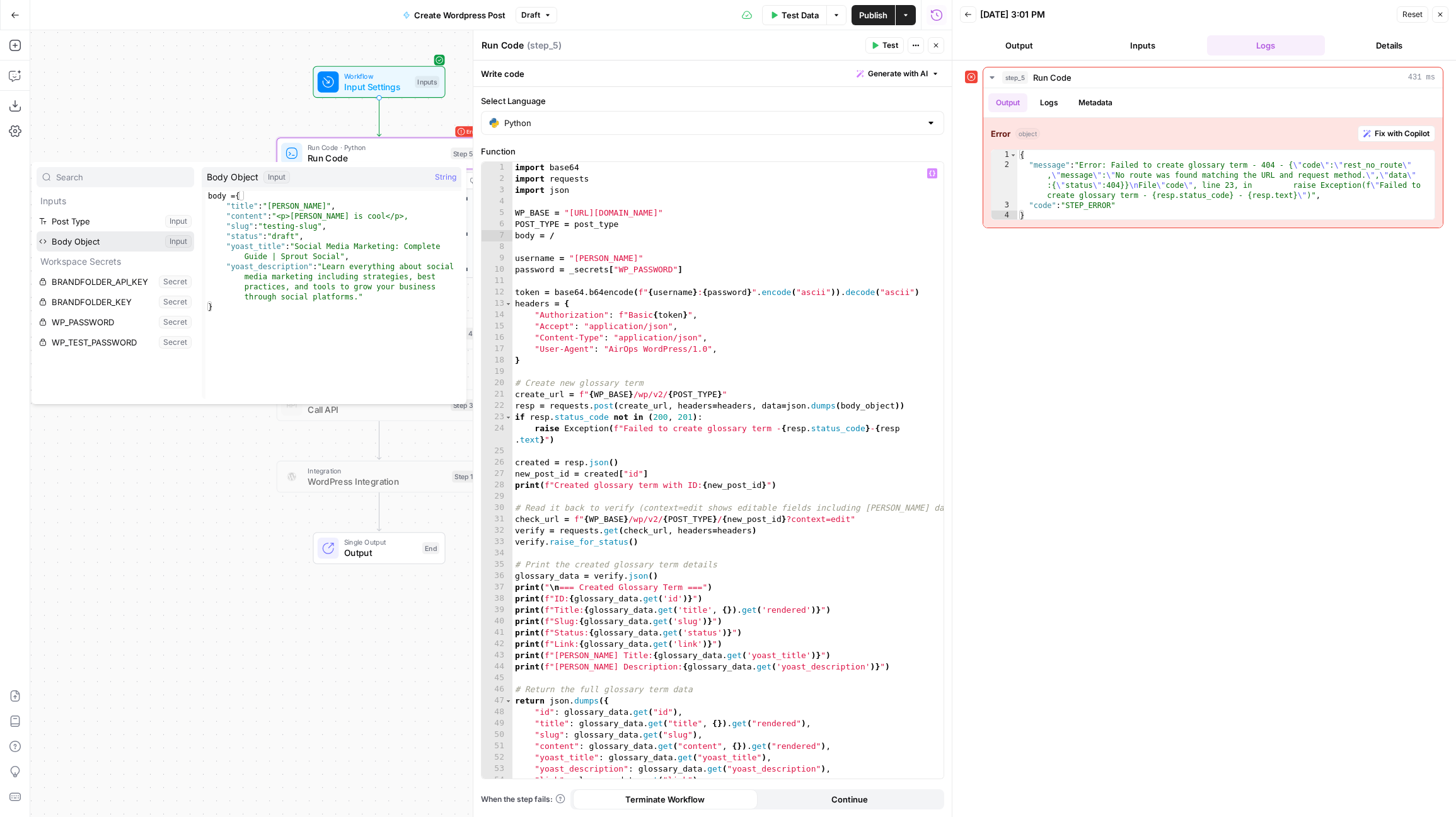
click at [112, 238] on button "Select variable Body Object" at bounding box center [116, 241] width 158 height 20
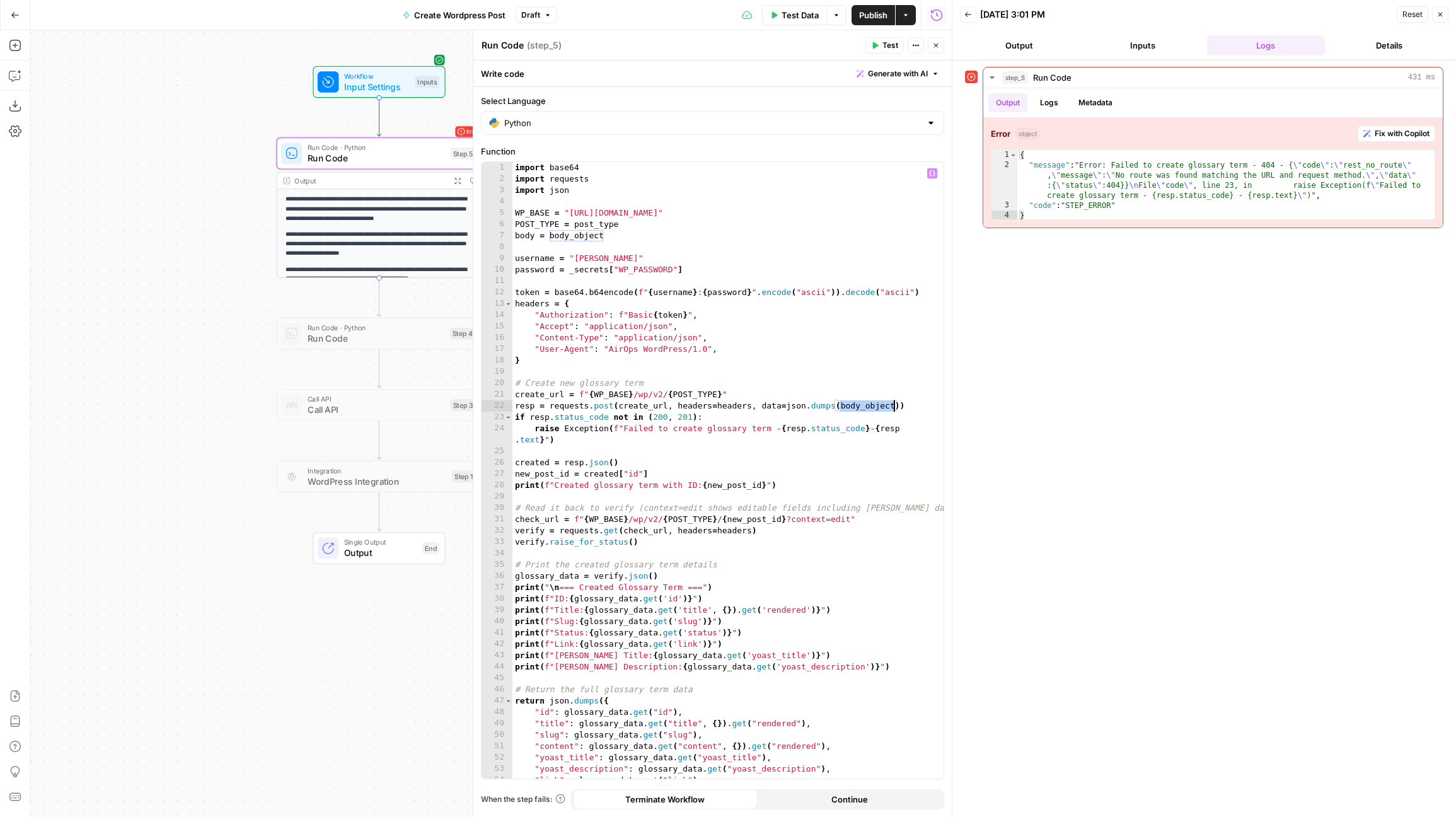
drag, startPoint x: 837, startPoint y: 408, endPoint x: 894, endPoint y: 411, distance: 57.1
click at [894, 411] on div "import base64 import requests import json WP_BASE = "https://pagely.sproutsocia…" at bounding box center [728, 481] width 431 height 639
click at [890, 40] on span "Test" at bounding box center [889, 45] width 16 height 11
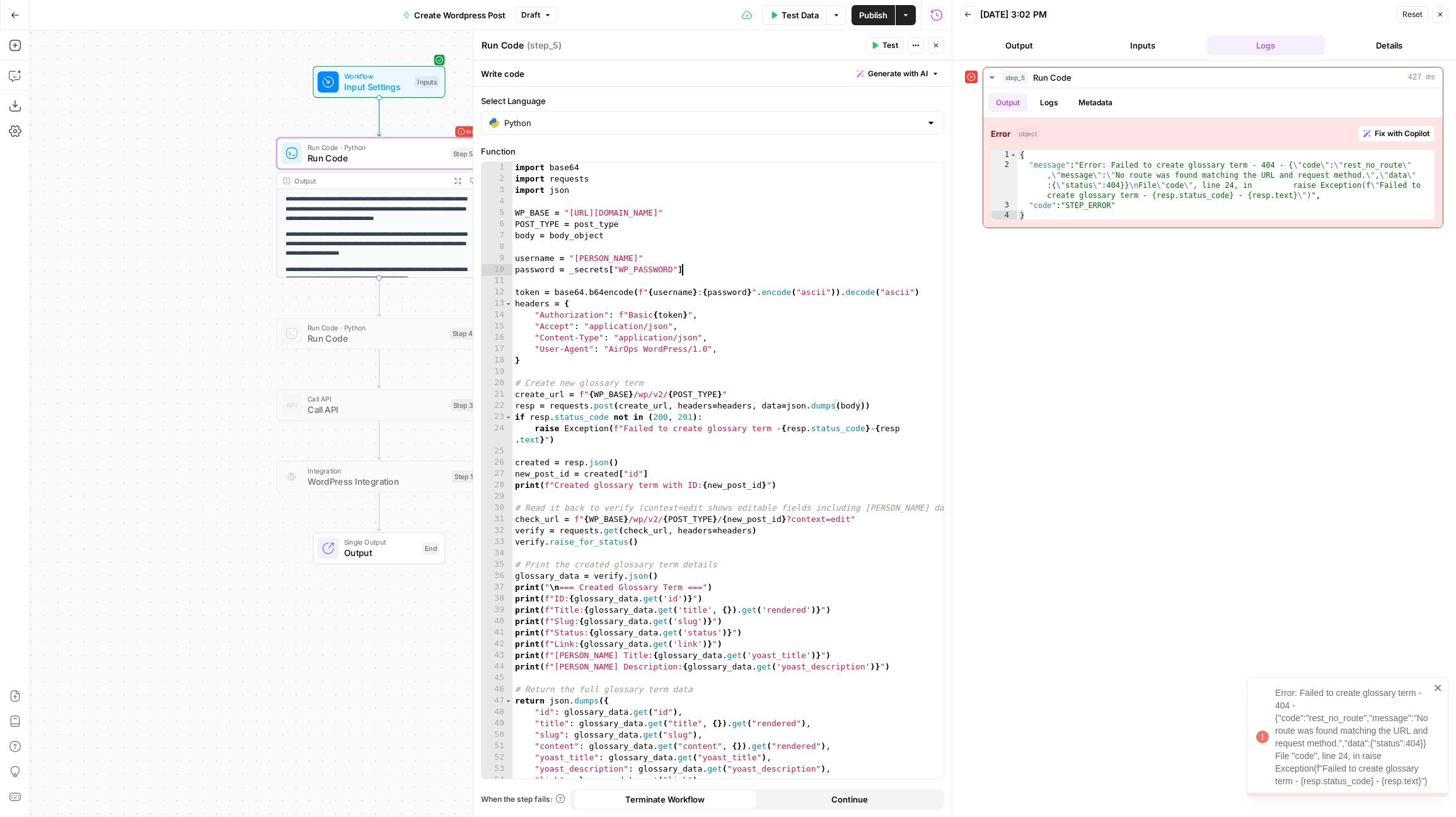
click at [751, 267] on div "import base64 import requests import json WP_BASE = "https://pagely.sproutsocia…" at bounding box center [728, 481] width 431 height 639
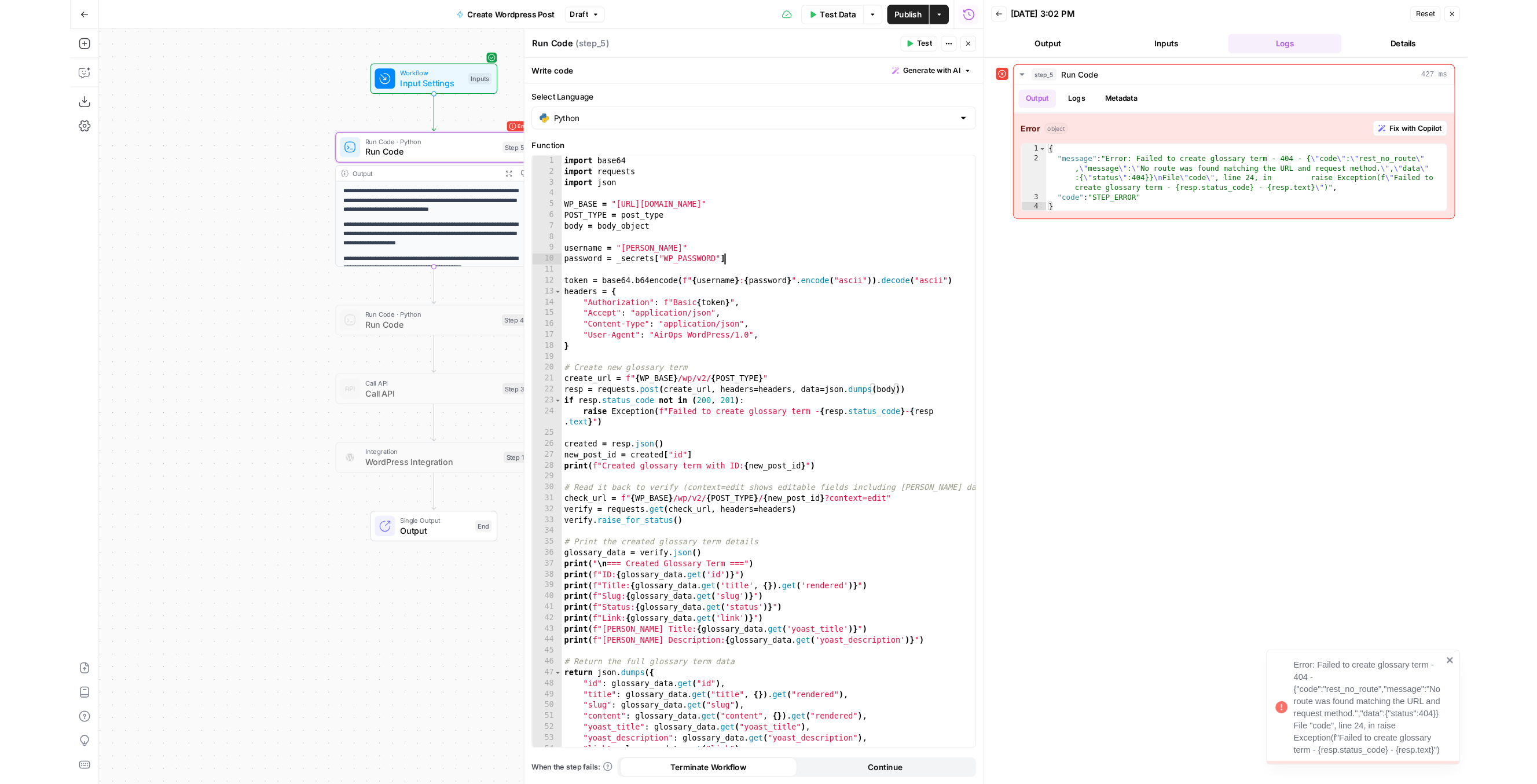
scroll to position [0, 11]
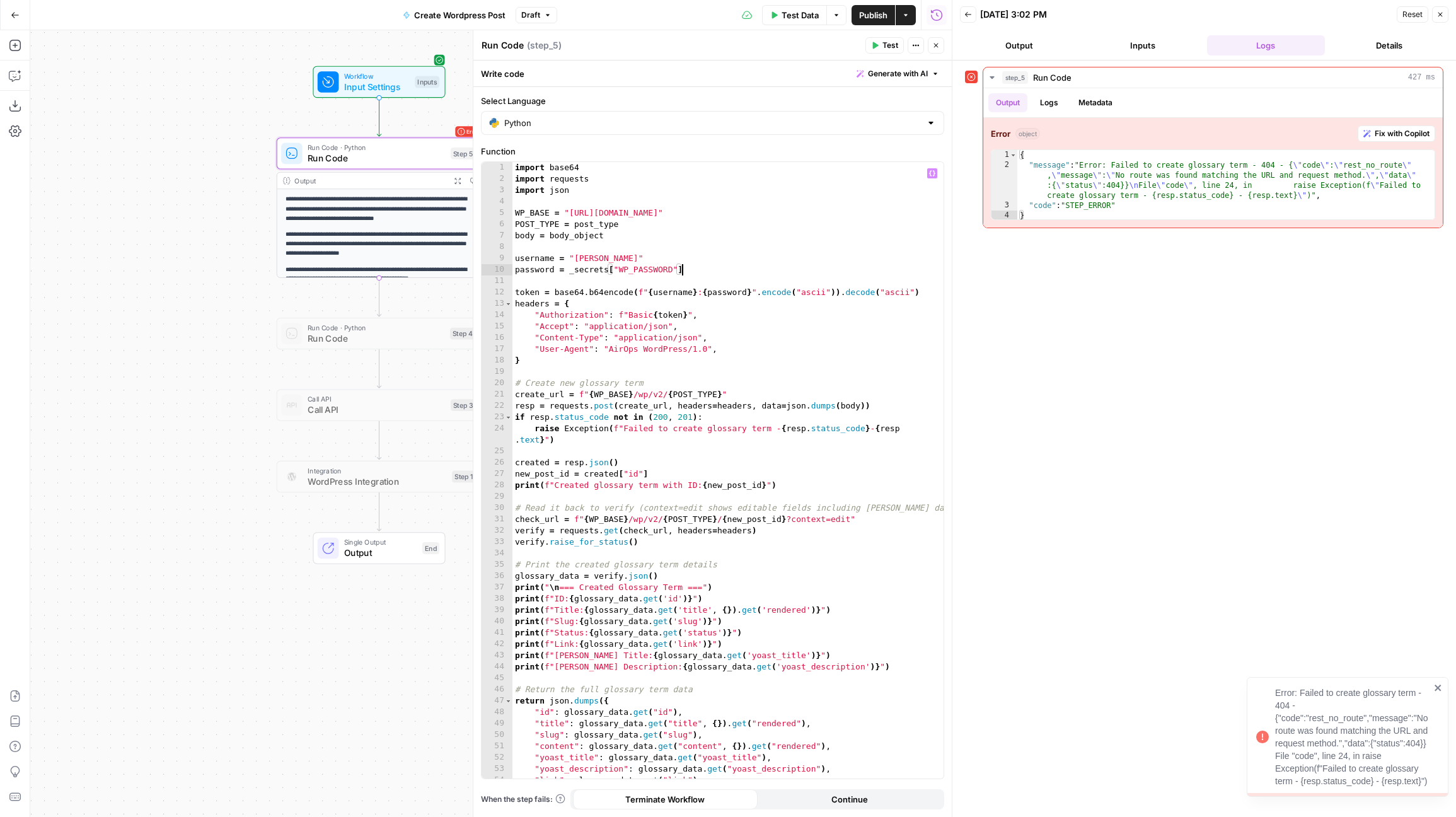
type textarea "**********"
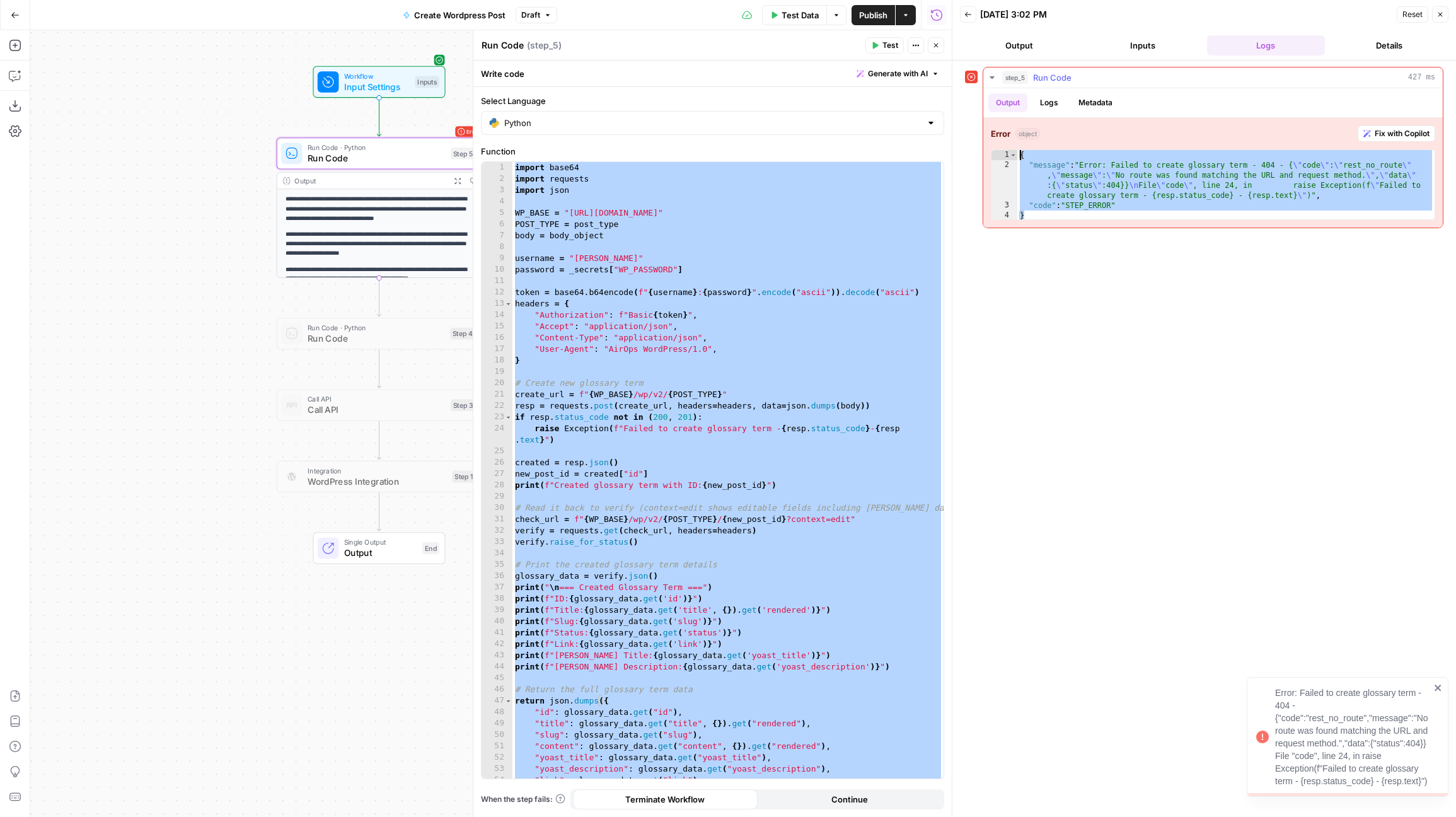
drag, startPoint x: 1039, startPoint y: 213, endPoint x: 1007, endPoint y: 152, distance: 68.9
click at [1007, 152] on div "* 1 2 3 4 { "message" : "Error: Failed to create glossary term - 404 - { \" cod…" at bounding box center [1212, 184] width 445 height 71
type textarea "**********"
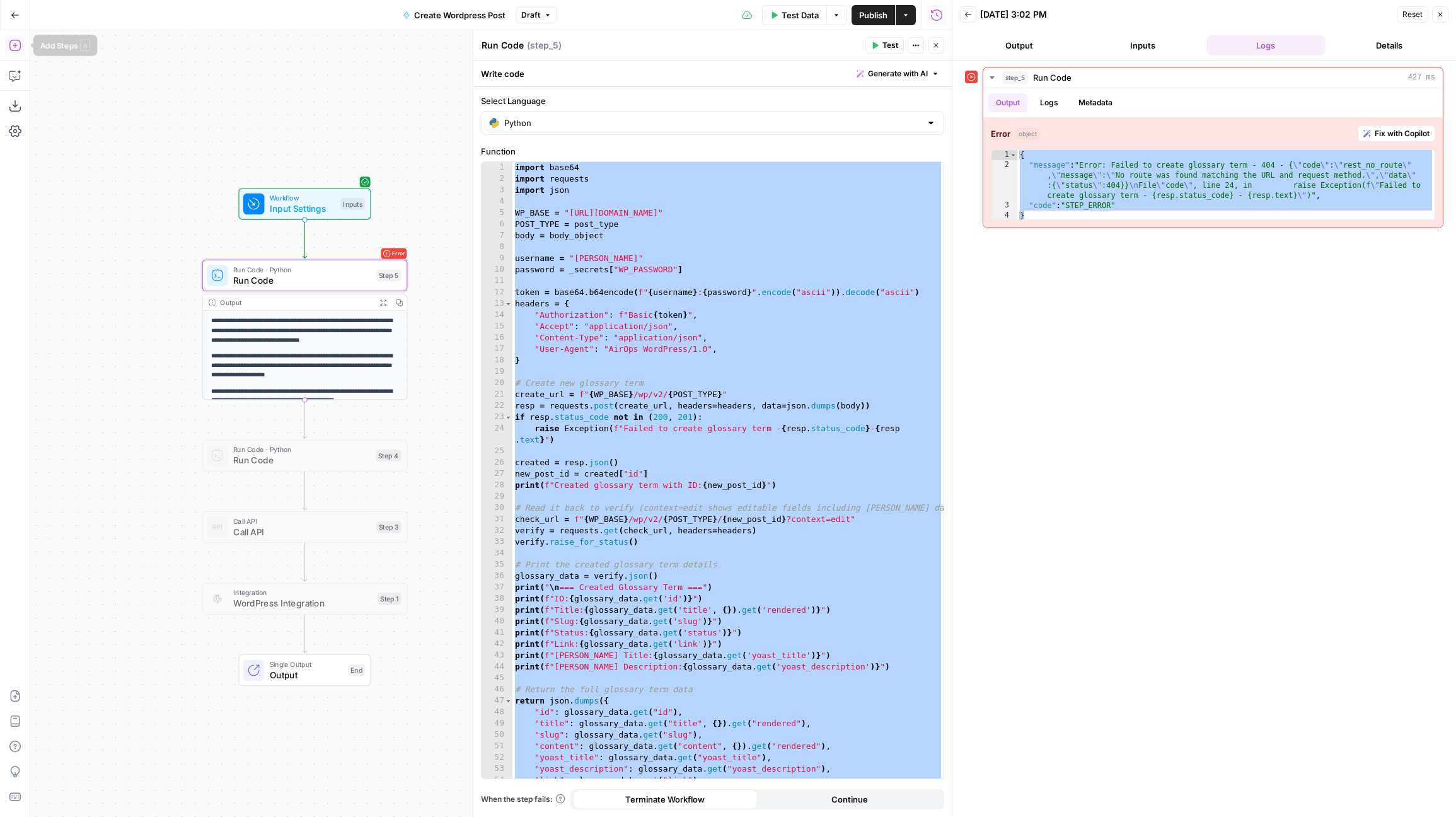
click at [20, 46] on icon "button" at bounding box center [16, 46] width 13 height 13
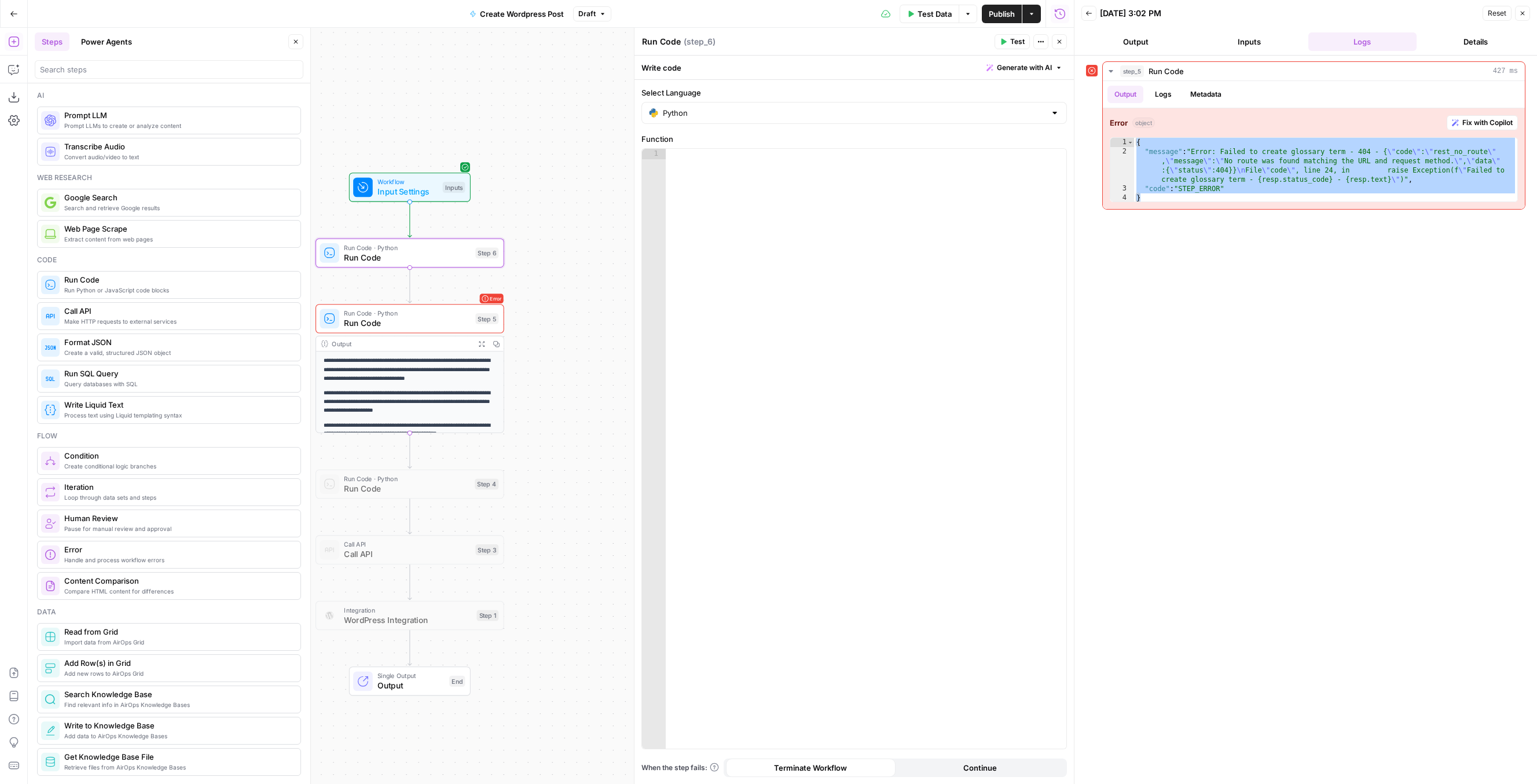
click at [904, 228] on div at bounding box center [866, 459] width 401 height 621
paste textarea "**********"
type textarea "**********"
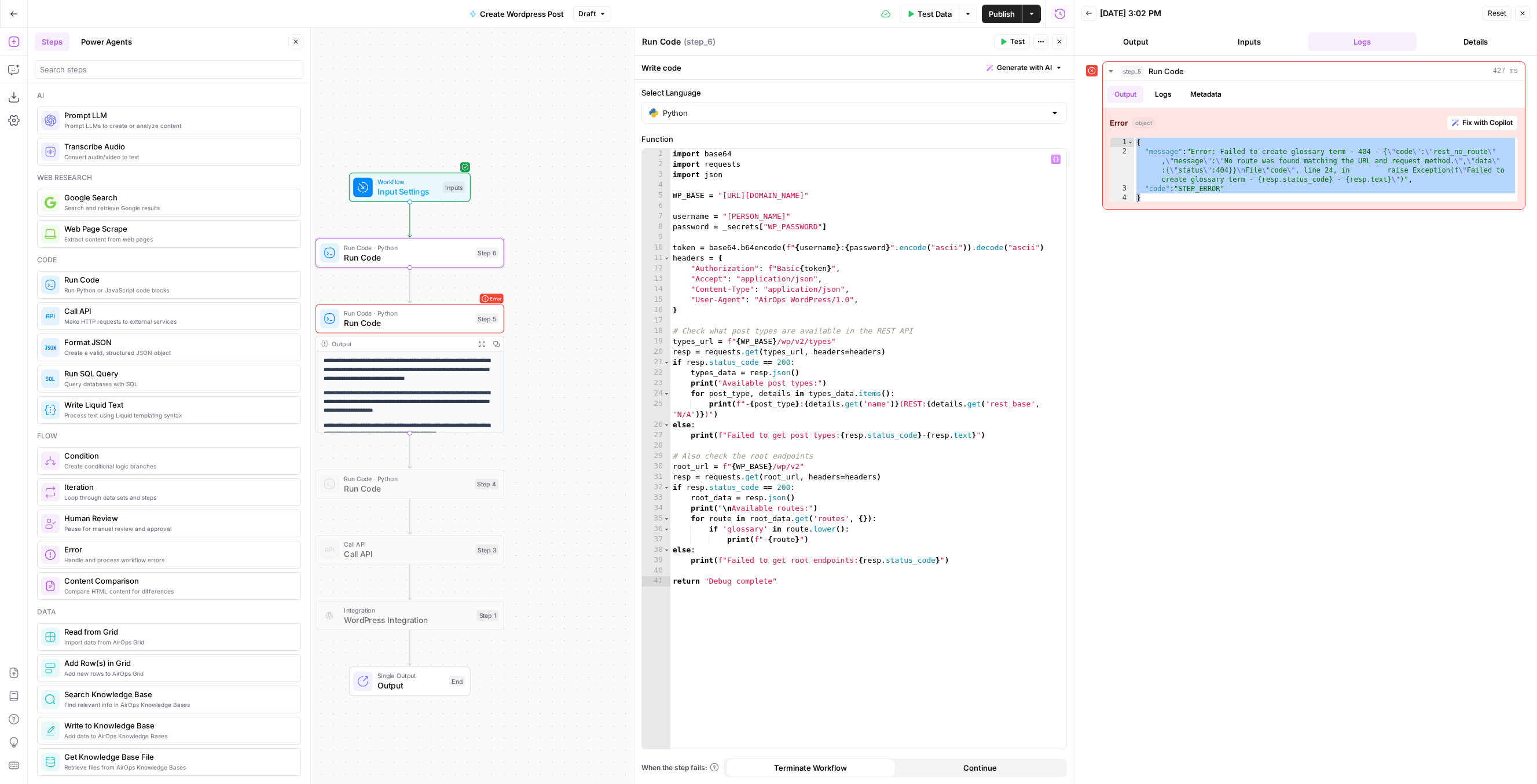
click at [1011, 42] on span "Test" at bounding box center [1017, 41] width 14 height 10
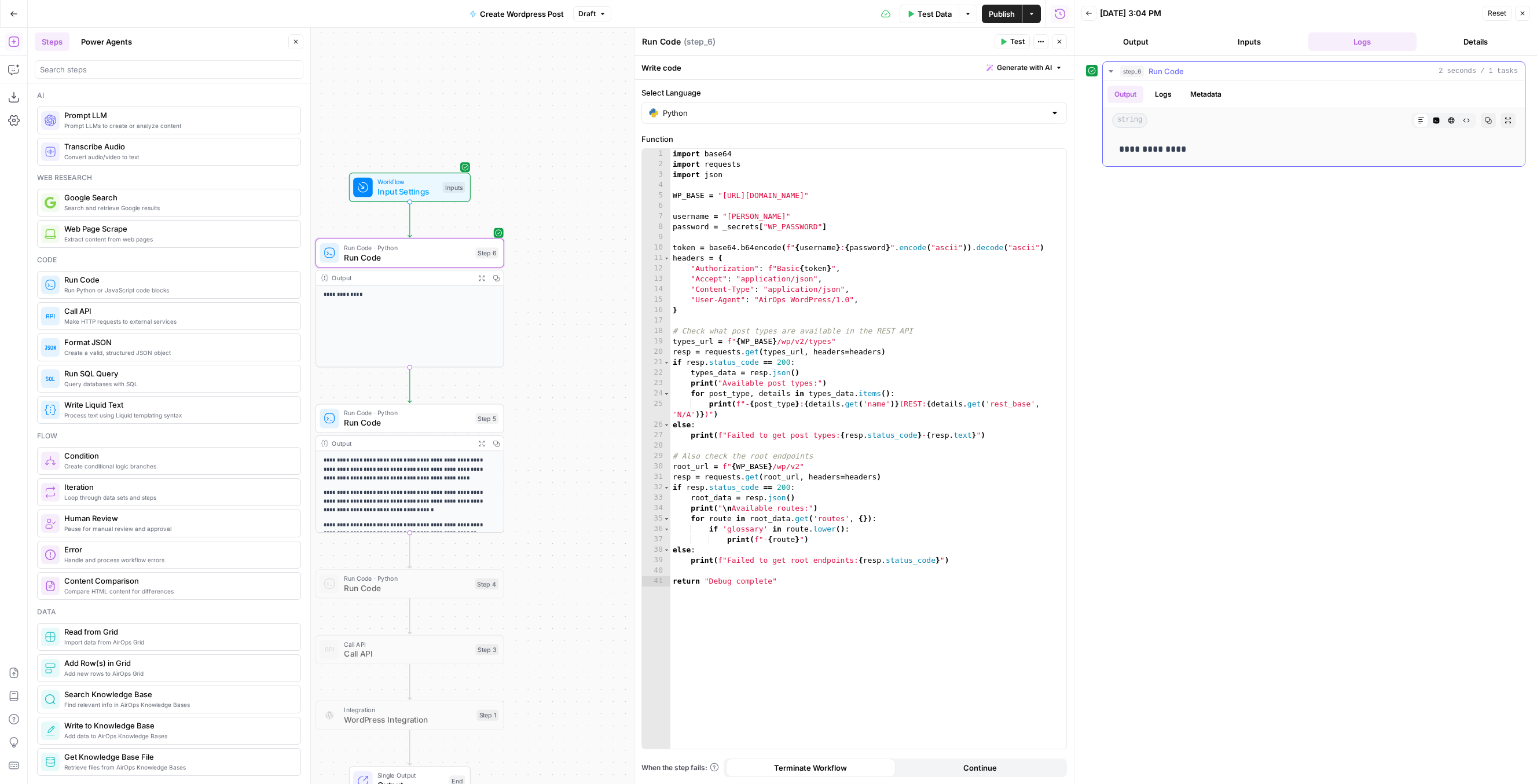
click at [1131, 93] on button "Logs" at bounding box center [1163, 94] width 30 height 18
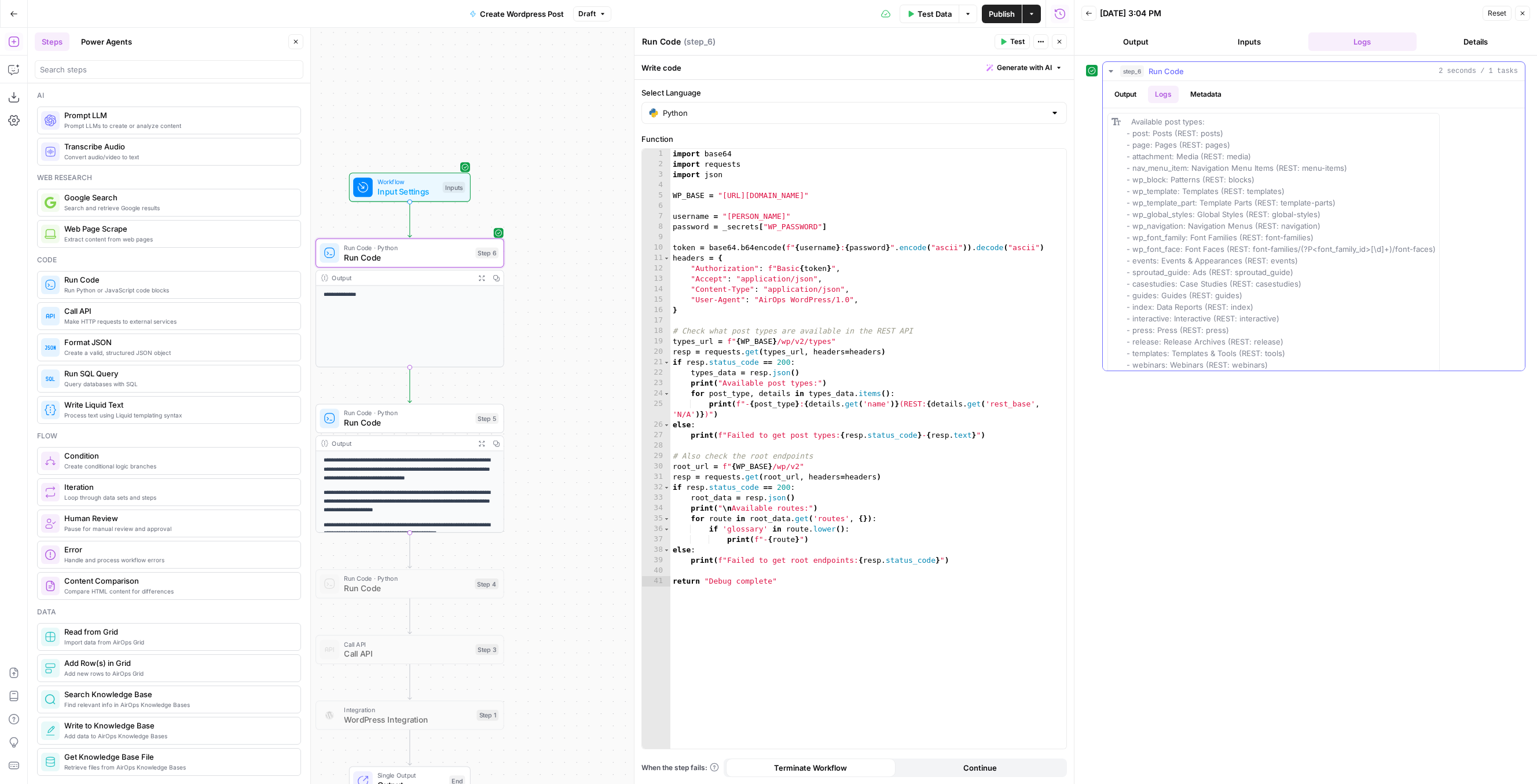
scroll to position [42, 0]
drag, startPoint x: 1132, startPoint y: 120, endPoint x: 1209, endPoint y: 356, distance: 248.2
click at [1131, 356] on div "Available post types: - post: Posts (REST: posts) - page: Pages (REST: pages) -…" at bounding box center [1280, 218] width 309 height 290
copy span "Available post types: - post: Posts (REST: posts) - page: Pages (REST: pages) -…"
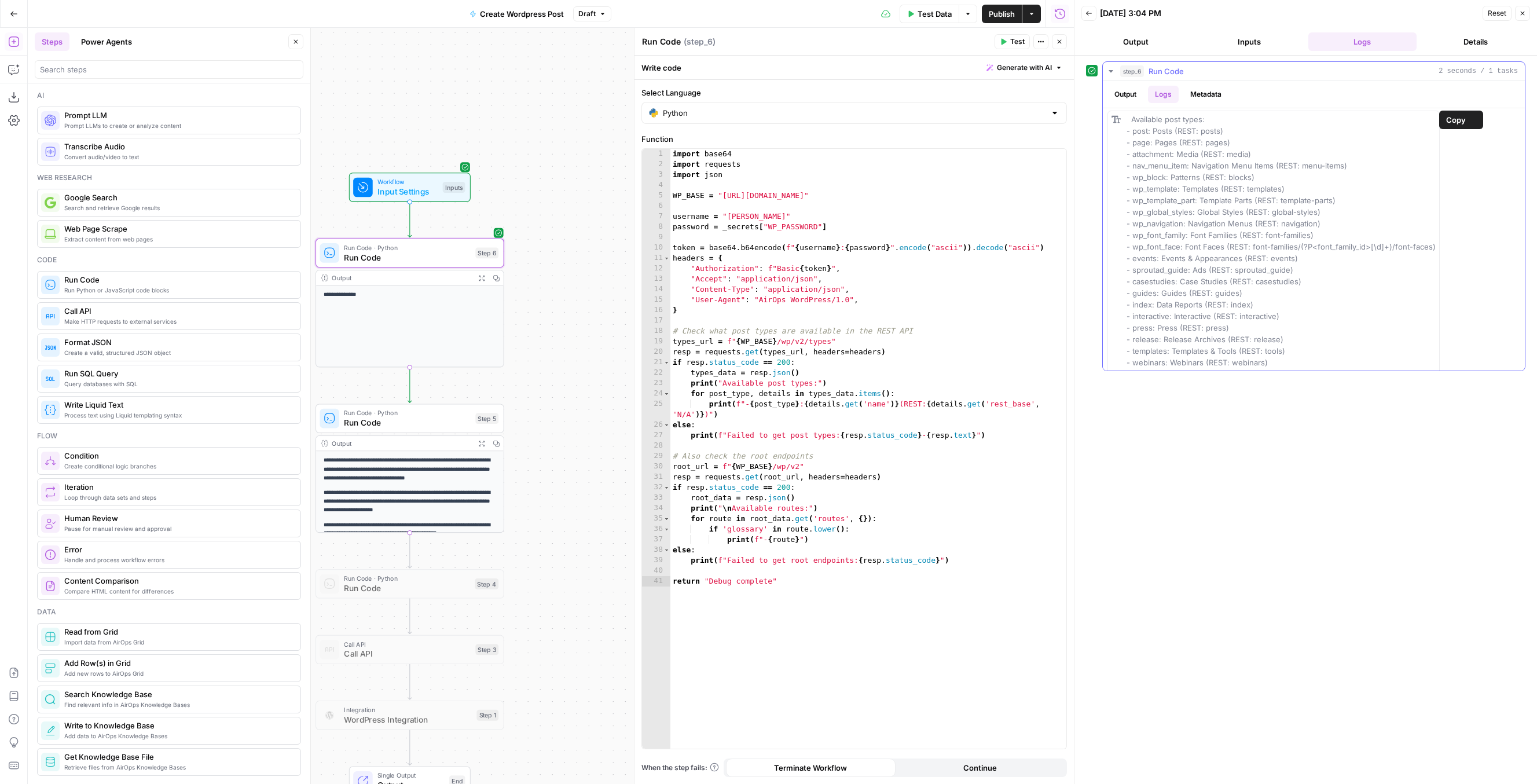
click at [1131, 294] on div "Available post types: - post: Posts (REST: posts) - page: Pages (REST: pages) -…" at bounding box center [1280, 259] width 309 height 290
drag, startPoint x: 1132, startPoint y: 121, endPoint x: 1158, endPoint y: 147, distance: 36.8
click at [1131, 147] on span "Available post types: - post: Posts (REST: posts) - page: Pages (REST: pages) -…" at bounding box center [1280, 260] width 309 height 287
click at [1131, 120] on div "Available post types: - post: Posts (REST: posts) - page: Pages (REST: pages) -…" at bounding box center [1314, 260] width 413 height 295
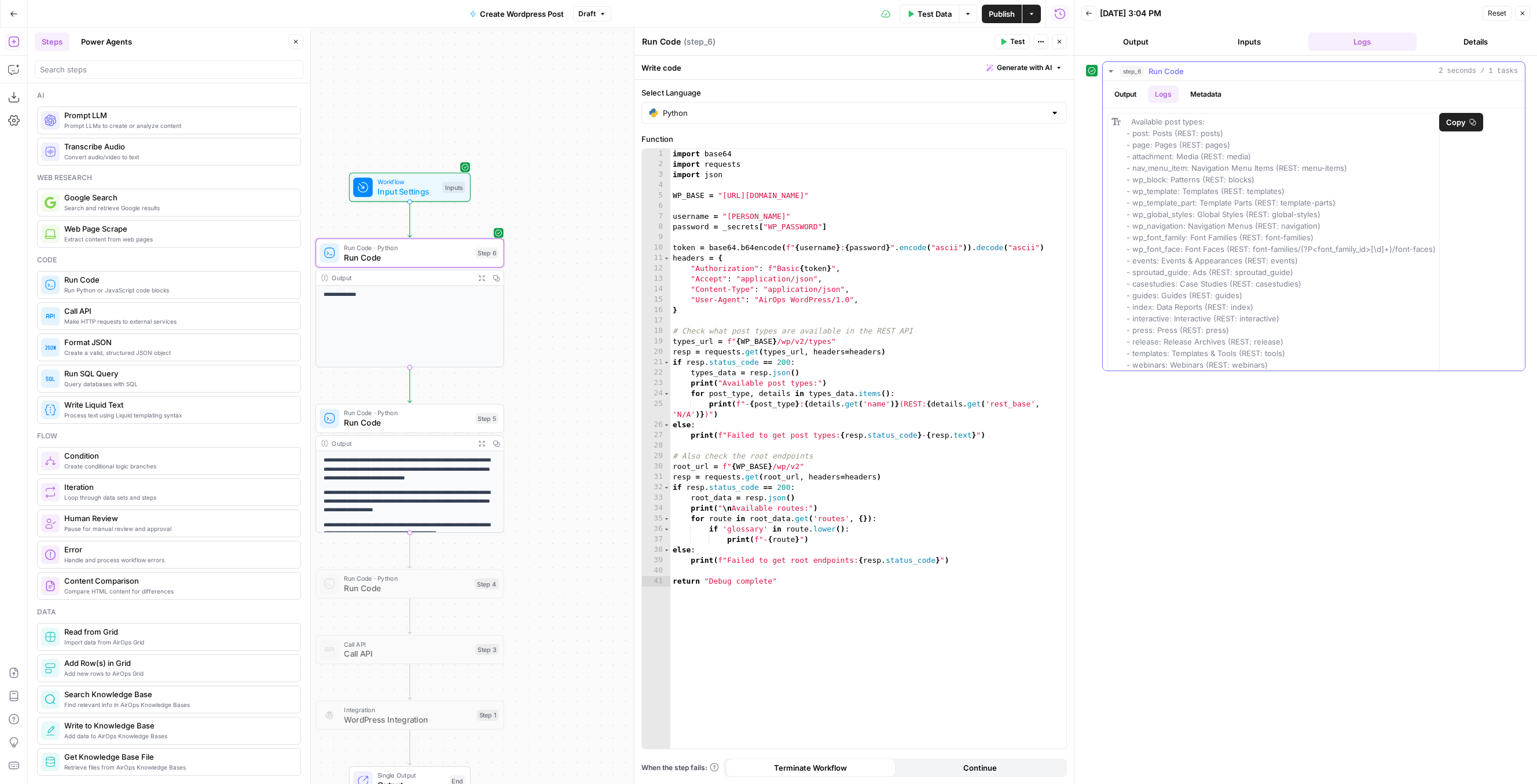
click at [1131, 123] on icon "button" at bounding box center [1472, 123] width 7 height 7
